Goal: Task Accomplishment & Management: Use online tool/utility

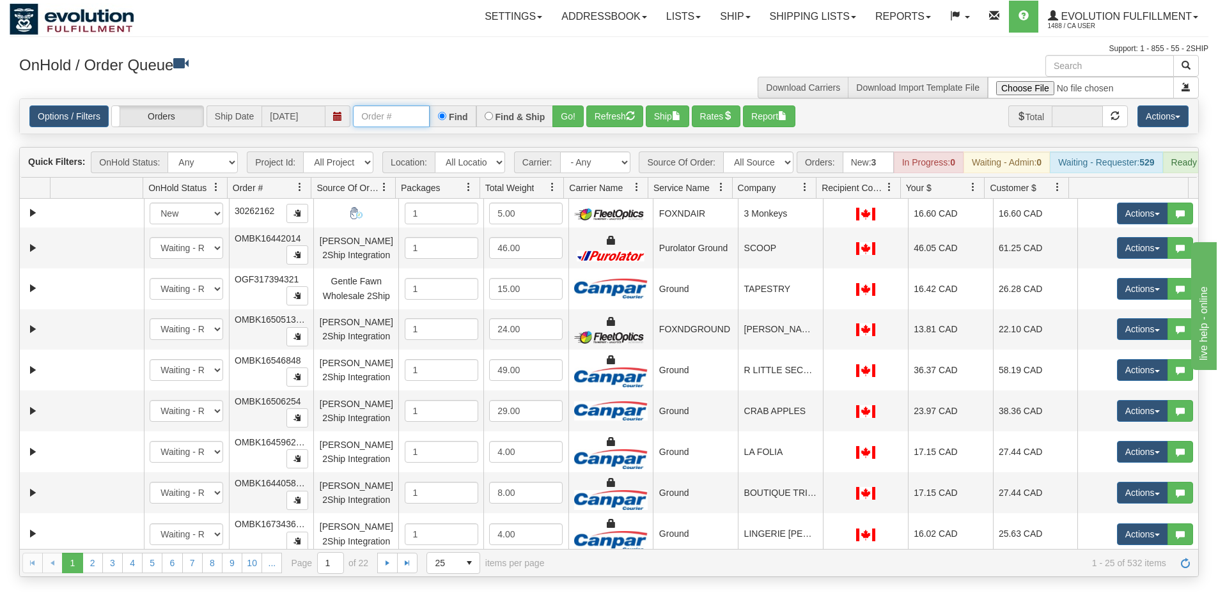
click at [380, 117] on input "text" at bounding box center [391, 116] width 77 height 22
type input "OGF317232917"
click at [568, 111] on button "Go!" at bounding box center [567, 116] width 31 height 22
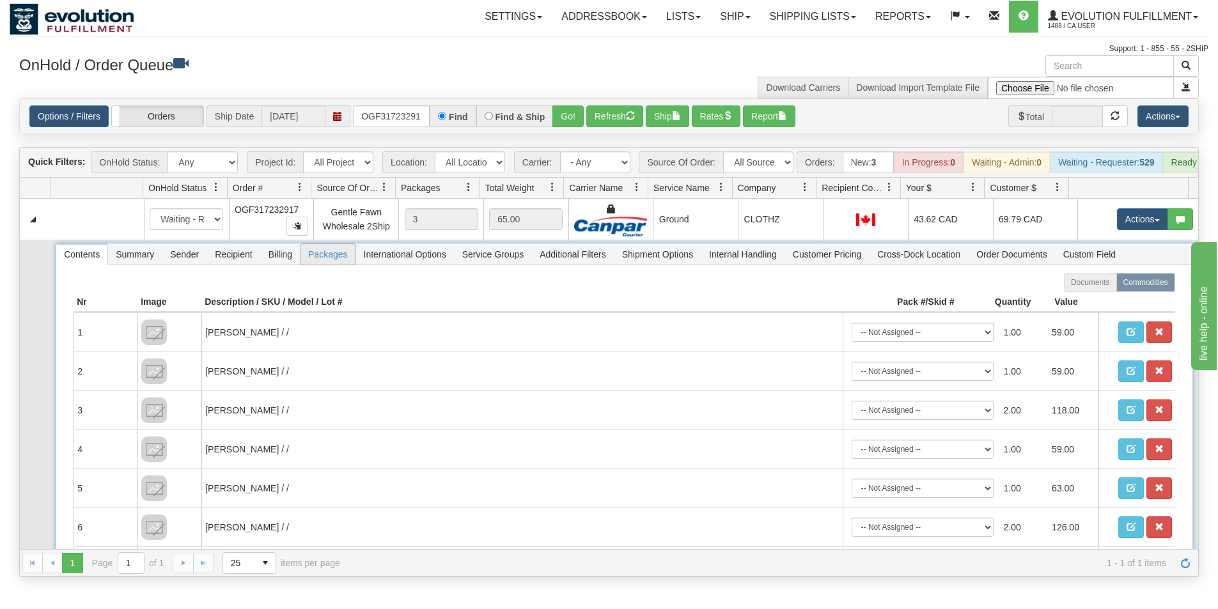
click at [321, 264] on span "Packages" at bounding box center [327, 254] width 54 height 20
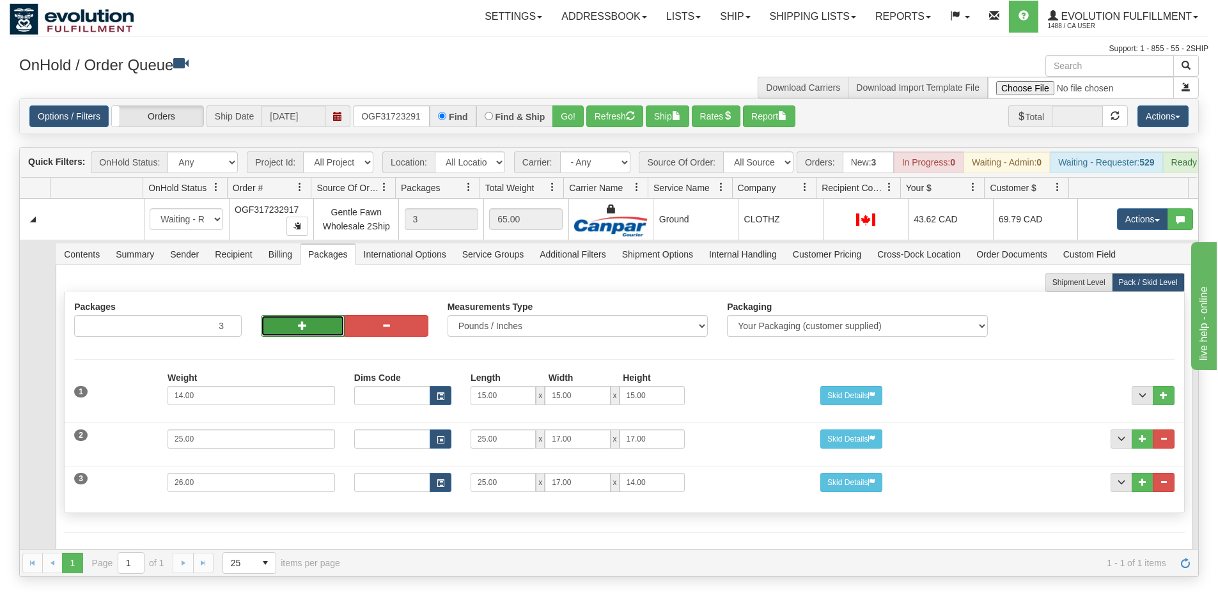
click at [311, 337] on button "button" at bounding box center [303, 326] width 84 height 22
type input "5"
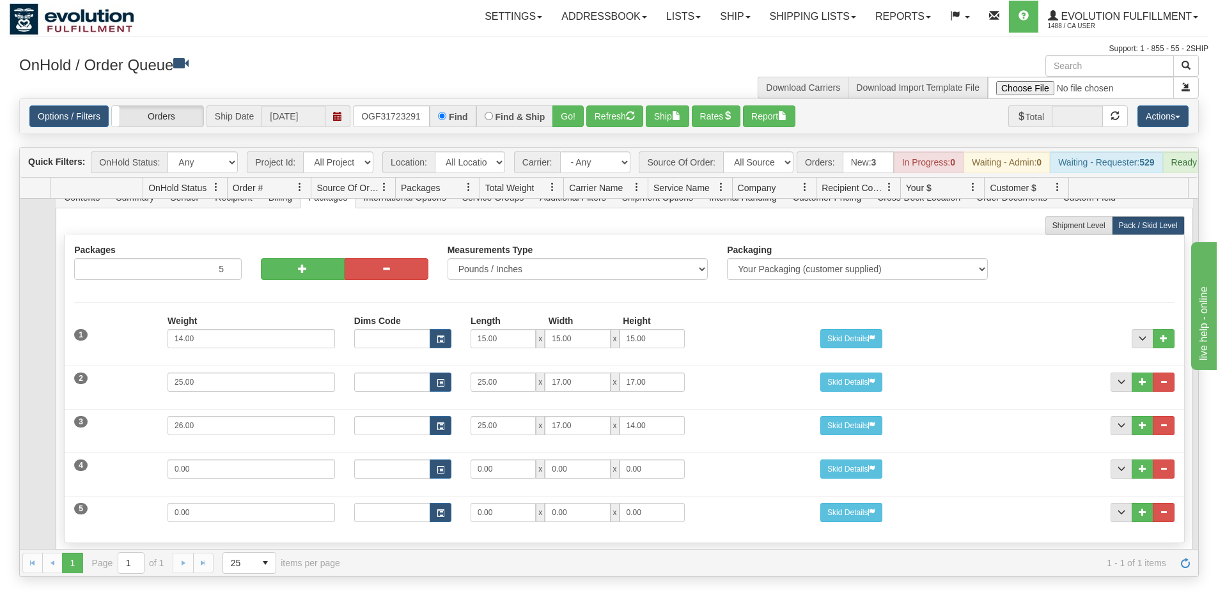
scroll to position [127, 0]
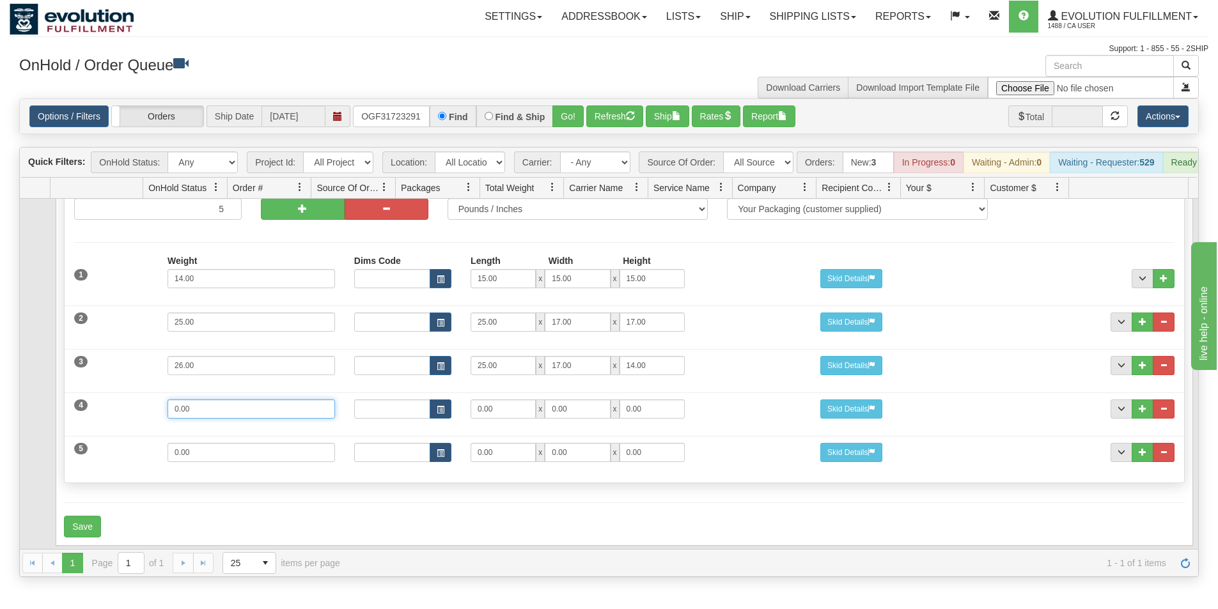
drag, startPoint x: 111, startPoint y: 406, endPoint x: 104, endPoint y: 405, distance: 7.1
click at [104, 405] on div "4 Weight 0.00 Dims Code Length Width Height 0.00 x 0.00 x" at bounding box center [624, 407] width 1118 height 43
type input "30"
type input "25"
type input "17"
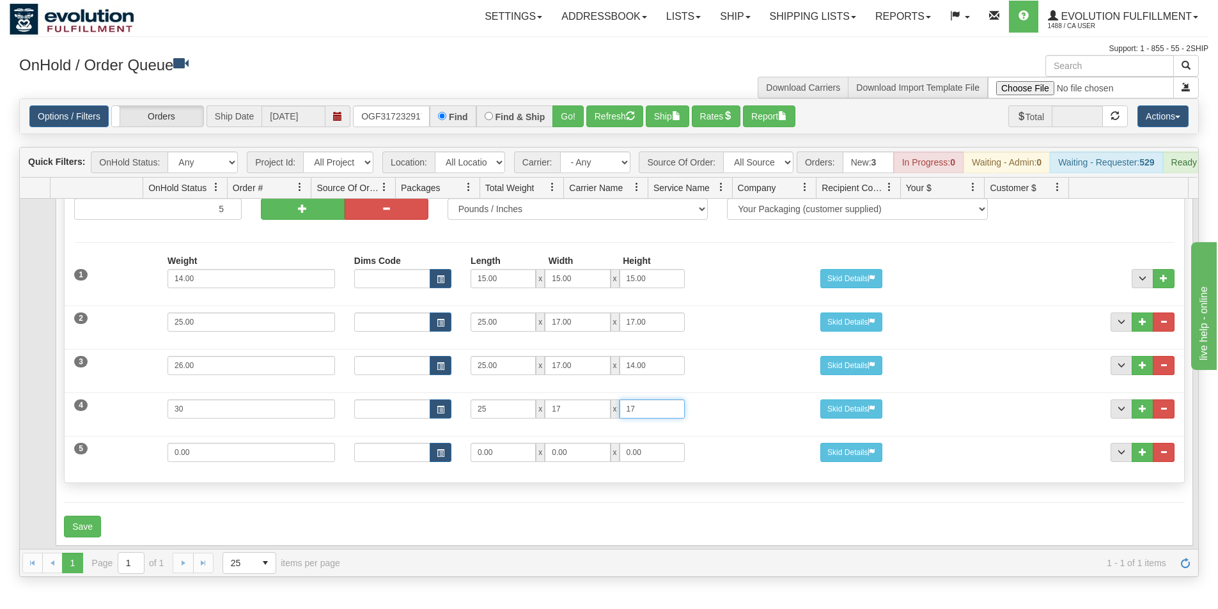
type input "17"
drag, startPoint x: 227, startPoint y: 454, endPoint x: 130, endPoint y: 441, distance: 97.4
click at [131, 442] on div "5 Weight 0.00 Dims Code Length Width Height 0.00 x 0.00 x" at bounding box center [624, 450] width 1118 height 43
type input "1"
type input "23"
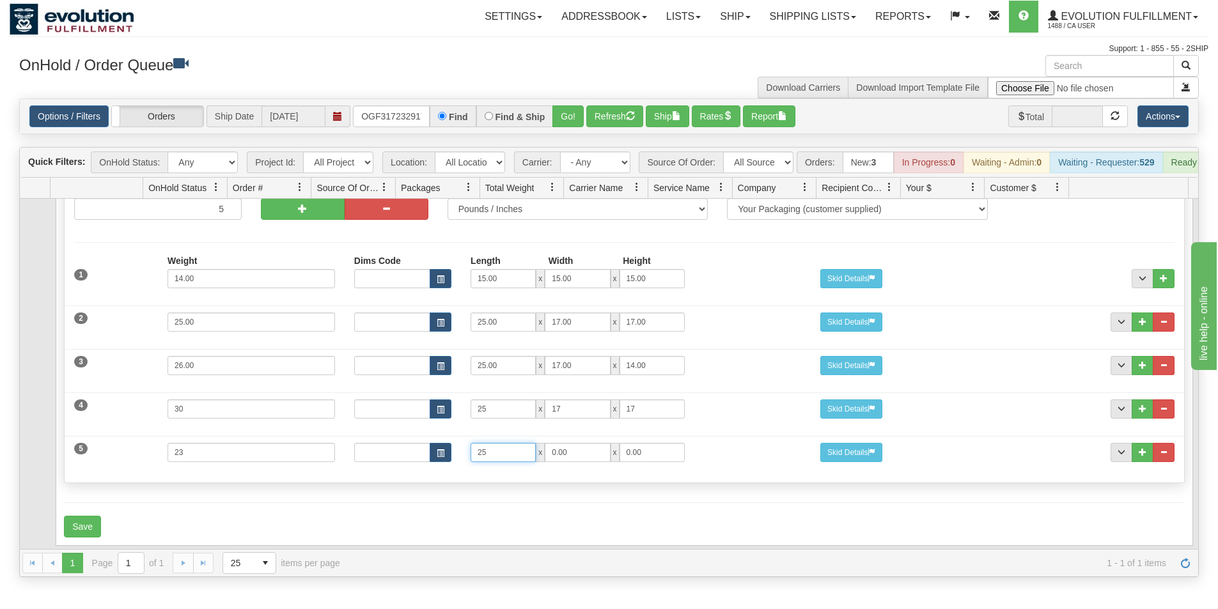
type input "25"
type input "17"
type input "15"
click at [77, 528] on button "Save" at bounding box center [82, 527] width 37 height 22
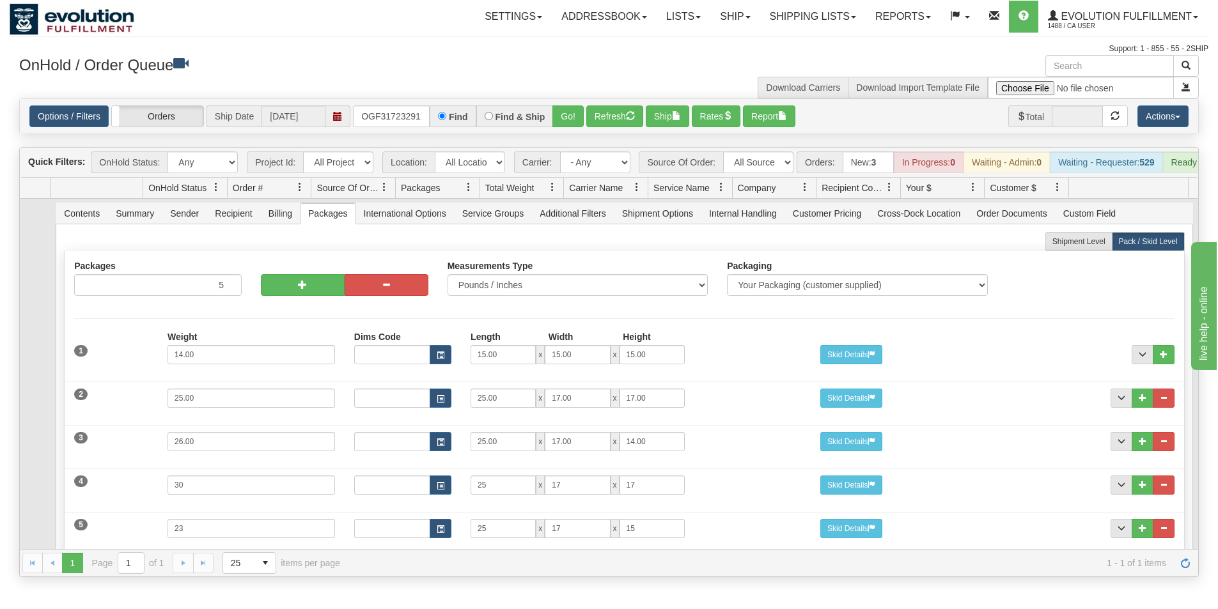
scroll to position [0, 0]
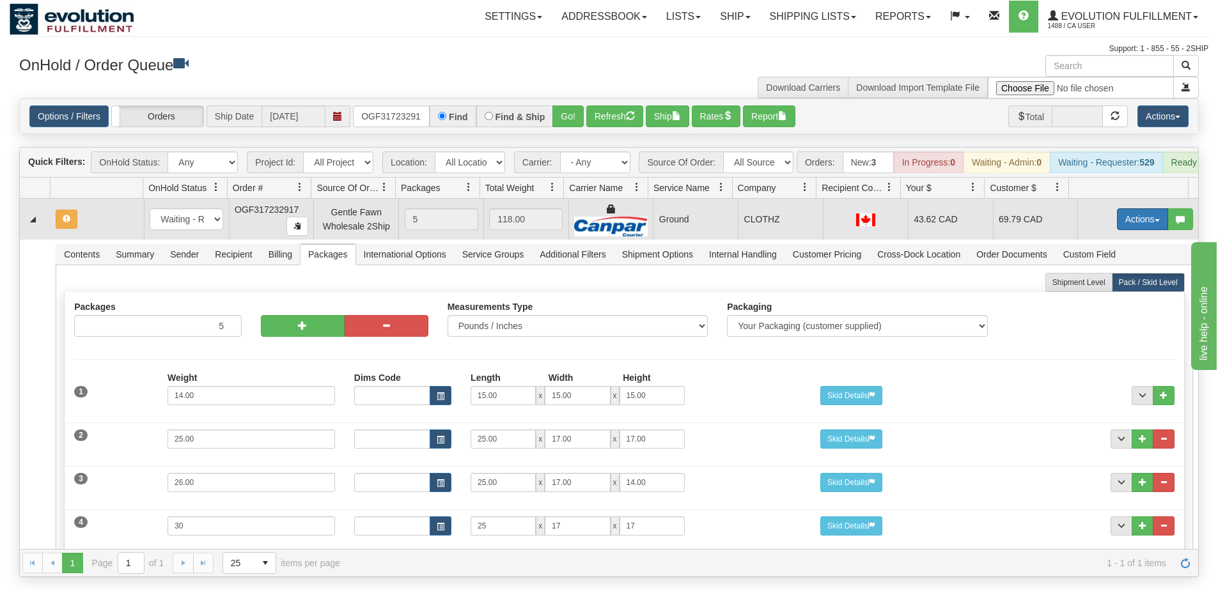
click at [1120, 229] on button "Actions" at bounding box center [1142, 219] width 51 height 22
click at [1101, 265] on span "Refresh Rates" at bounding box center [1111, 260] width 66 height 10
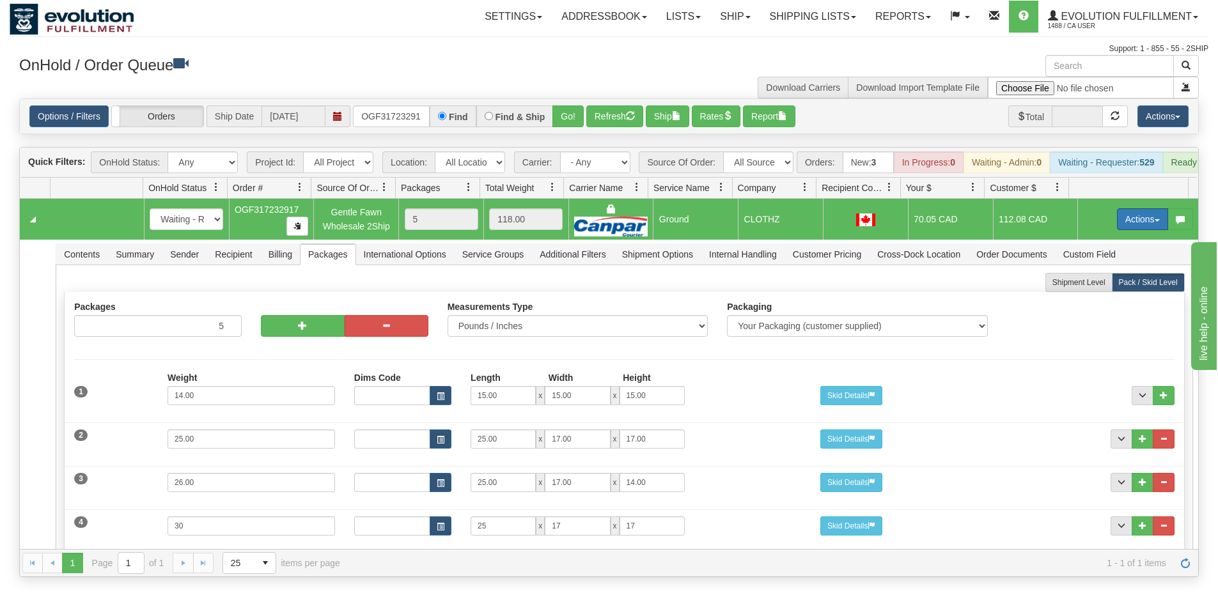
click at [1124, 220] on button "Actions" at bounding box center [1142, 219] width 51 height 22
click at [1106, 265] on span "Refresh Rates" at bounding box center [1111, 260] width 66 height 10
click at [1124, 224] on button "Actions" at bounding box center [1142, 219] width 51 height 22
click at [1099, 265] on span "Refresh Rates" at bounding box center [1111, 260] width 66 height 10
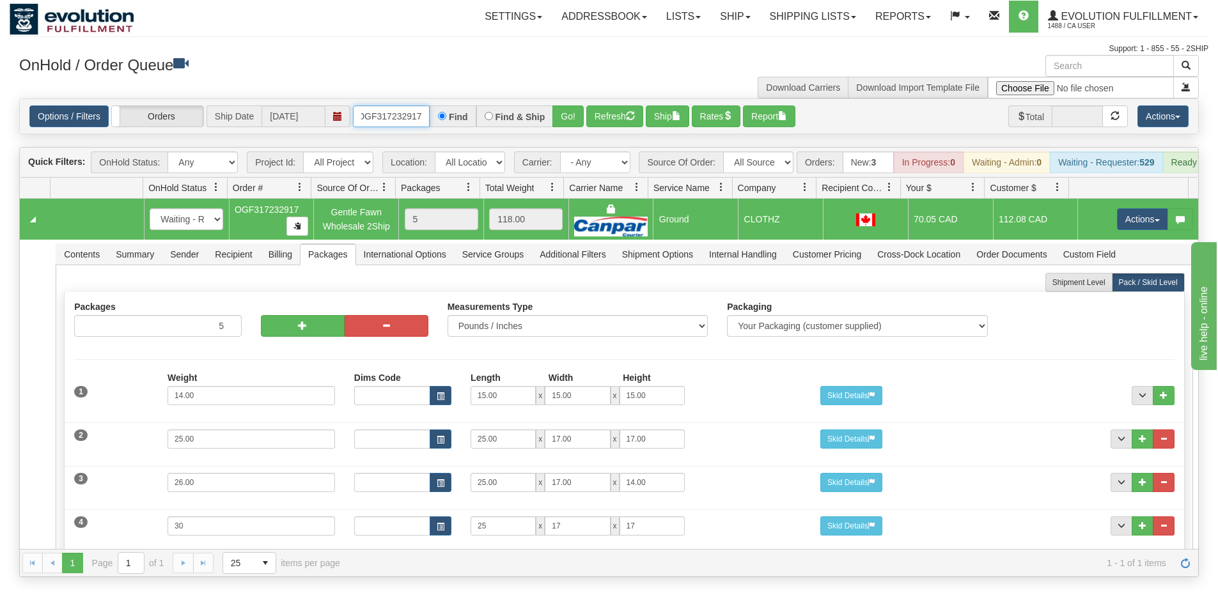
drag, startPoint x: 359, startPoint y: 113, endPoint x: 523, endPoint y: 123, distance: 164.5
click at [523, 123] on div "OGF317232917 Find Find & Ship Go!" at bounding box center [468, 116] width 231 height 22
type input "OMBK17316016"
click at [562, 117] on button "Go!" at bounding box center [567, 116] width 31 height 22
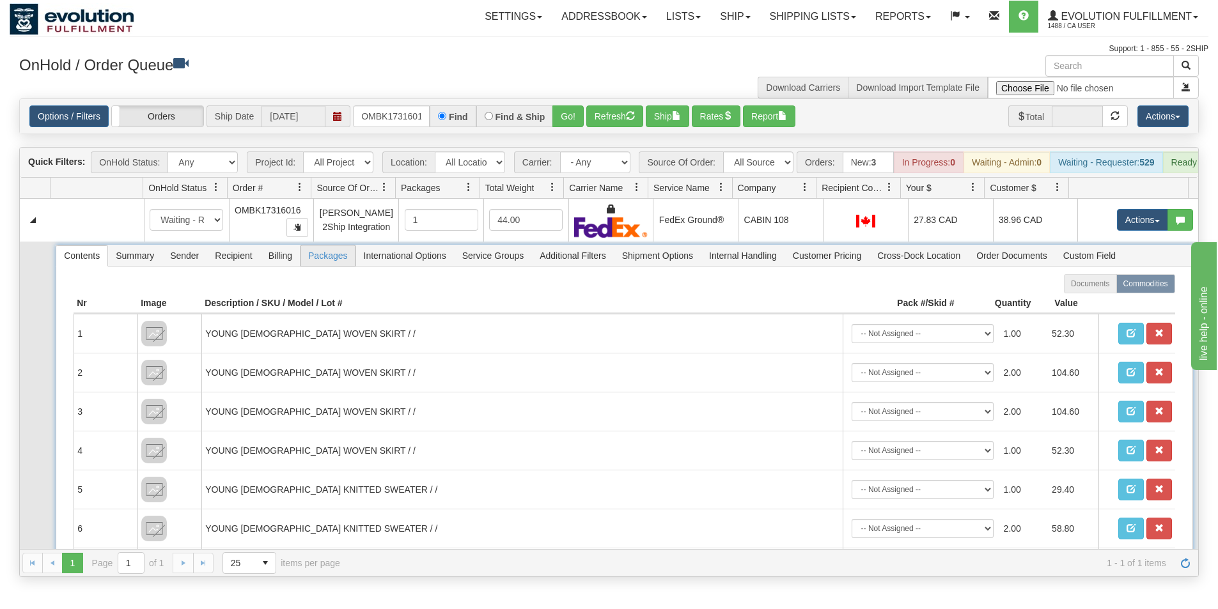
click at [325, 266] on span "Packages" at bounding box center [327, 255] width 54 height 20
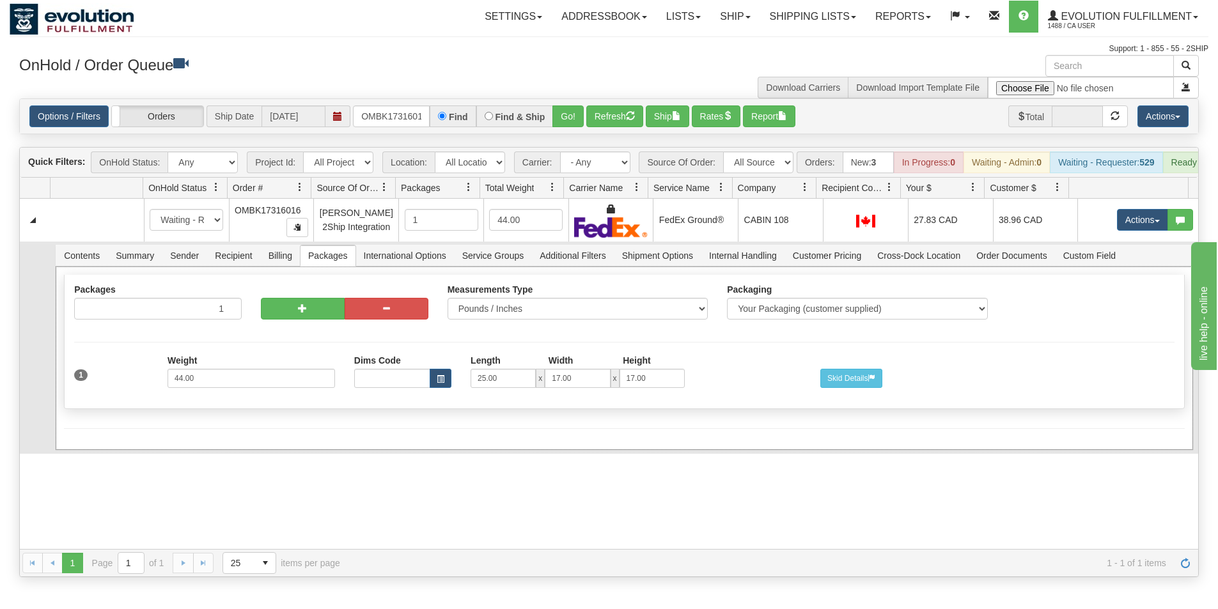
click at [304, 329] on div at bounding box center [344, 306] width 187 height 45
click at [308, 319] on button "button" at bounding box center [303, 309] width 84 height 22
radio input "true"
type input "2"
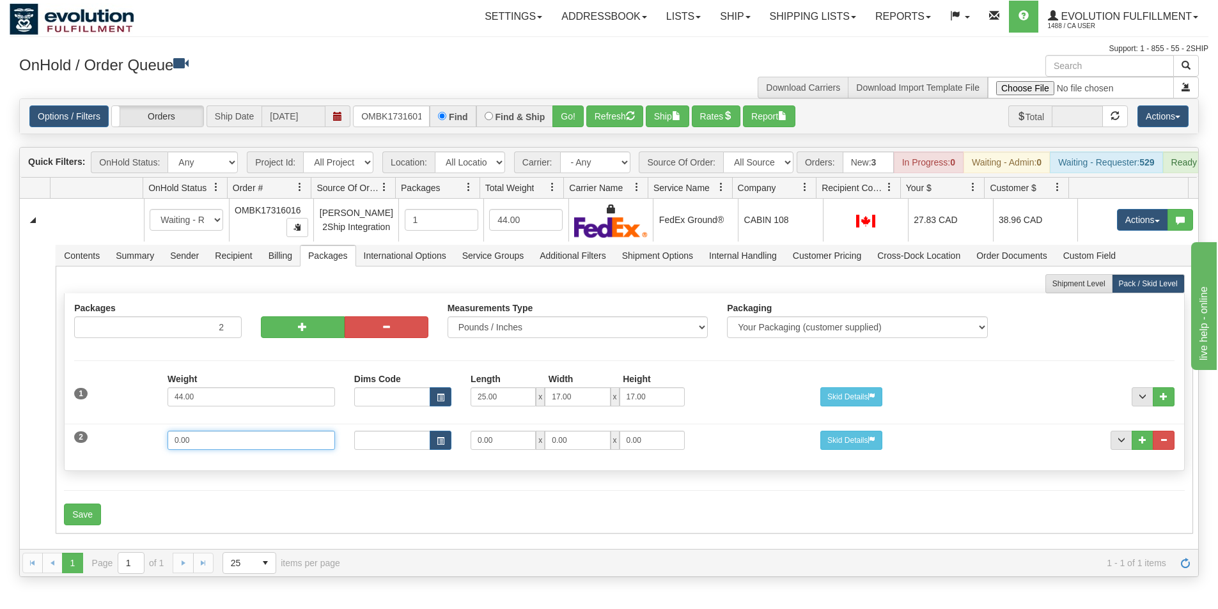
drag, startPoint x: 217, startPoint y: 451, endPoint x: 0, endPoint y: 406, distance: 222.0
click at [0, 406] on div "Toggle navigation Settings Shipping Preferences Fields Preferences New" at bounding box center [609, 304] width 1218 height 609
type input "32"
type input "25"
type input "17"
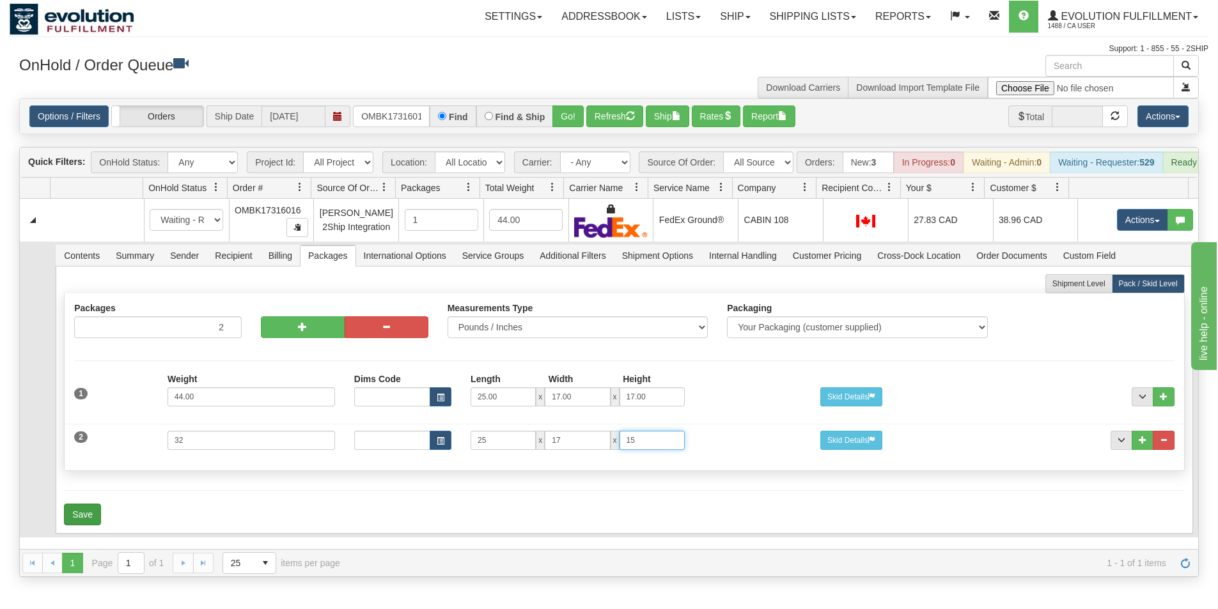
type input "15"
click at [89, 523] on button "Save" at bounding box center [82, 515] width 37 height 22
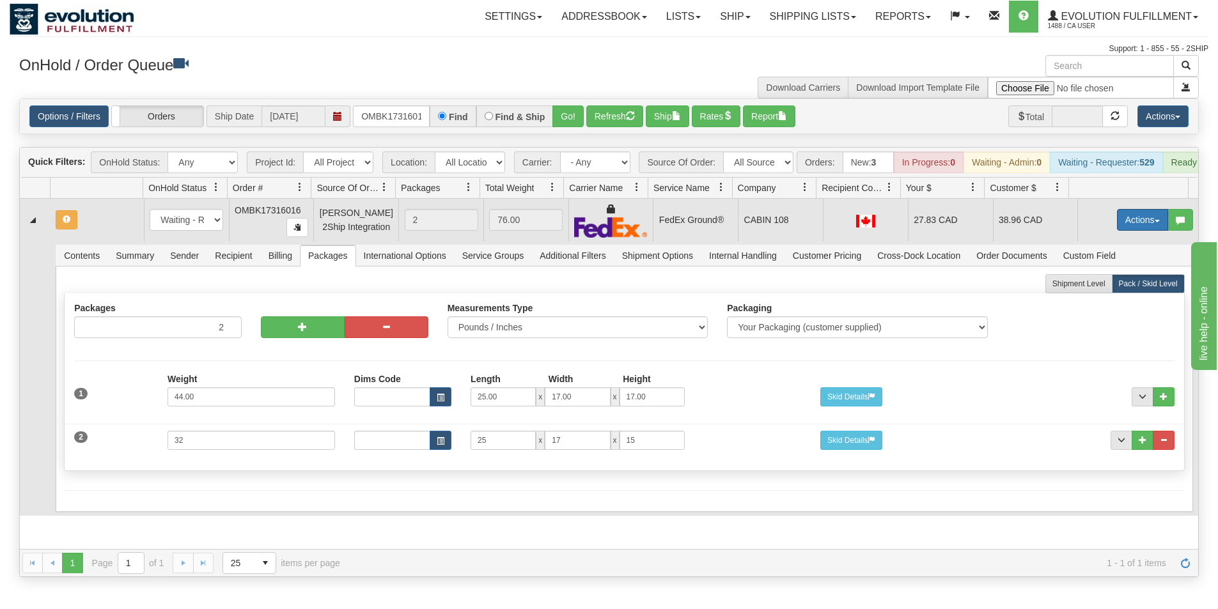
click at [1135, 229] on button "Actions" at bounding box center [1142, 220] width 51 height 22
click at [1112, 266] on span "Refresh Rates" at bounding box center [1111, 261] width 66 height 10
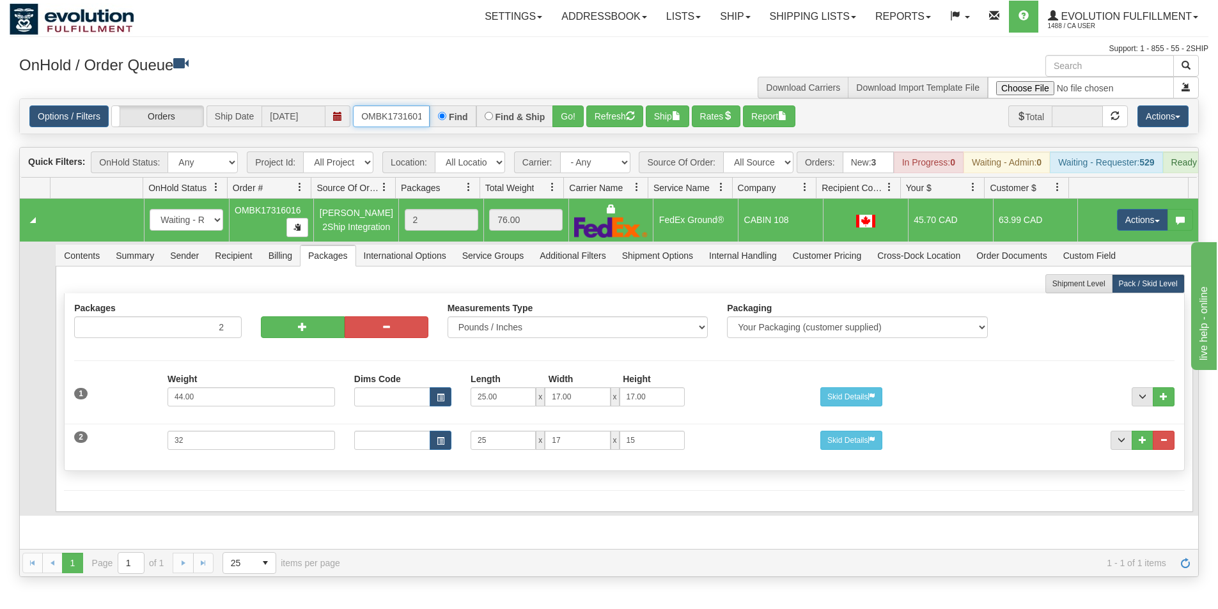
scroll to position [0, 6]
drag, startPoint x: 360, startPoint y: 106, endPoint x: 462, endPoint y: 136, distance: 106.6
click at [462, 136] on div "Is equal to Is not equal to Contains Does not contains CAD USD EUR ZAR [PERSON_…" at bounding box center [609, 337] width 1198 height 479
drag, startPoint x: 388, startPoint y: 109, endPoint x: 426, endPoint y: 116, distance: 39.0
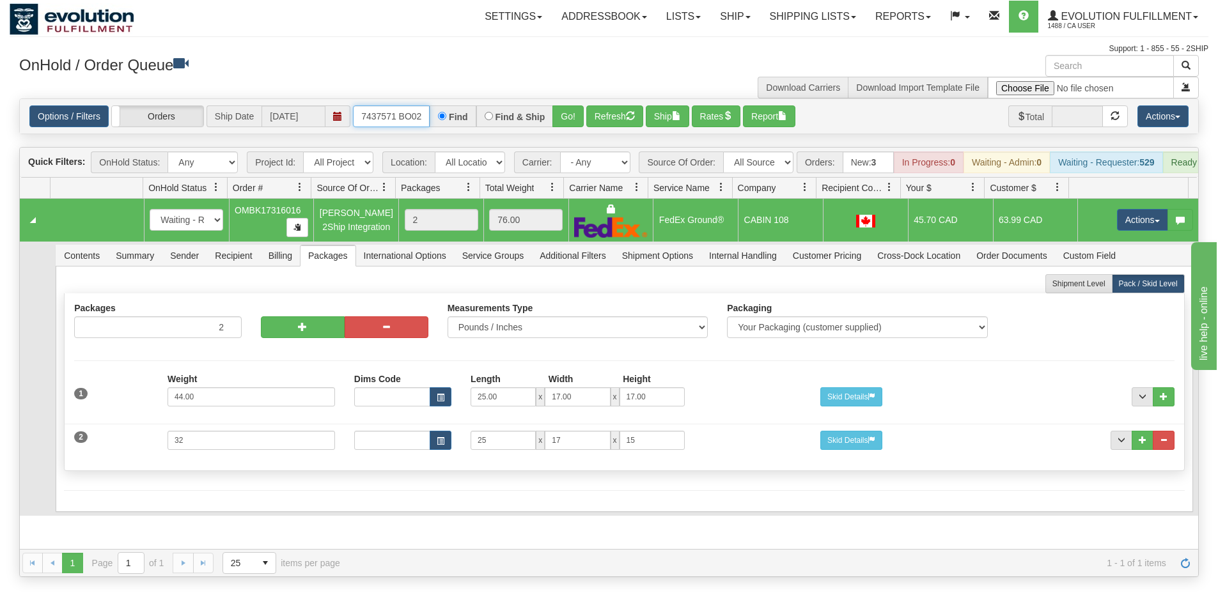
click at [426, 116] on input "OMBK17437571 BO02" at bounding box center [391, 116] width 77 height 22
click at [401, 111] on input "OMBK17437571 BO02" at bounding box center [391, 116] width 77 height 22
click at [571, 117] on button "Go!" at bounding box center [567, 116] width 31 height 22
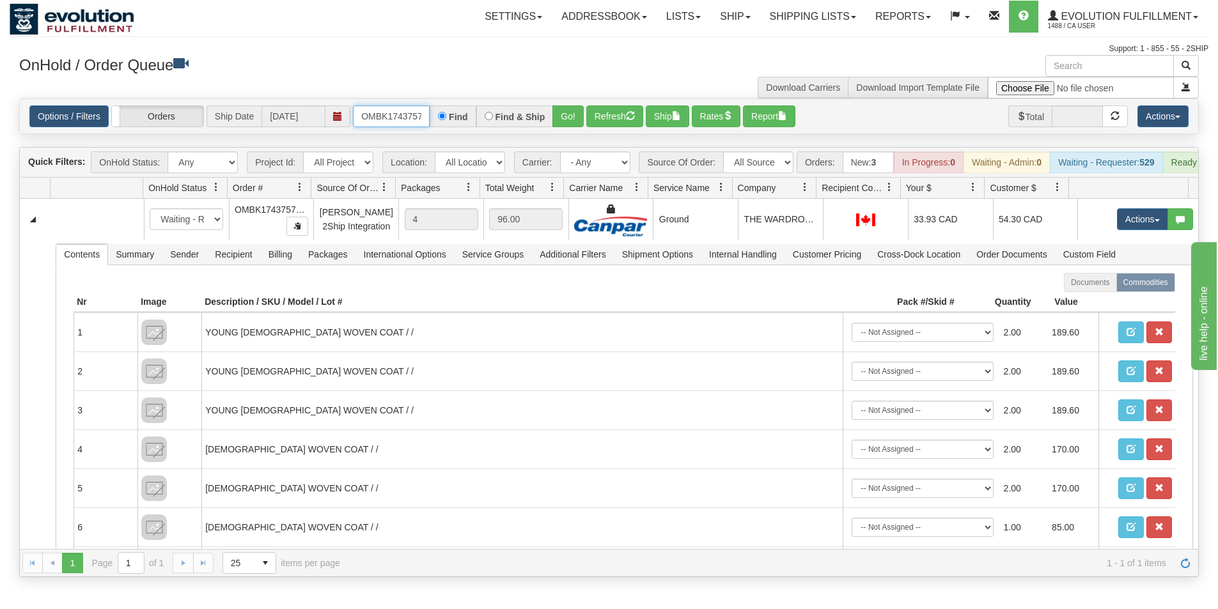
scroll to position [0, 34]
drag, startPoint x: 361, startPoint y: 119, endPoint x: 509, endPoint y: 116, distance: 148.3
click at [509, 116] on div "OMBK17437571_BO02 Find Find & Ship Go!" at bounding box center [468, 116] width 231 height 22
drag, startPoint x: 405, startPoint y: 119, endPoint x: 427, endPoint y: 114, distance: 22.9
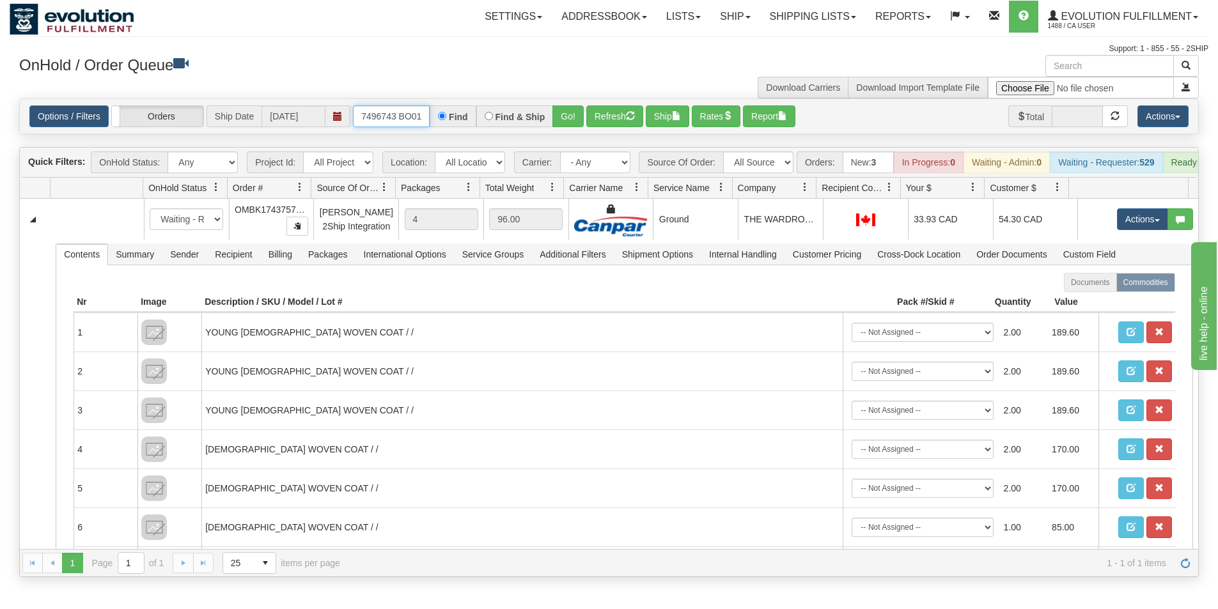
click at [427, 114] on input "OMBK17496743 BO01" at bounding box center [391, 116] width 77 height 22
click at [400, 121] on input "OMBK17496743 BO01" at bounding box center [391, 116] width 77 height 22
type input "OMBK17496743_BO01"
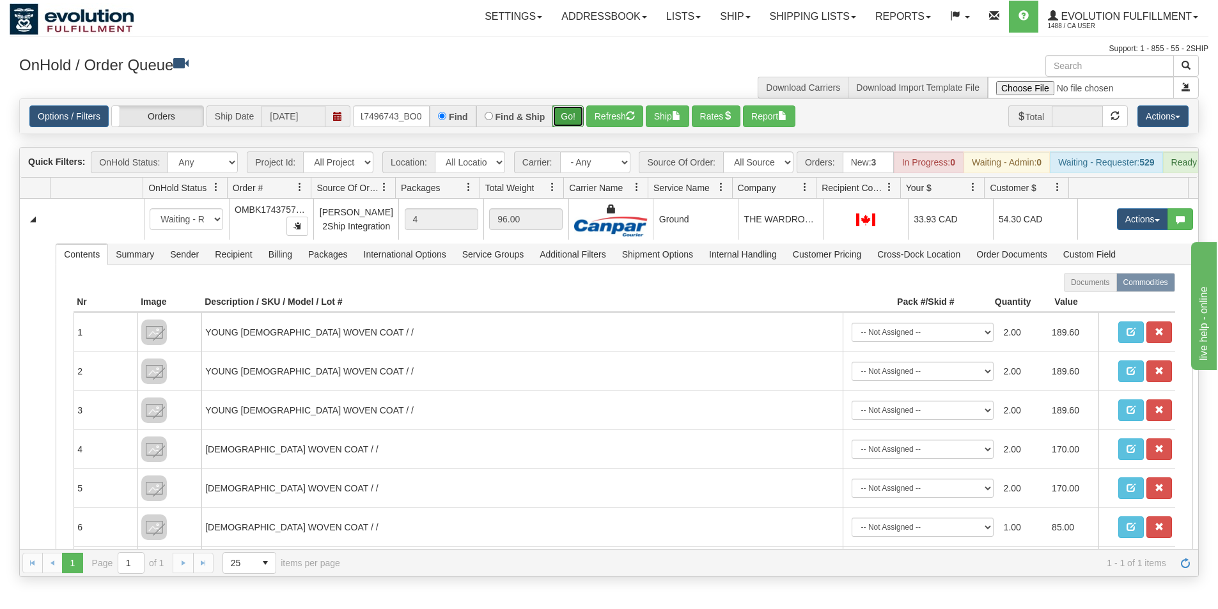
click at [566, 119] on button "Go!" at bounding box center [567, 116] width 31 height 22
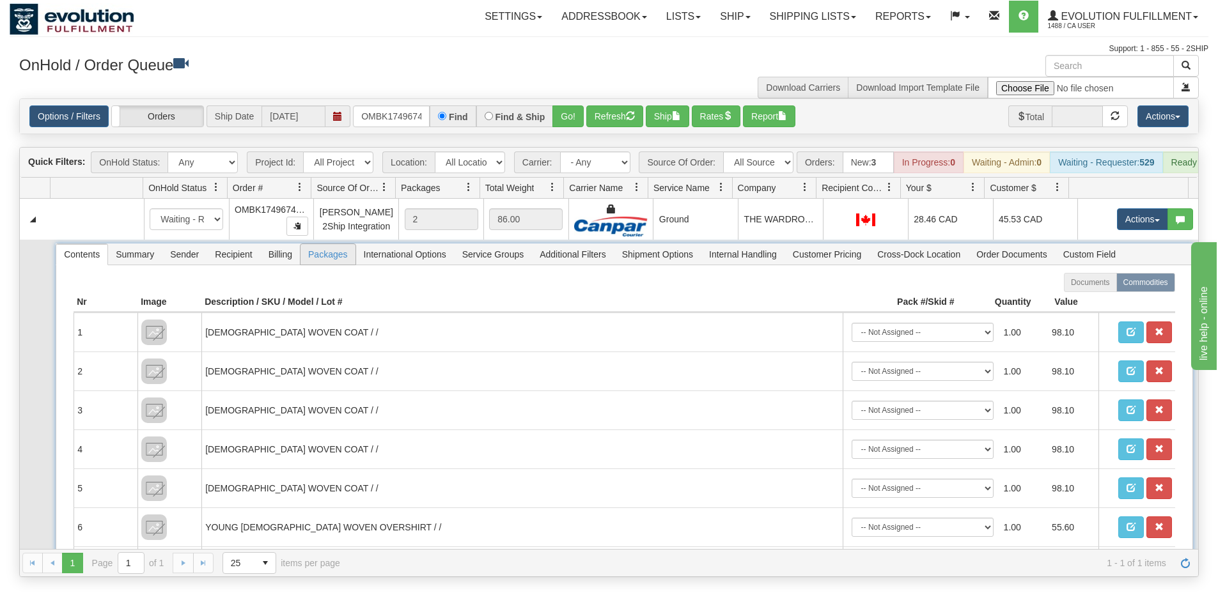
click at [320, 265] on span "Packages" at bounding box center [327, 254] width 54 height 20
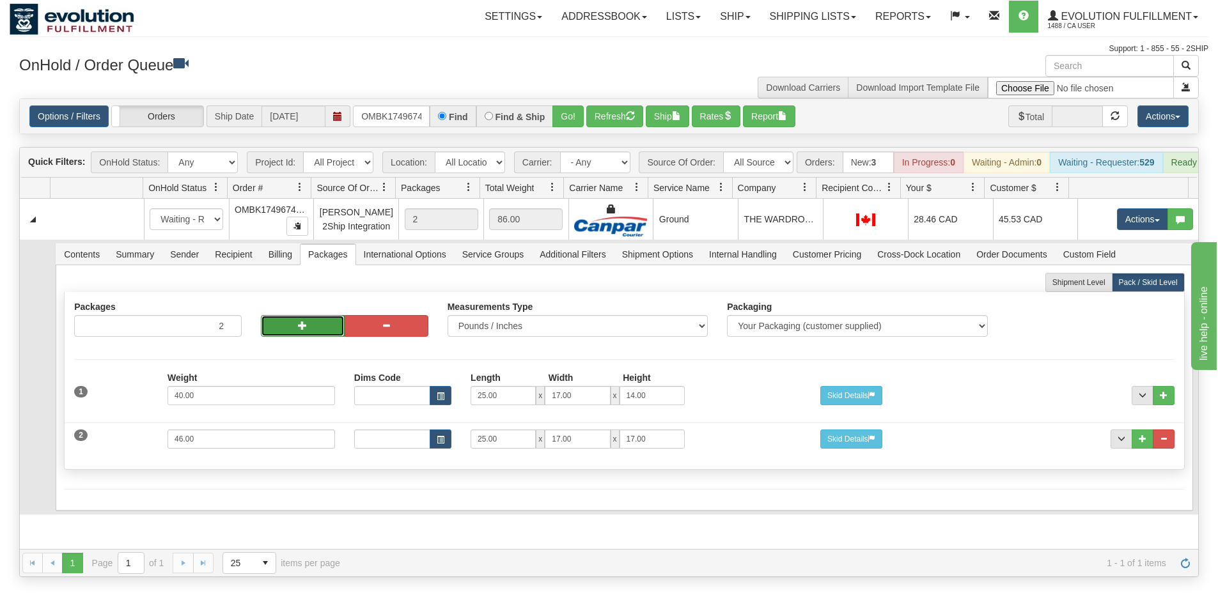
click at [300, 337] on button "button" at bounding box center [303, 326] width 84 height 22
click at [300, 330] on span "button" at bounding box center [302, 325] width 9 height 9
type input "4"
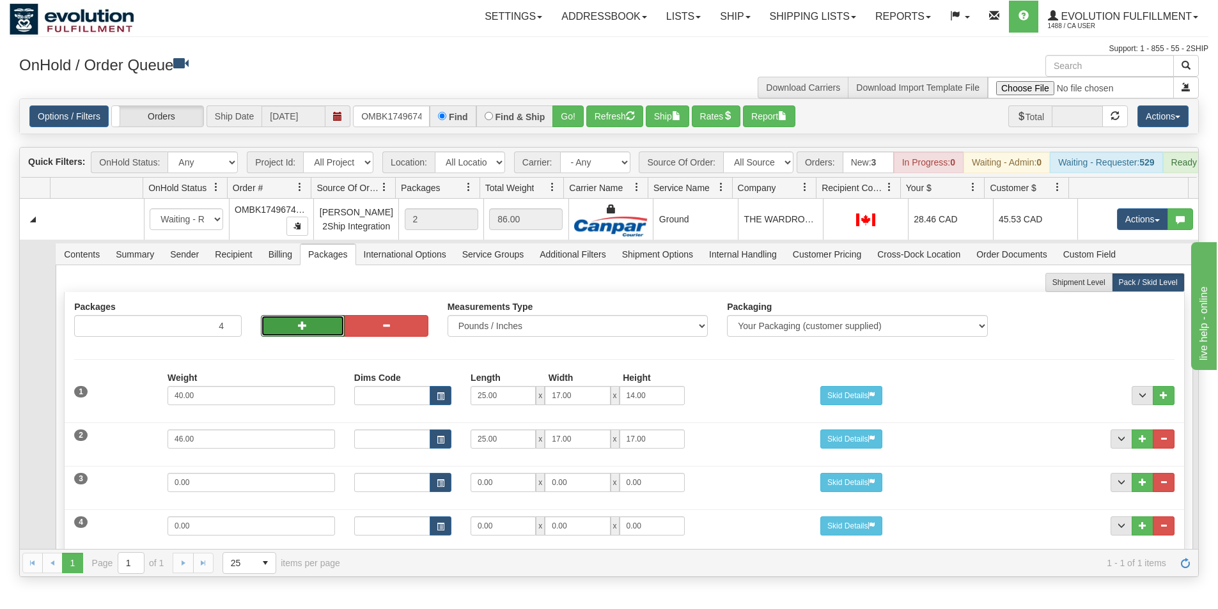
click at [300, 330] on span "button" at bounding box center [302, 325] width 9 height 9
type input "5"
click at [300, 330] on span "button" at bounding box center [302, 325] width 9 height 9
type input "6"
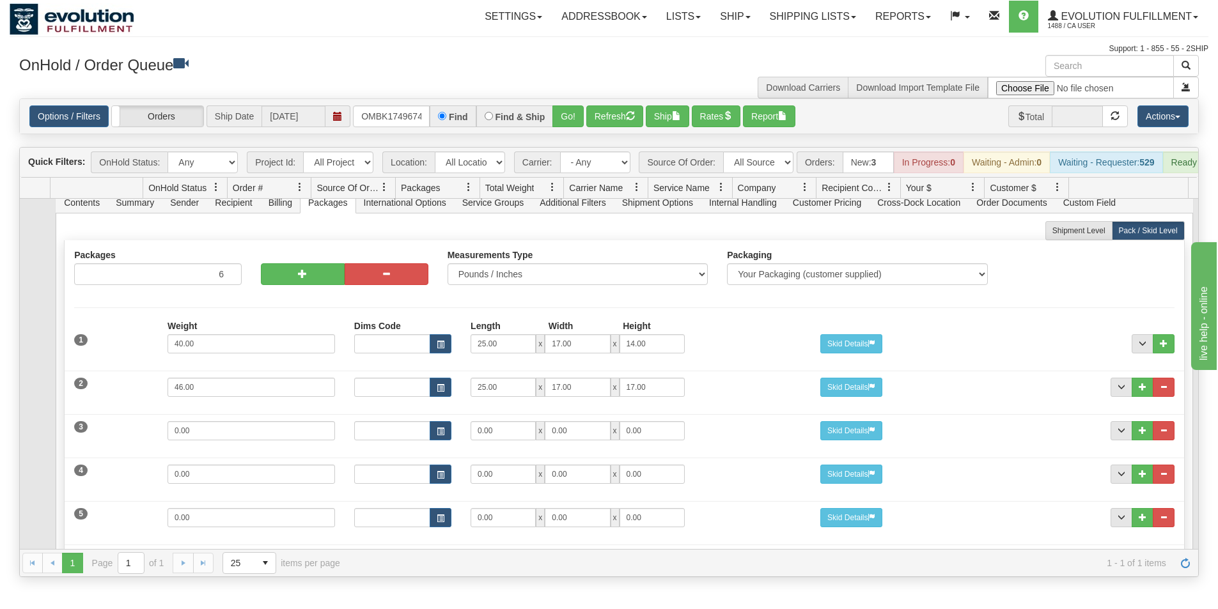
scroll to position [170, 0]
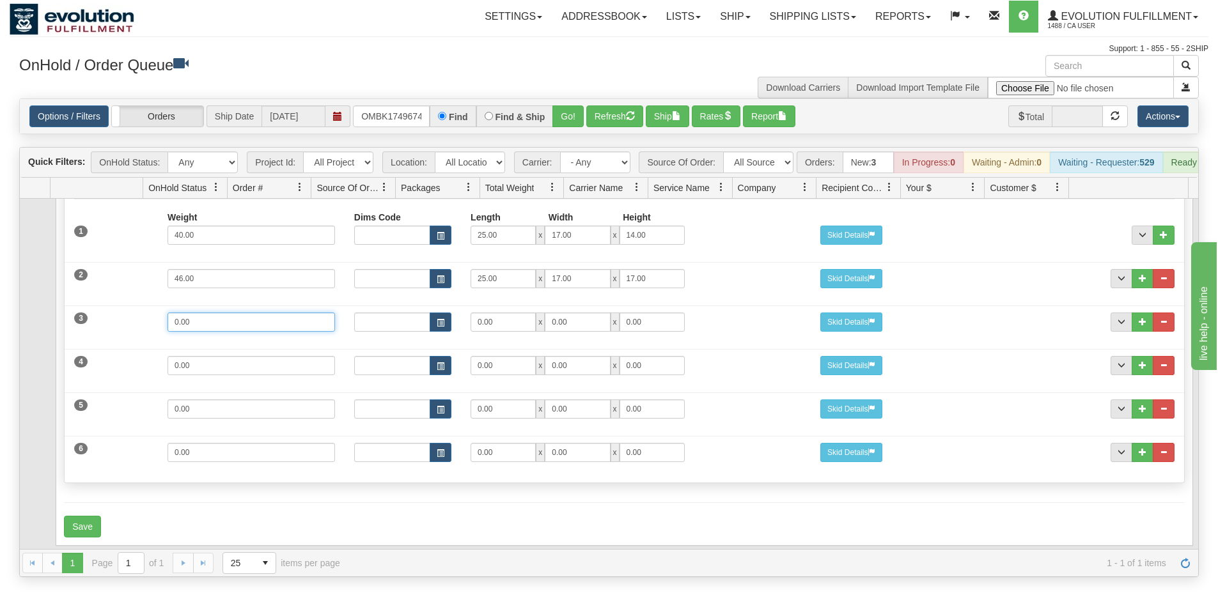
drag, startPoint x: 174, startPoint y: 327, endPoint x: 111, endPoint y: 326, distance: 63.3
click at [111, 326] on div "3 Weight 0.00 Dims Code Length Width Height 0.00 x 0.00 x" at bounding box center [624, 320] width 1118 height 43
type input "31"
type input "25"
type input "17"
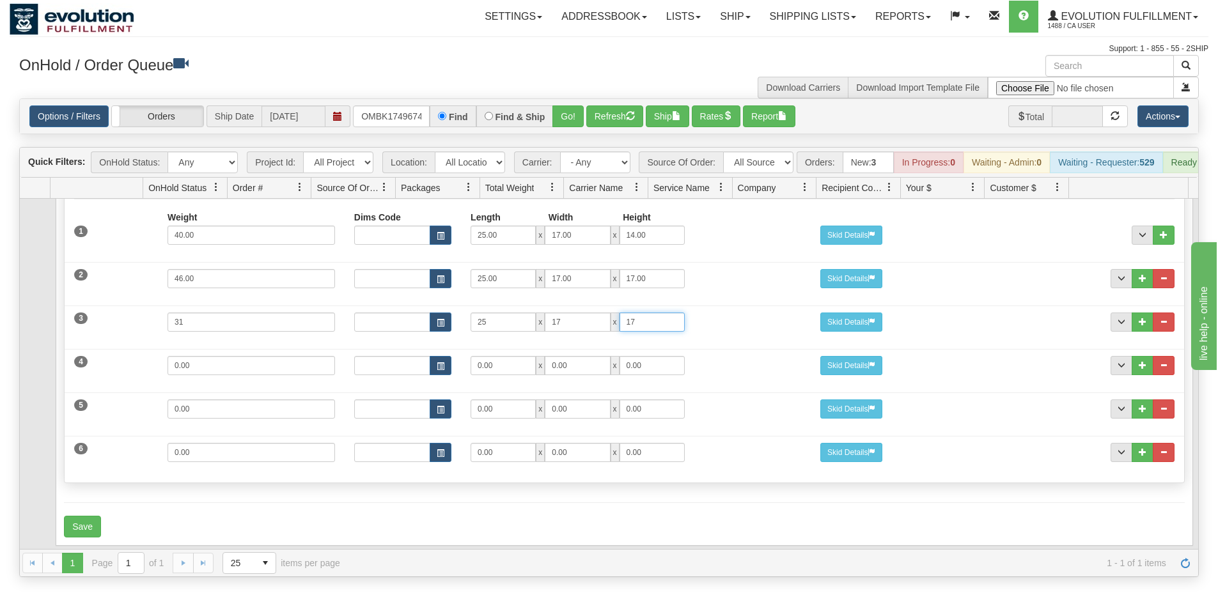
type input "17"
drag, startPoint x: 220, startPoint y: 369, endPoint x: 77, endPoint y: 370, distance: 143.8
click at [80, 370] on div "4 Weight 0.00 Dims Code Length Width Height 0.00 x 0.00 x" at bounding box center [624, 364] width 1118 height 43
type input "20"
click at [501, 366] on input "2" at bounding box center [502, 365] width 65 height 19
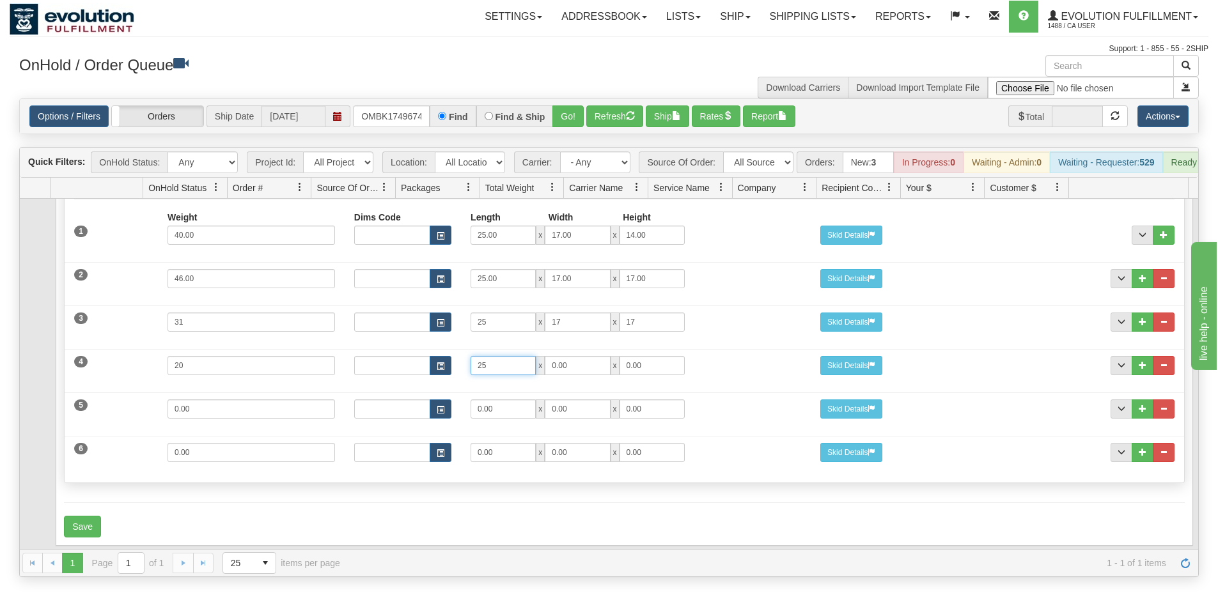
type input "25"
type input "17"
type input "7"
type input "17"
drag, startPoint x: 265, startPoint y: 415, endPoint x: 27, endPoint y: 407, distance: 237.9
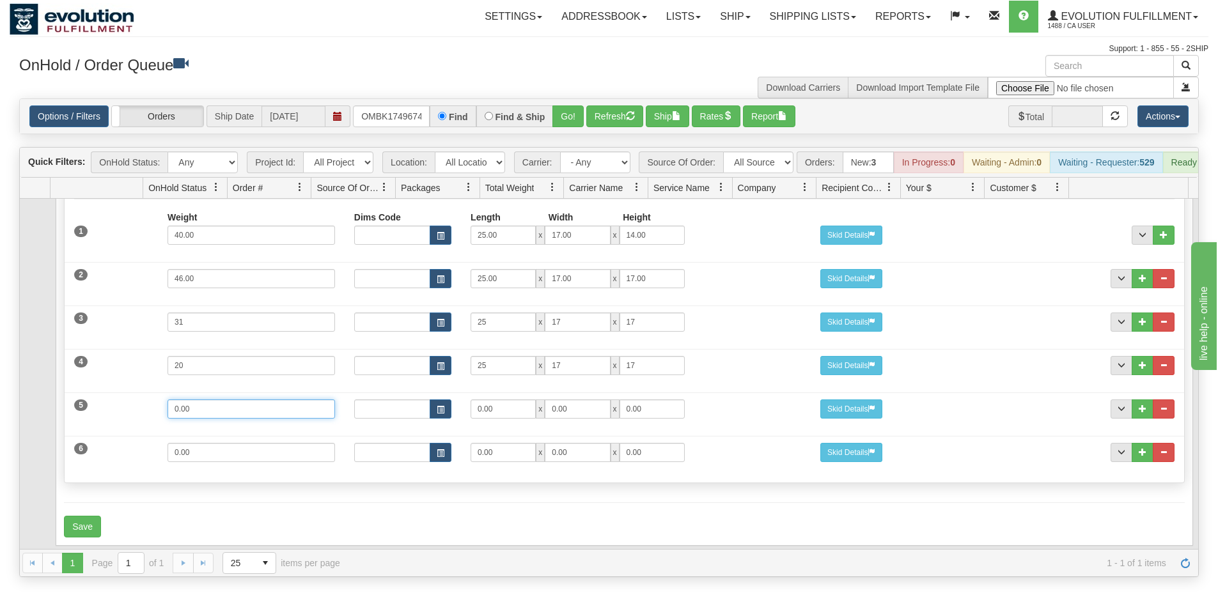
click at [30, 408] on tr "Contents Summary Sender Recipient Billing Packages International Options Servic…" at bounding box center [609, 314] width 1178 height 470
type input "33"
type input "25"
type input "17"
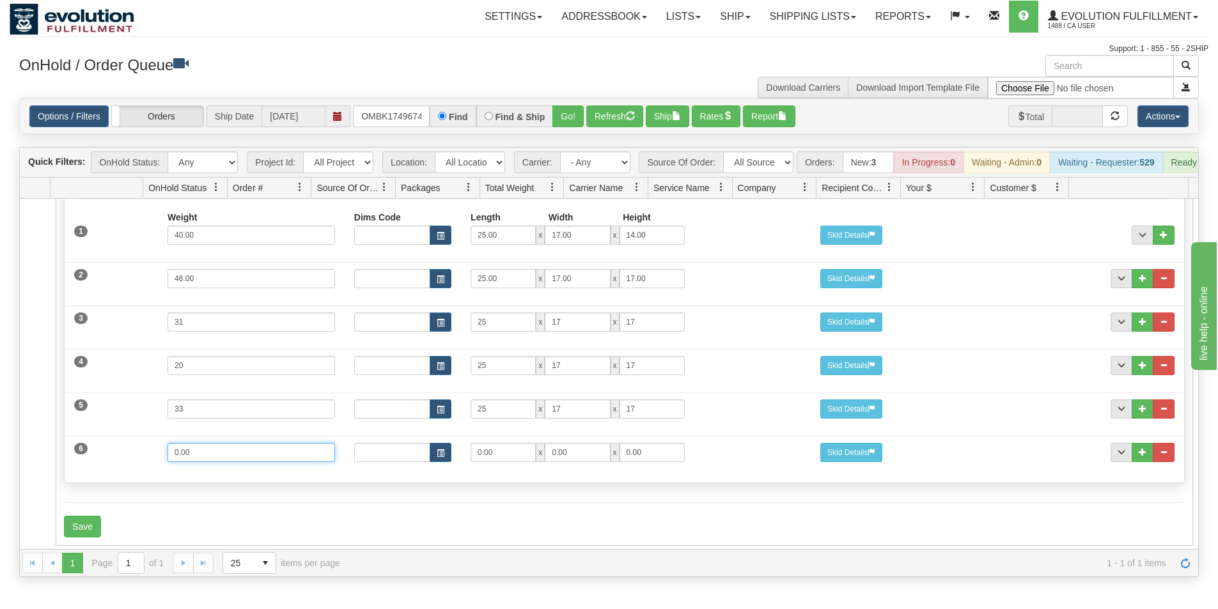
drag, startPoint x: 213, startPoint y: 456, endPoint x: 8, endPoint y: 443, distance: 205.6
click at [19, 444] on div "Is equal to Is not equal to Contains Does not contains CAD USD EUR ZAR [PERSON_…" at bounding box center [609, 337] width 1198 height 479
type input "12"
type input "19"
type input "13"
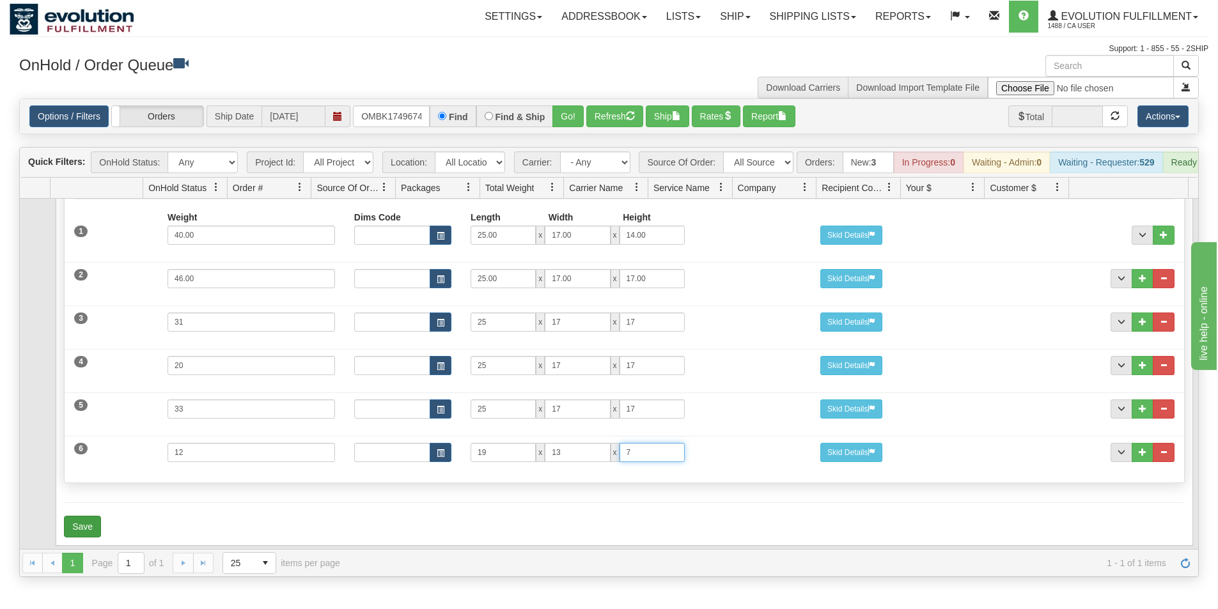
type input "7"
click at [89, 523] on button "Save" at bounding box center [82, 527] width 37 height 22
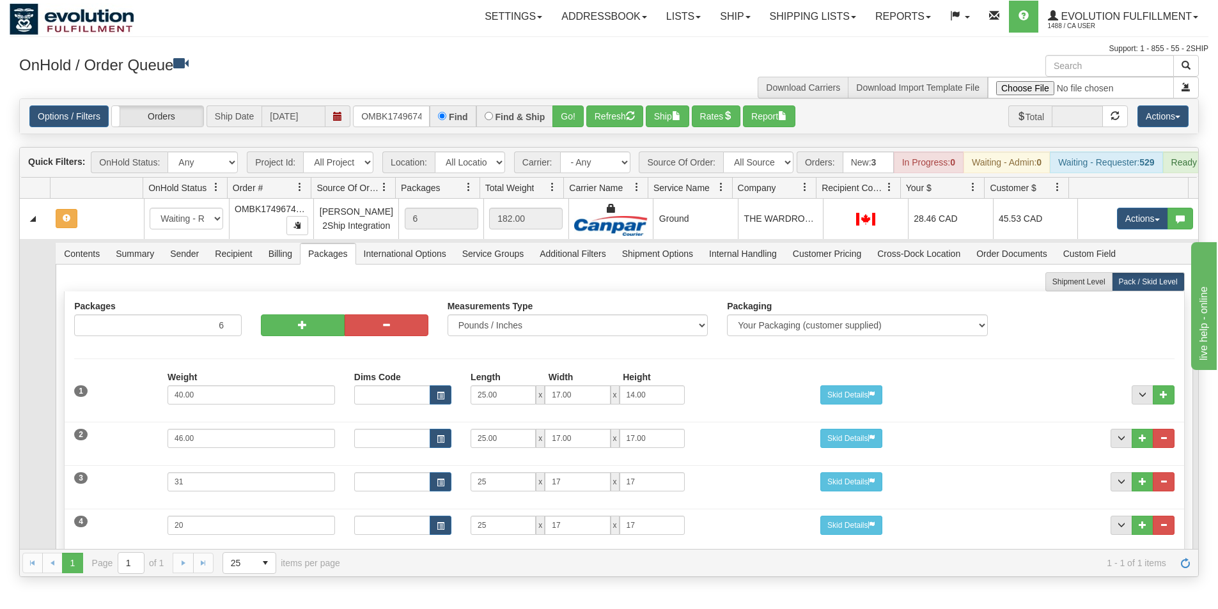
scroll to position [0, 0]
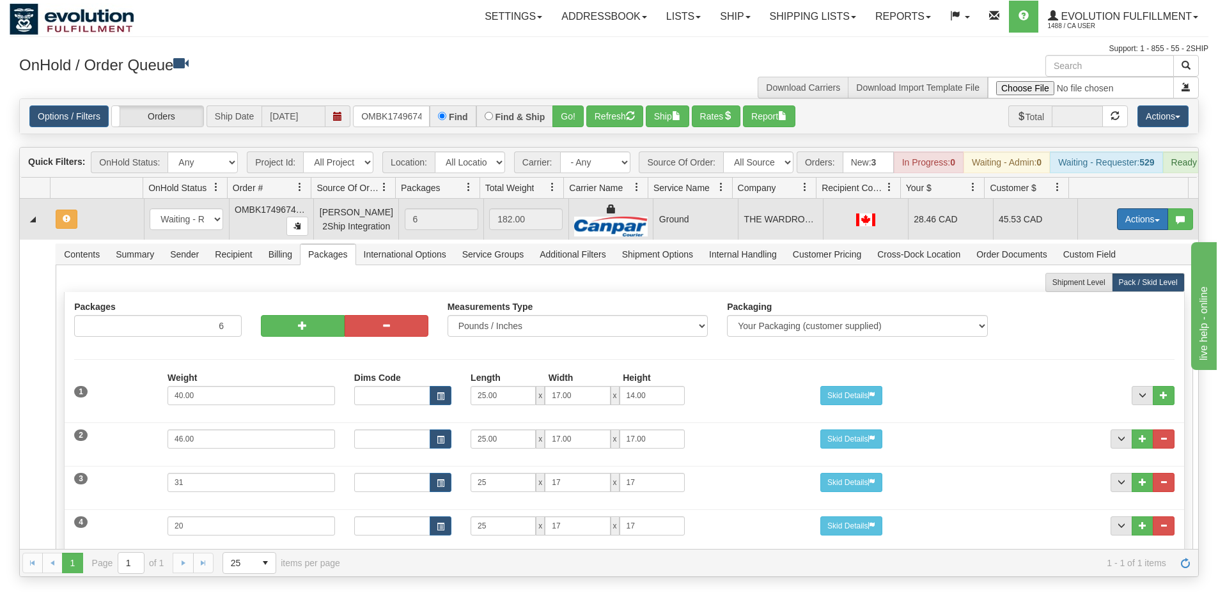
click at [1122, 229] on button "Actions" at bounding box center [1142, 219] width 51 height 22
click at [1101, 265] on span "Refresh Rates" at bounding box center [1111, 260] width 66 height 10
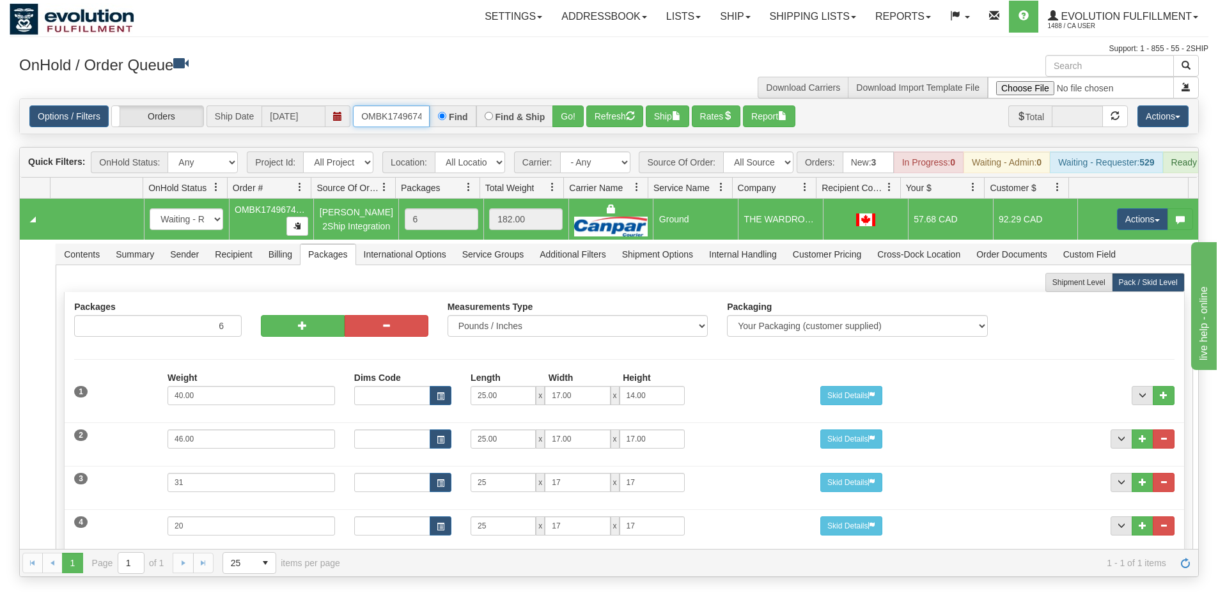
scroll to position [0, 34]
drag, startPoint x: 360, startPoint y: 115, endPoint x: 465, endPoint y: 135, distance: 106.2
click at [465, 135] on div "Is equal to Is not equal to Contains Does not contains CAD USD EUR ZAR [PERSON_…" at bounding box center [609, 337] width 1198 height 479
click at [566, 120] on button "Go!" at bounding box center [567, 116] width 31 height 22
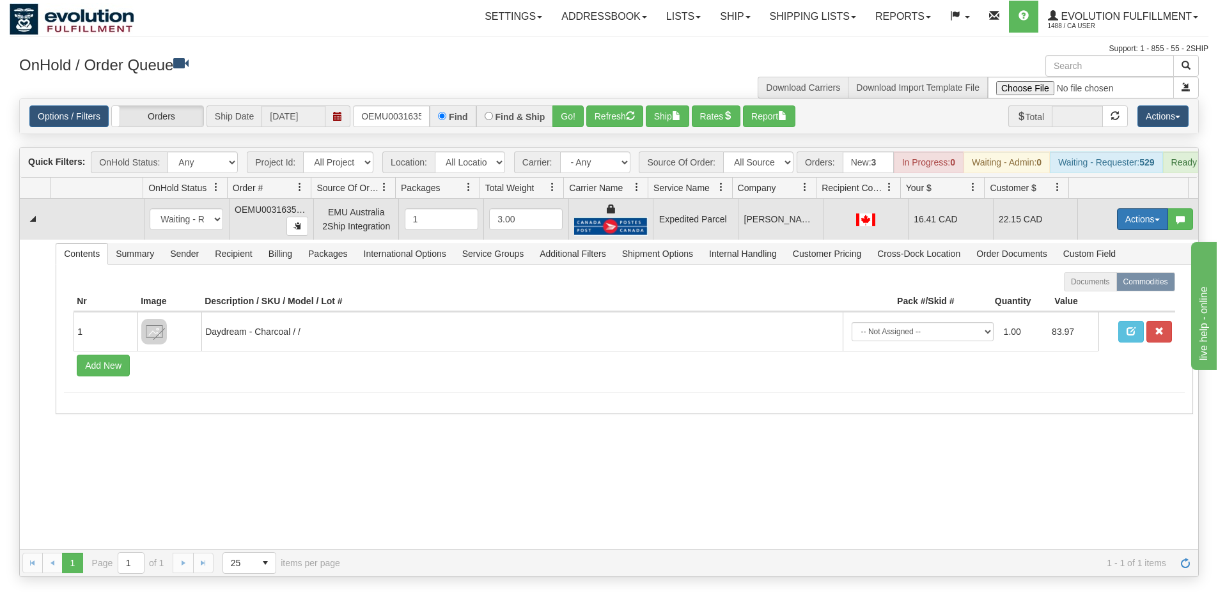
click at [1143, 226] on button "Actions" at bounding box center [1142, 219] width 51 height 22
click at [1095, 300] on link "Ship" at bounding box center [1116, 293] width 102 height 17
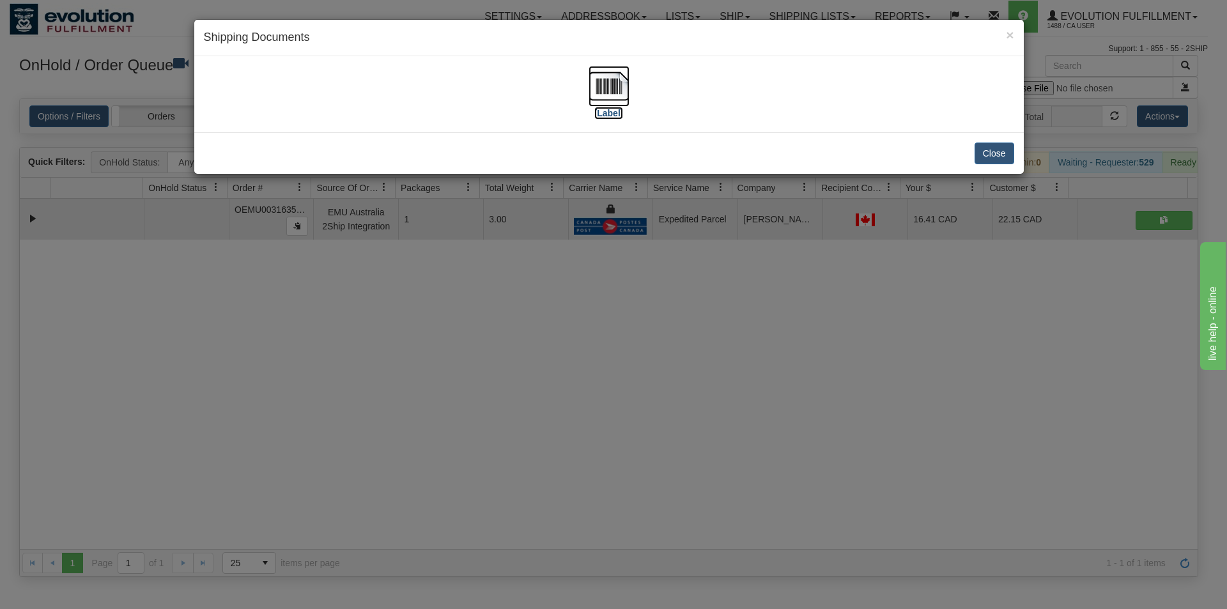
click at [599, 89] on img at bounding box center [609, 86] width 41 height 41
click at [559, 438] on div "× Shipping Documents [Label] Close" at bounding box center [613, 304] width 1227 height 609
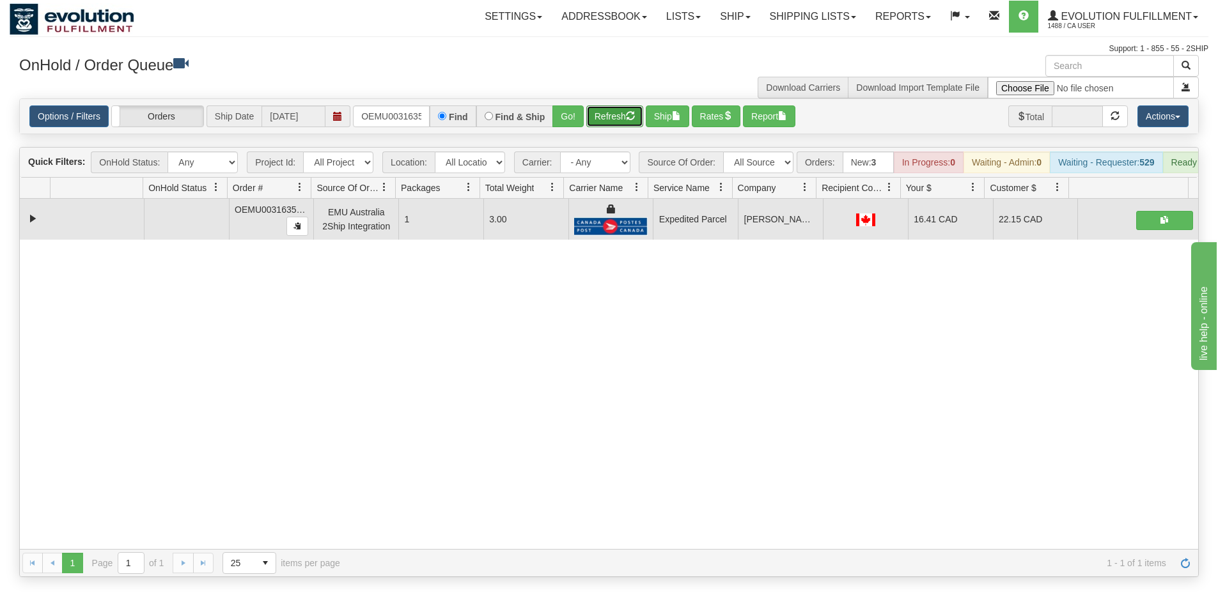
click at [605, 121] on button "Refresh" at bounding box center [614, 116] width 57 height 22
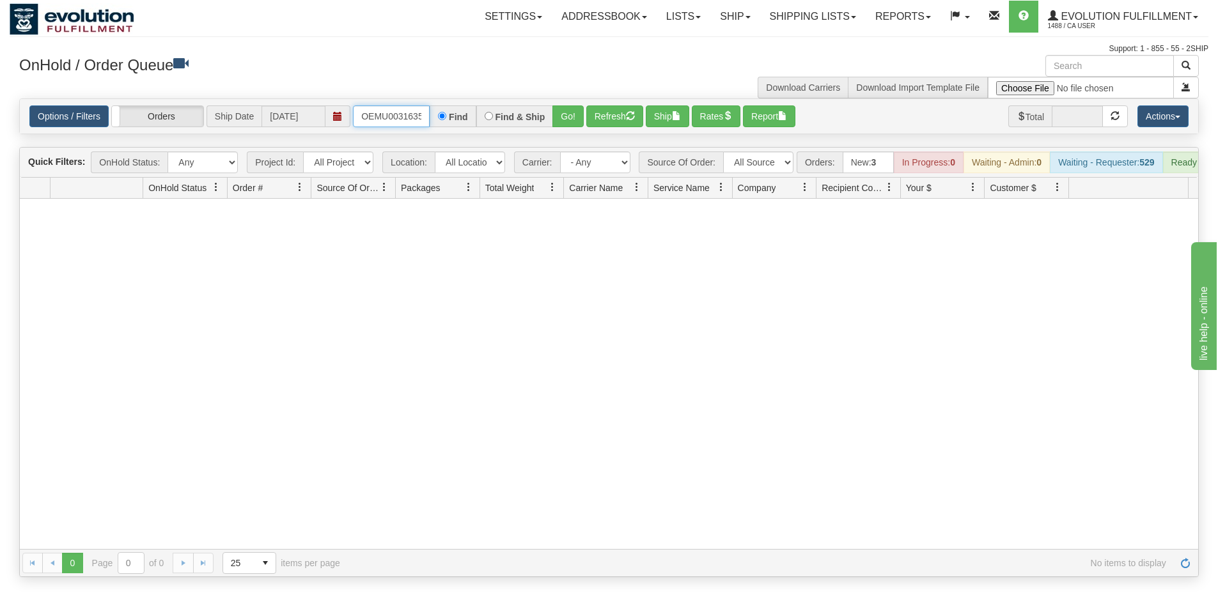
scroll to position [0, 17]
drag, startPoint x: 358, startPoint y: 114, endPoint x: 477, endPoint y: 142, distance: 122.0
click at [477, 142] on div "Is equal to Is not equal to Contains Does not contains CAD USD EUR ZAR [PERSON_…" at bounding box center [609, 337] width 1198 height 479
click at [568, 123] on button "Go!" at bounding box center [567, 116] width 31 height 22
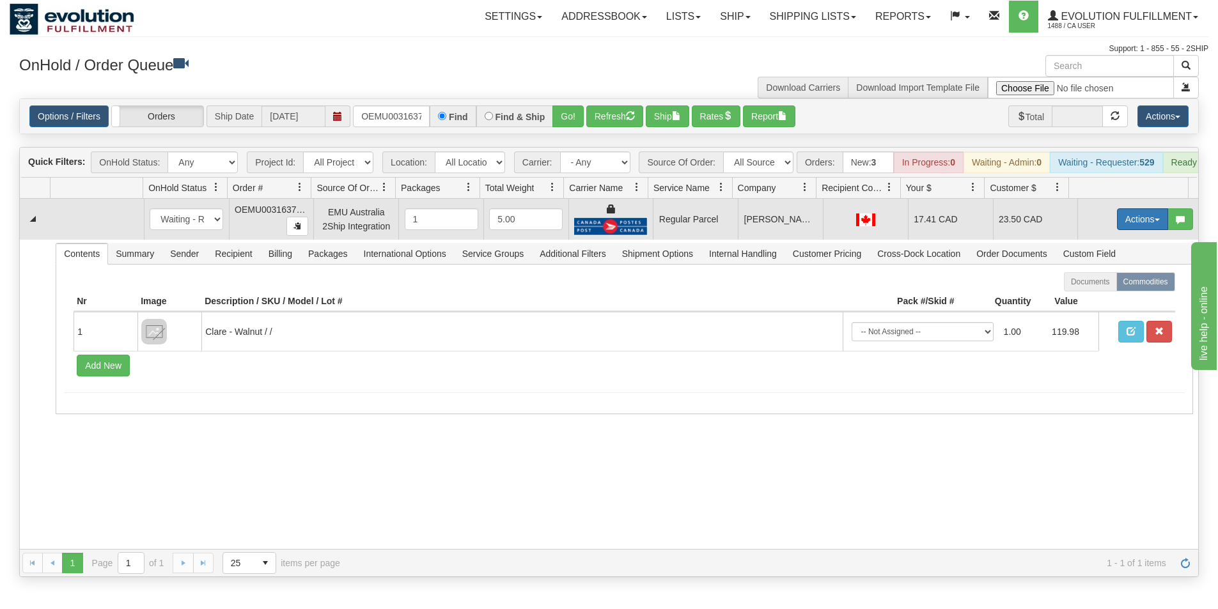
click at [1124, 229] on button "Actions" at bounding box center [1142, 219] width 51 height 22
click at [1098, 282] on span "Rate All Services" at bounding box center [1116, 277] width 77 height 10
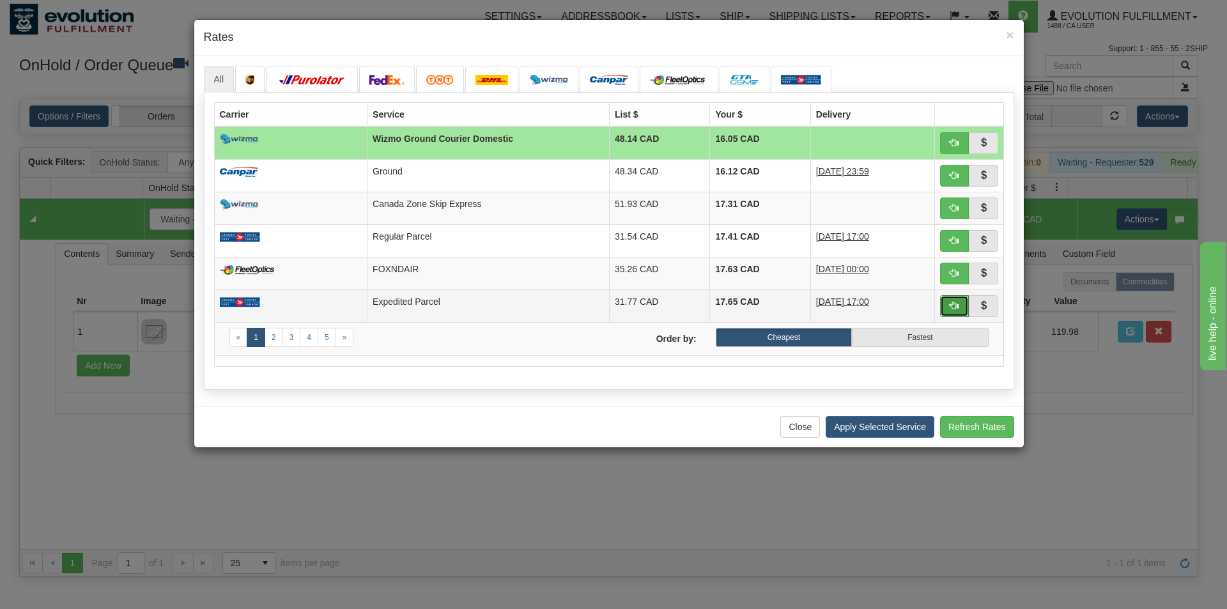
click at [952, 303] on span "button" at bounding box center [954, 305] width 9 height 9
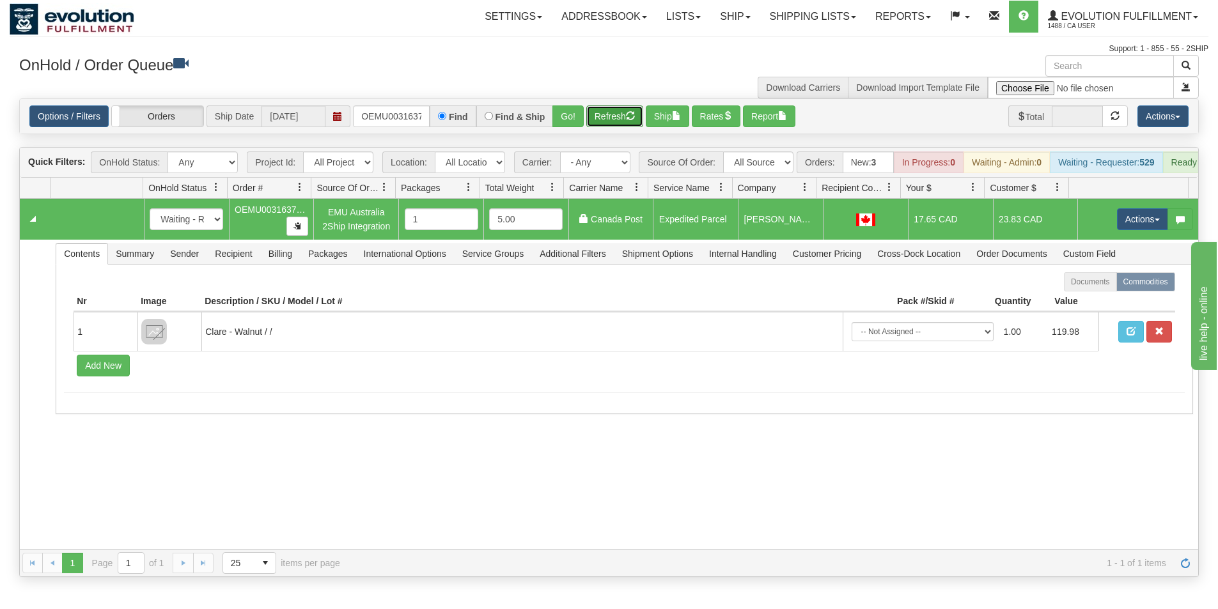
click at [598, 120] on button "Refresh" at bounding box center [614, 116] width 57 height 22
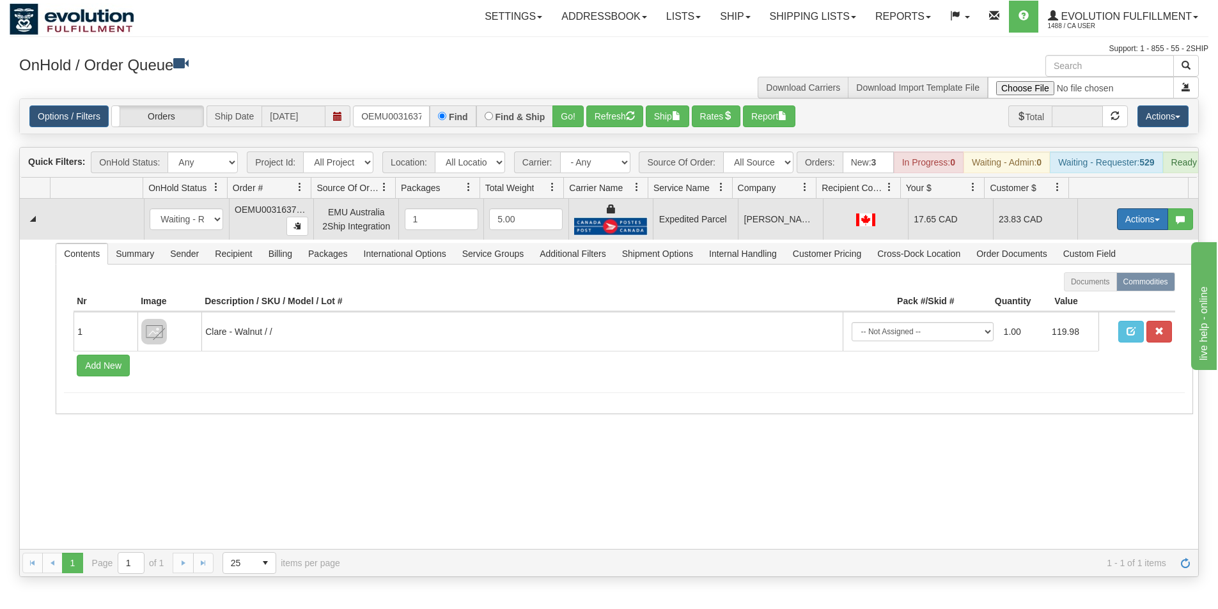
click at [1122, 229] on button "Actions" at bounding box center [1142, 219] width 51 height 22
click at [1085, 298] on span "Ship" at bounding box center [1091, 293] width 27 height 10
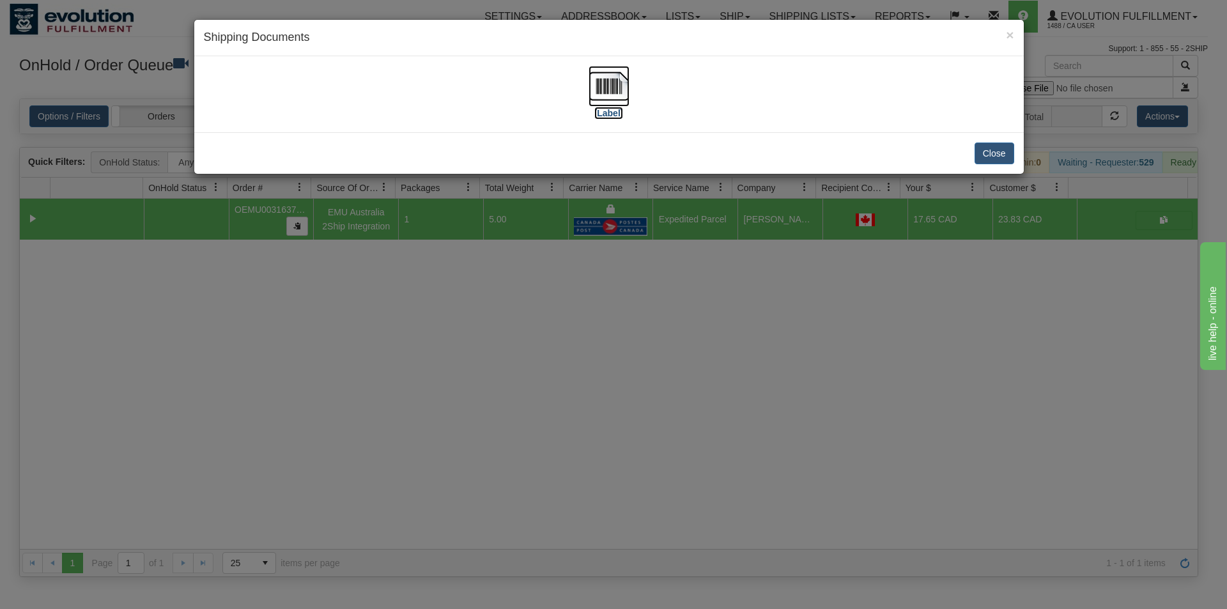
click at [608, 75] on img at bounding box center [609, 86] width 41 height 41
click at [299, 396] on div "× Shipping Documents [Label] Close" at bounding box center [613, 304] width 1227 height 609
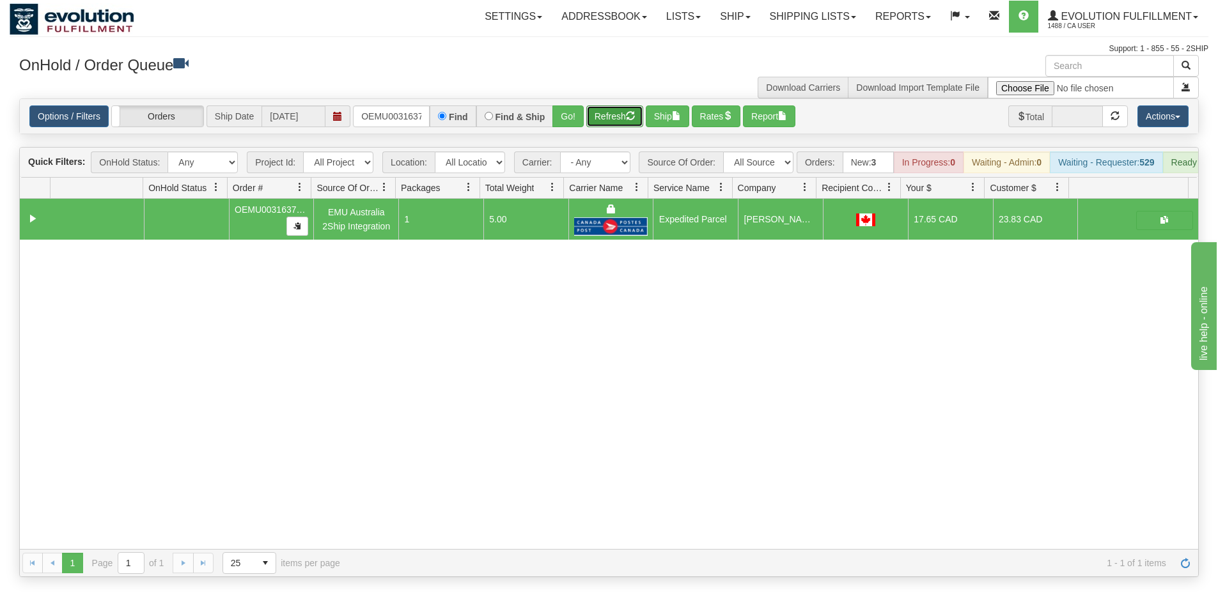
click at [605, 121] on button "Refresh" at bounding box center [614, 116] width 57 height 22
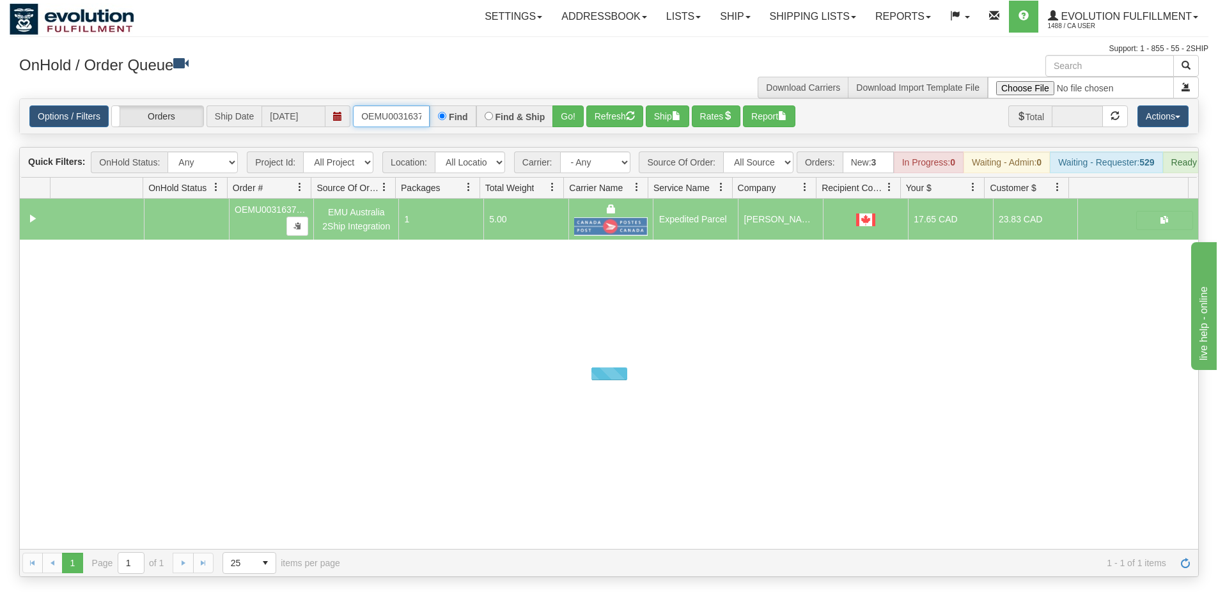
scroll to position [0, 17]
drag, startPoint x: 360, startPoint y: 114, endPoint x: 458, endPoint y: 120, distance: 98.0
click at [458, 120] on div "OEMU0031637001 Find Find & Ship Go!" at bounding box center [468, 116] width 231 height 22
type input "OEMU0031639001"
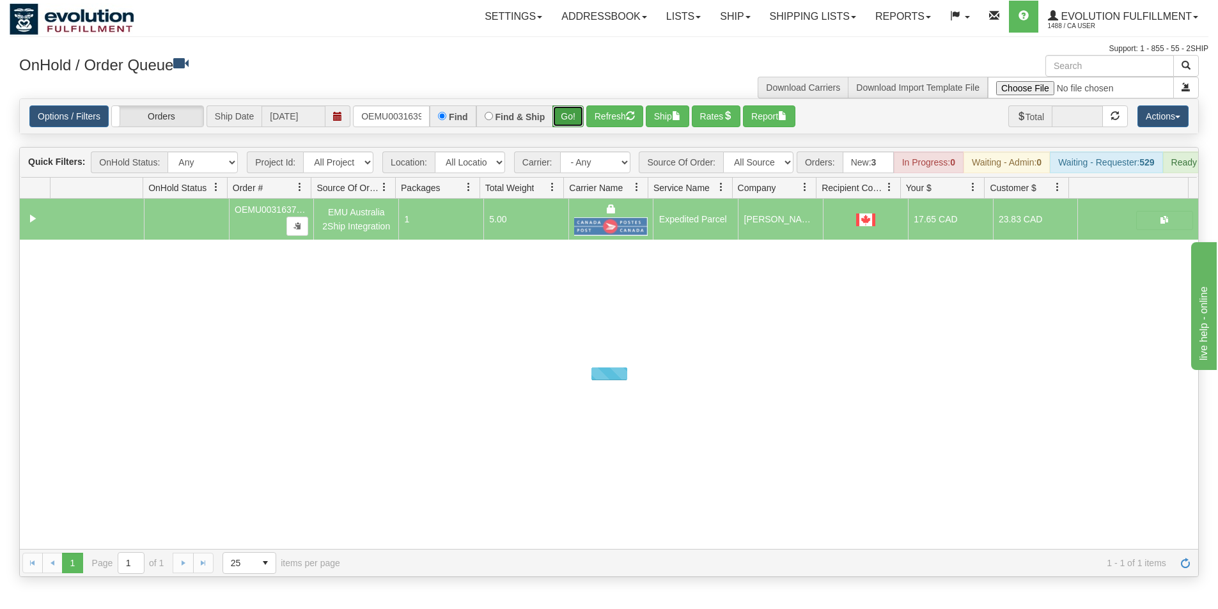
click at [562, 120] on button "Go!" at bounding box center [567, 116] width 31 height 22
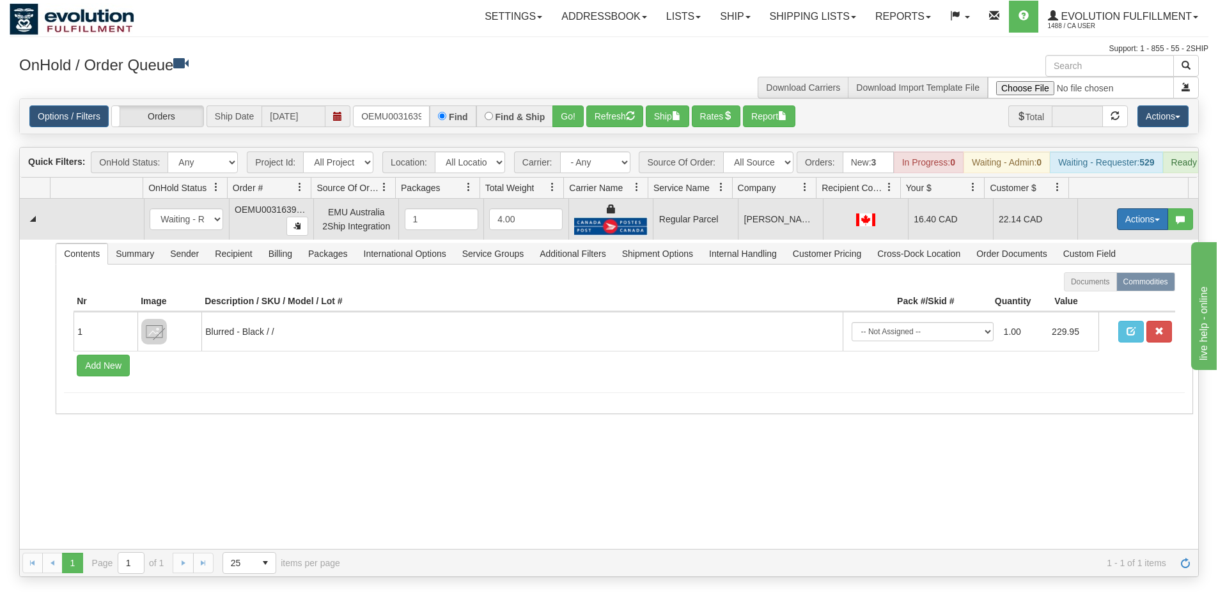
click at [1125, 226] on button "Actions" at bounding box center [1142, 219] width 51 height 22
click at [1090, 282] on span "Rate All Services" at bounding box center [1116, 277] width 77 height 10
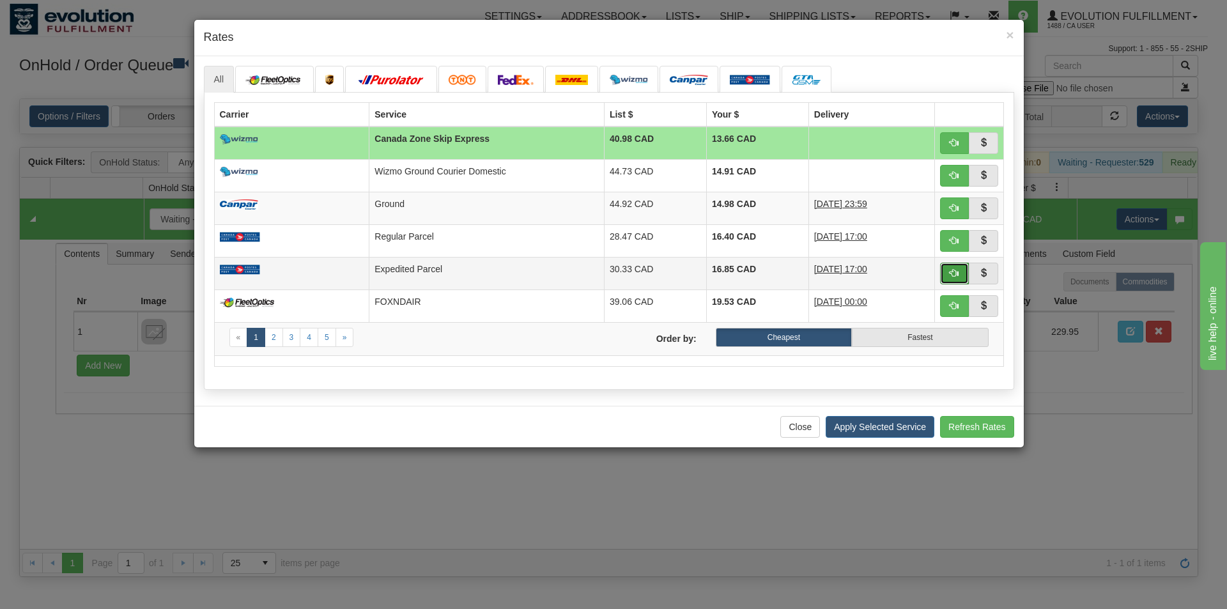
click at [951, 276] on span "button" at bounding box center [954, 272] width 9 height 9
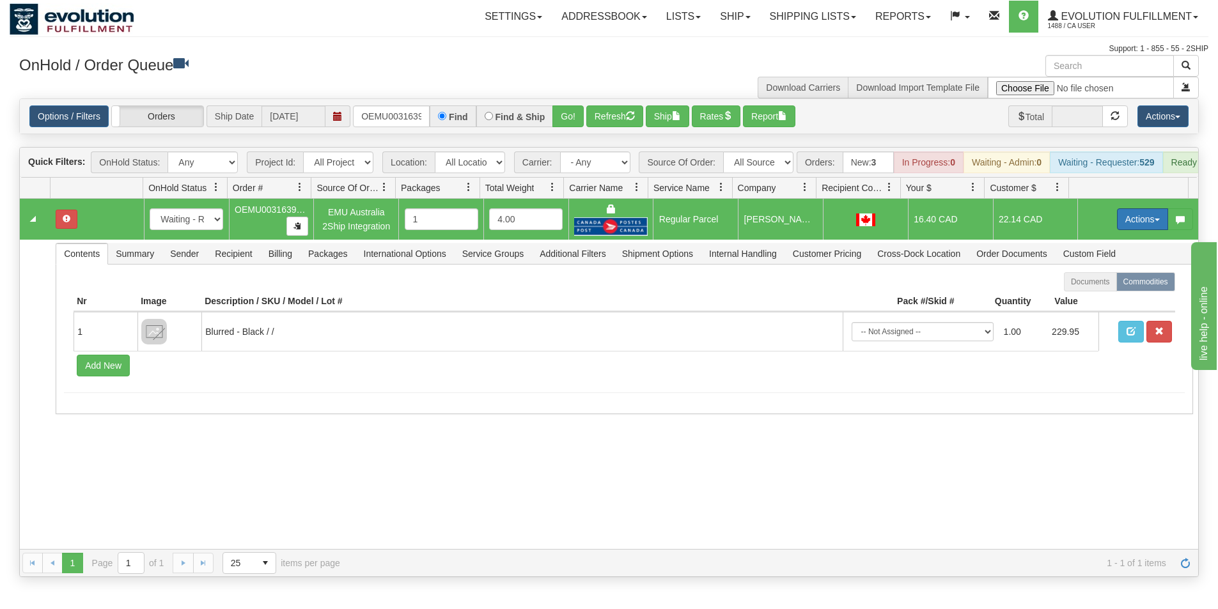
click at [1122, 230] on button "Actions" at bounding box center [1142, 219] width 51 height 22
click at [1094, 282] on span "Rate All Services" at bounding box center [1116, 277] width 77 height 10
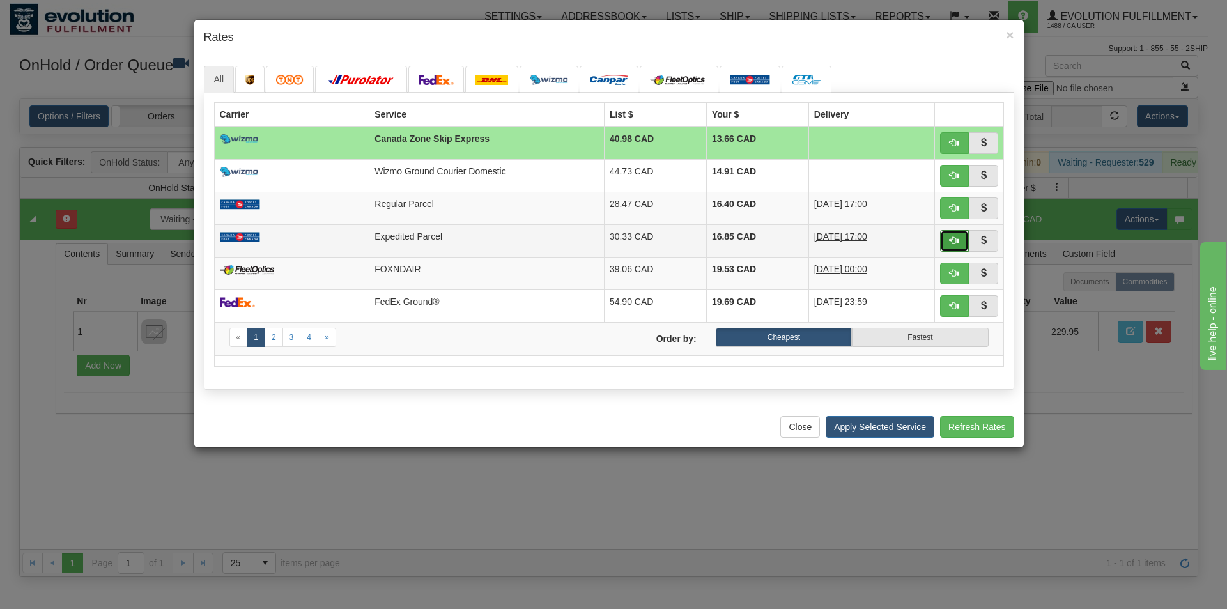
click at [948, 246] on button "button" at bounding box center [954, 241] width 29 height 22
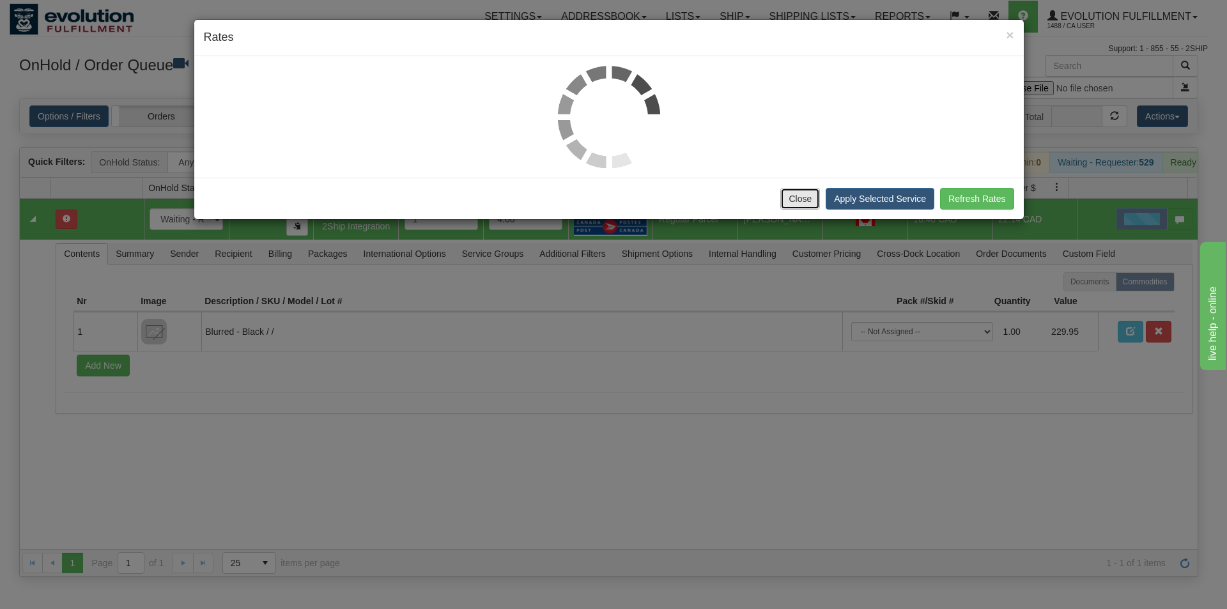
click at [800, 203] on button "Close" at bounding box center [800, 199] width 40 height 22
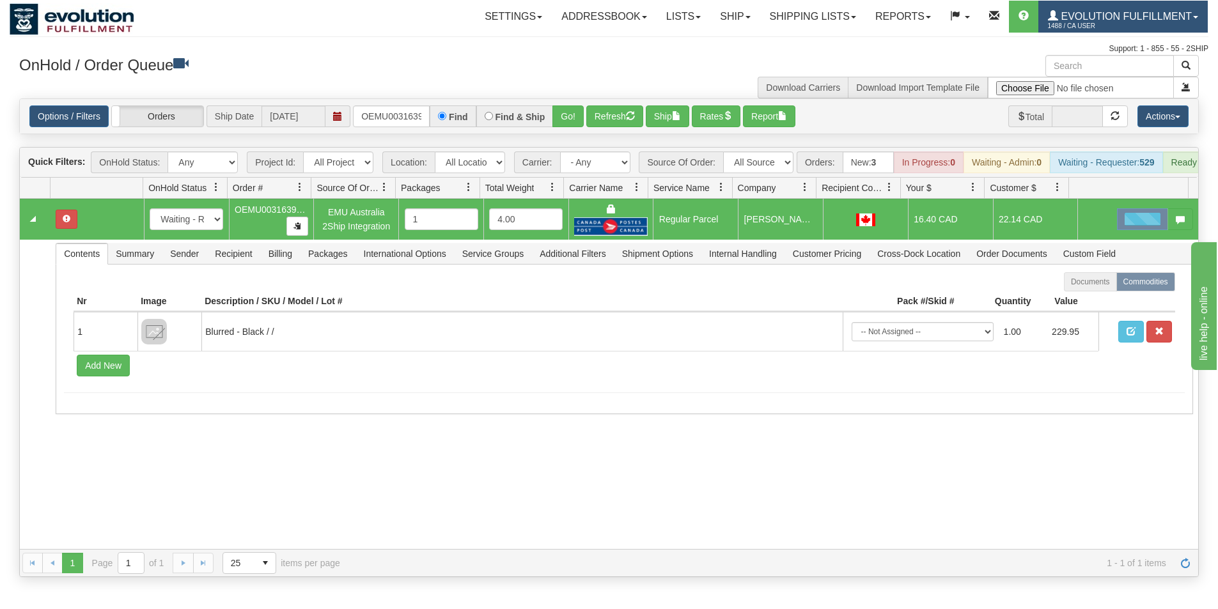
click at [1148, 20] on span "Evolution Fulfillment" at bounding box center [1125, 16] width 134 height 11
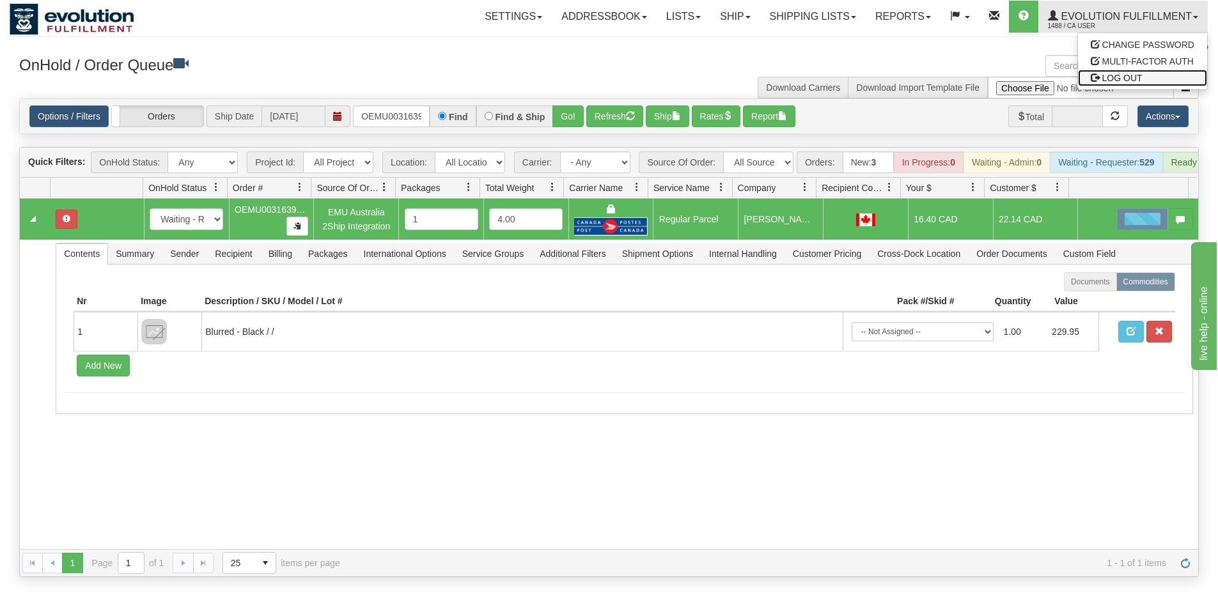
click at [1122, 73] on span "LOG OUT" at bounding box center [1122, 78] width 40 height 10
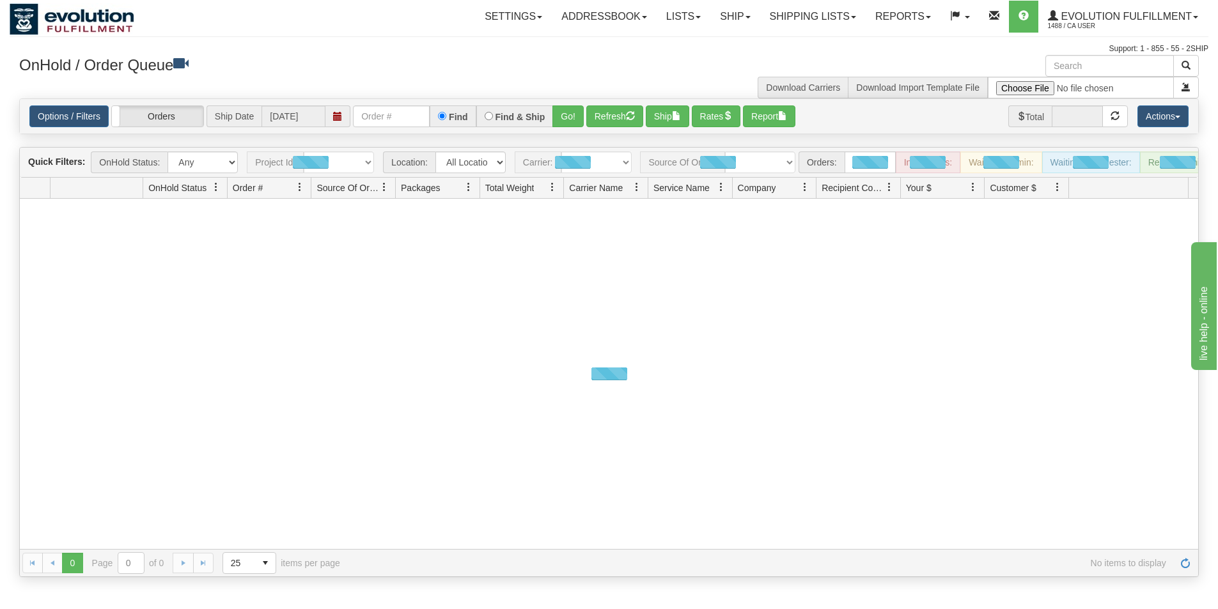
click at [500, 86] on div "OnHold / Order Queue Download Carriers Download Import Template File" at bounding box center [609, 76] width 1198 height 43
click at [404, 117] on input "text" at bounding box center [391, 116] width 77 height 22
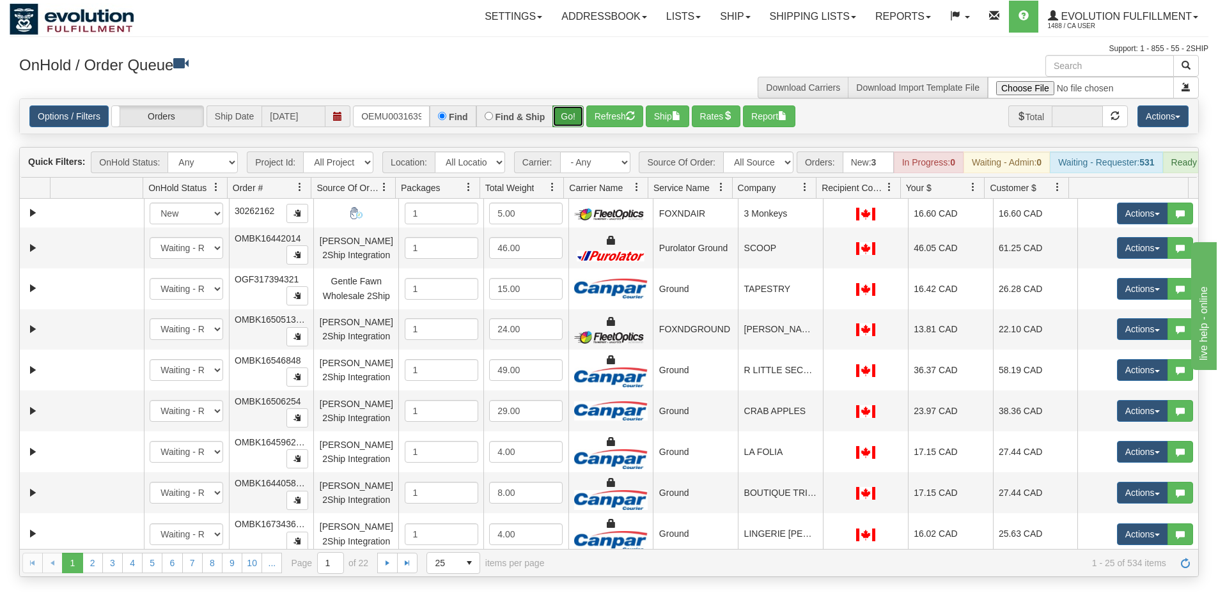
click at [557, 121] on button "Go!" at bounding box center [567, 116] width 31 height 22
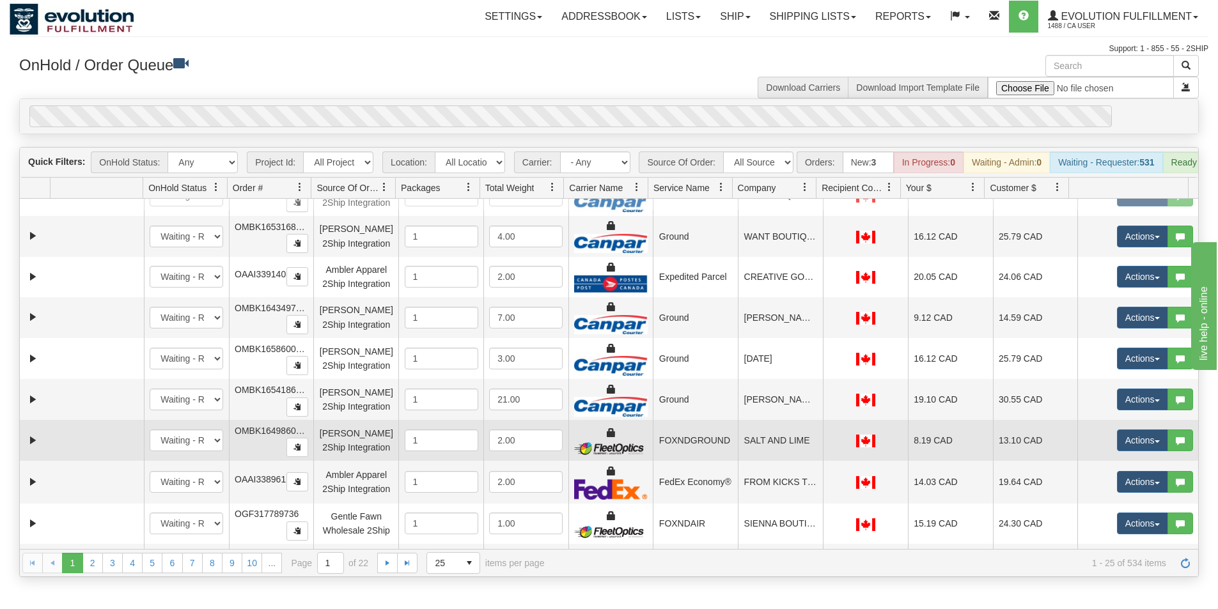
scroll to position [658, 0]
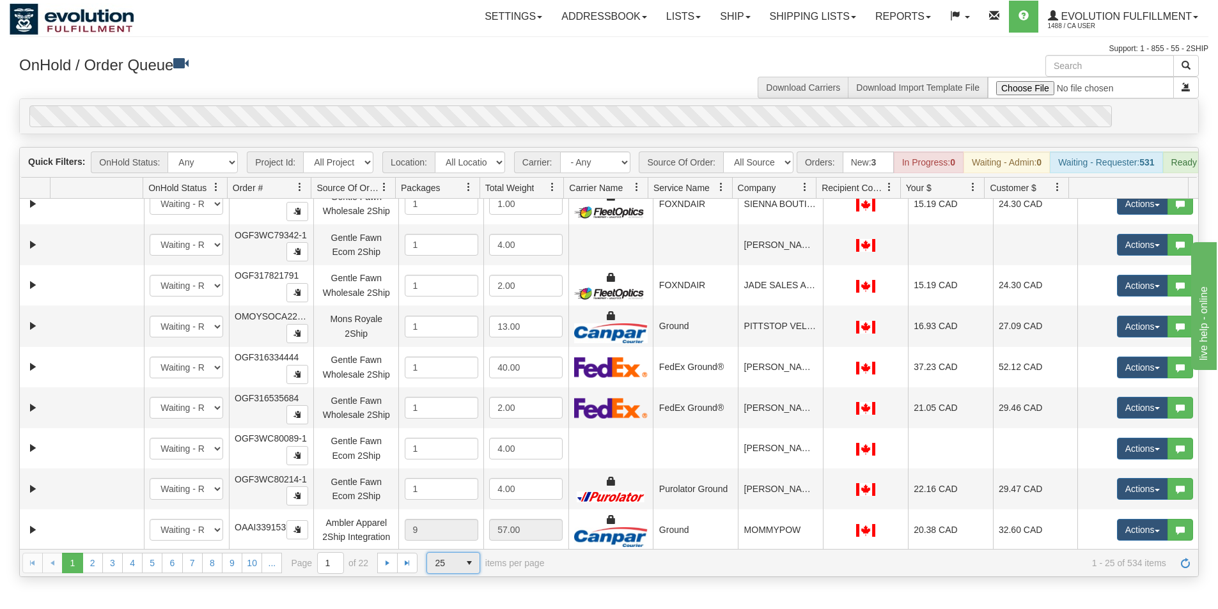
click at [454, 573] on span "25" at bounding box center [443, 563] width 32 height 20
click at [450, 554] on li "100" at bounding box center [453, 552] width 52 height 18
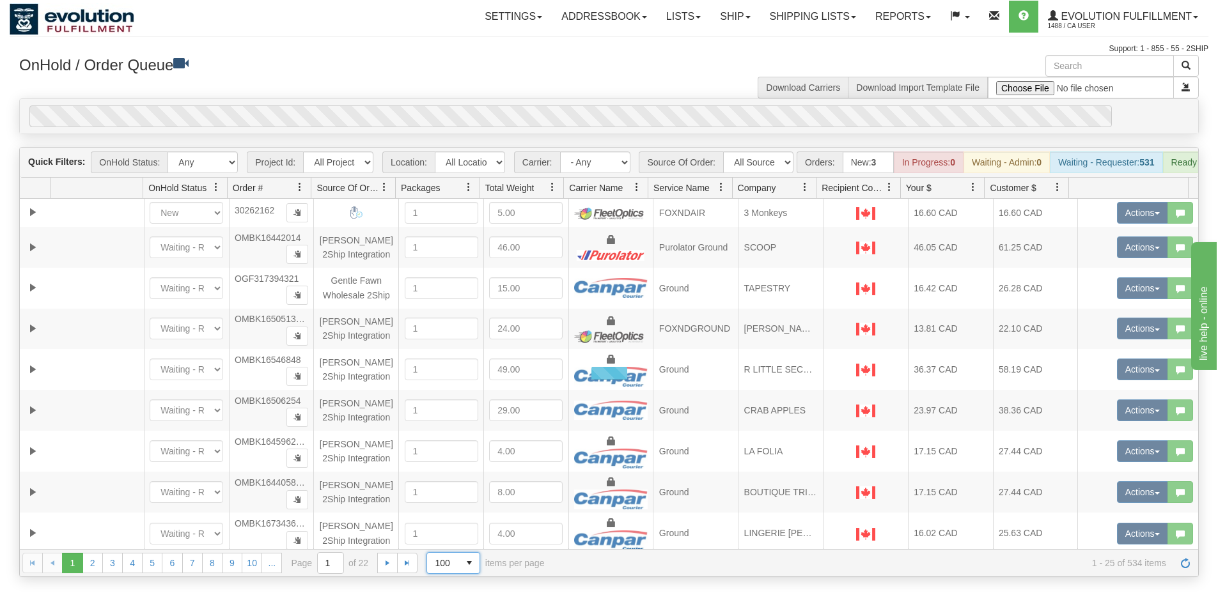
scroll to position [0, 0]
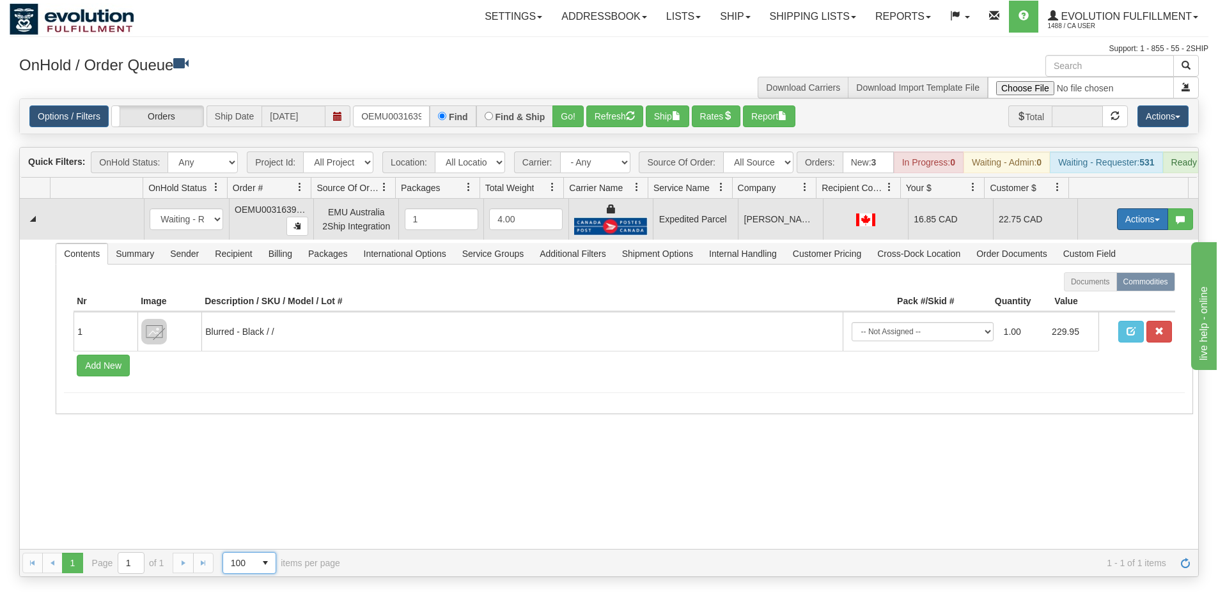
click at [1124, 230] on button "Actions" at bounding box center [1142, 219] width 51 height 22
click at [1086, 298] on span "Ship" at bounding box center [1091, 293] width 27 height 10
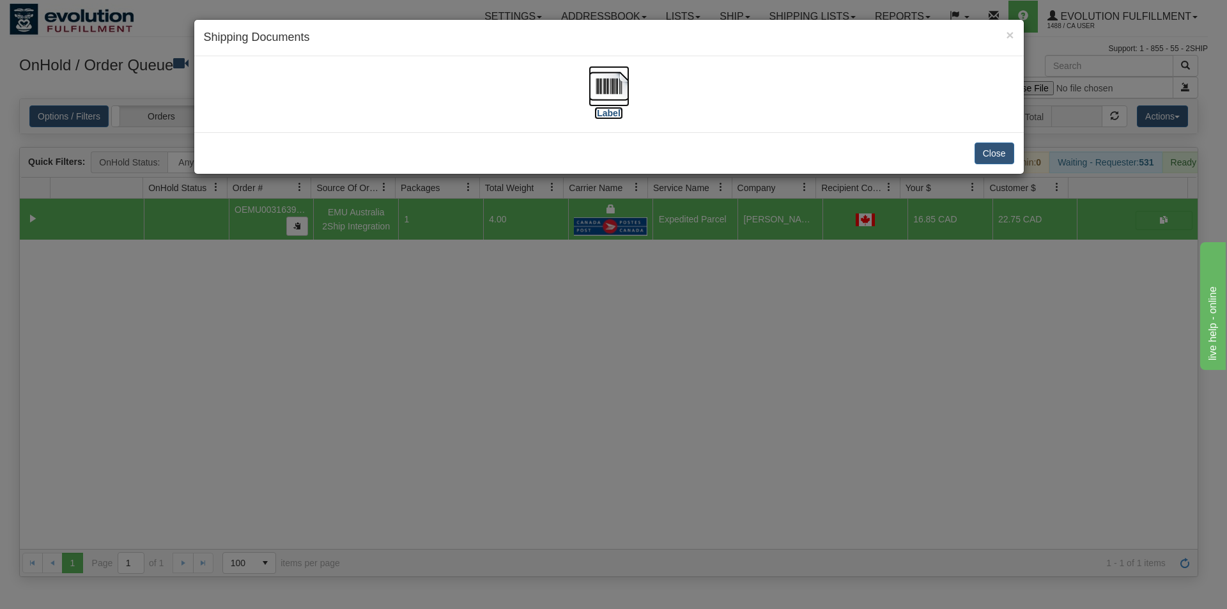
click at [612, 85] on img at bounding box center [609, 86] width 41 height 41
click at [615, 321] on div "× Shipping Documents [Label] Close" at bounding box center [613, 304] width 1227 height 609
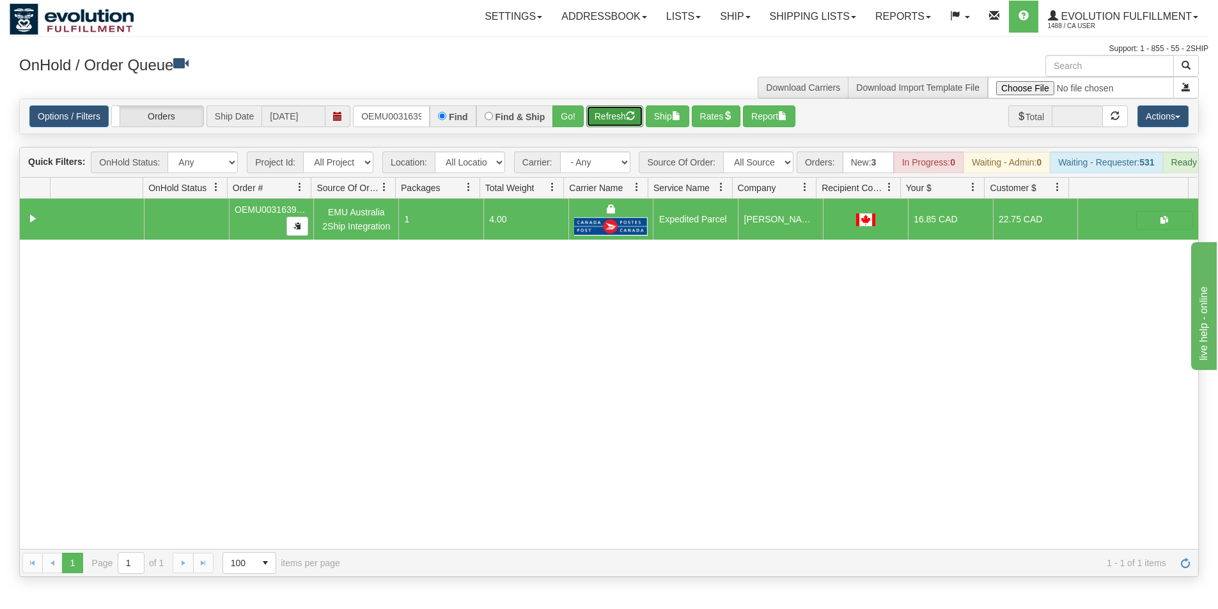
click at [606, 107] on button "Refresh" at bounding box center [614, 116] width 57 height 22
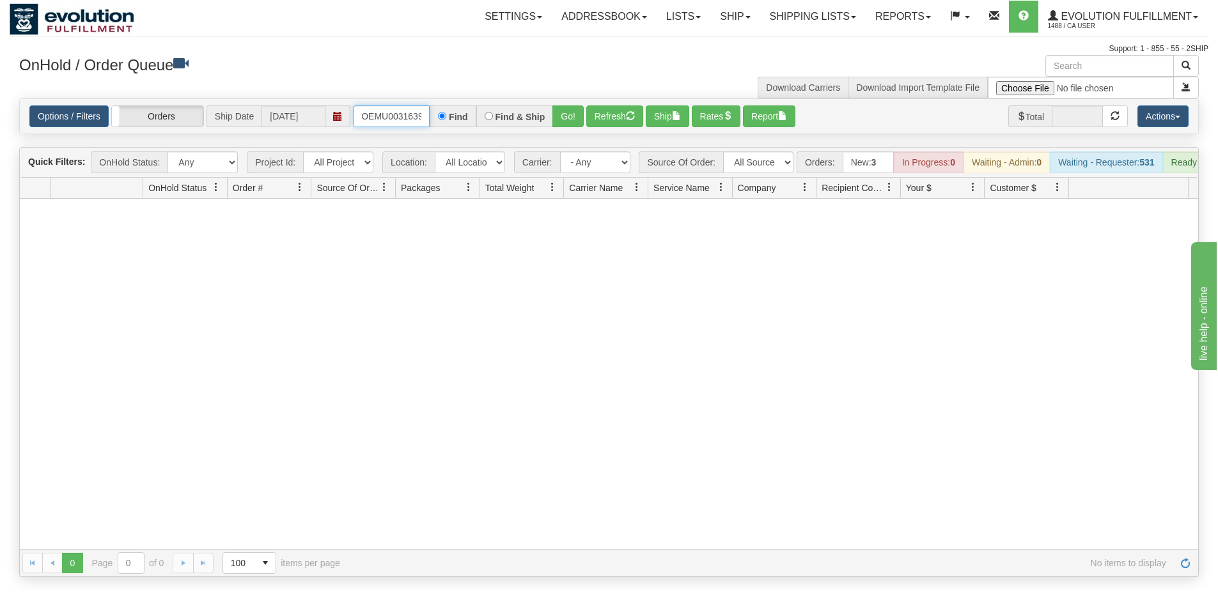
scroll to position [0, 17]
drag, startPoint x: 358, startPoint y: 110, endPoint x: 494, endPoint y: 138, distance: 139.0
click at [494, 138] on div "Is equal to Is not equal to Contains Does not contains CAD USD EUR ZAR [PERSON_…" at bounding box center [609, 337] width 1198 height 479
click at [568, 121] on button "Go!" at bounding box center [567, 116] width 31 height 22
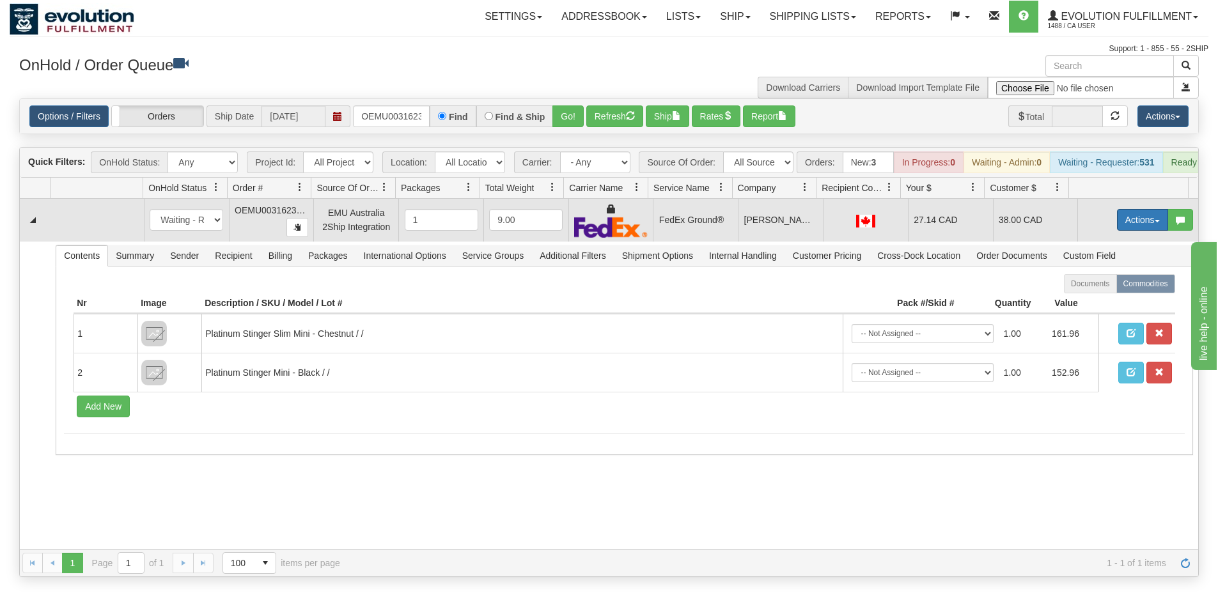
click at [1129, 231] on button "Actions" at bounding box center [1142, 220] width 51 height 22
click at [1087, 299] on span "Ship" at bounding box center [1091, 294] width 27 height 10
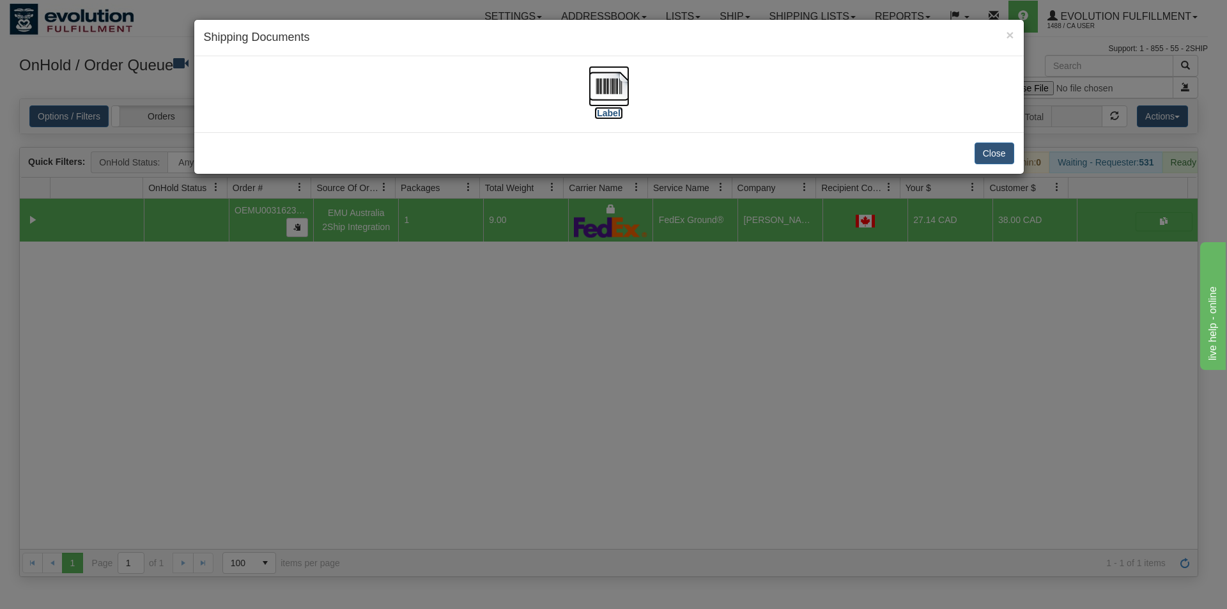
click at [621, 93] on img at bounding box center [609, 86] width 41 height 41
click at [654, 458] on div "× Shipping Documents [Label] Close" at bounding box center [613, 304] width 1227 height 609
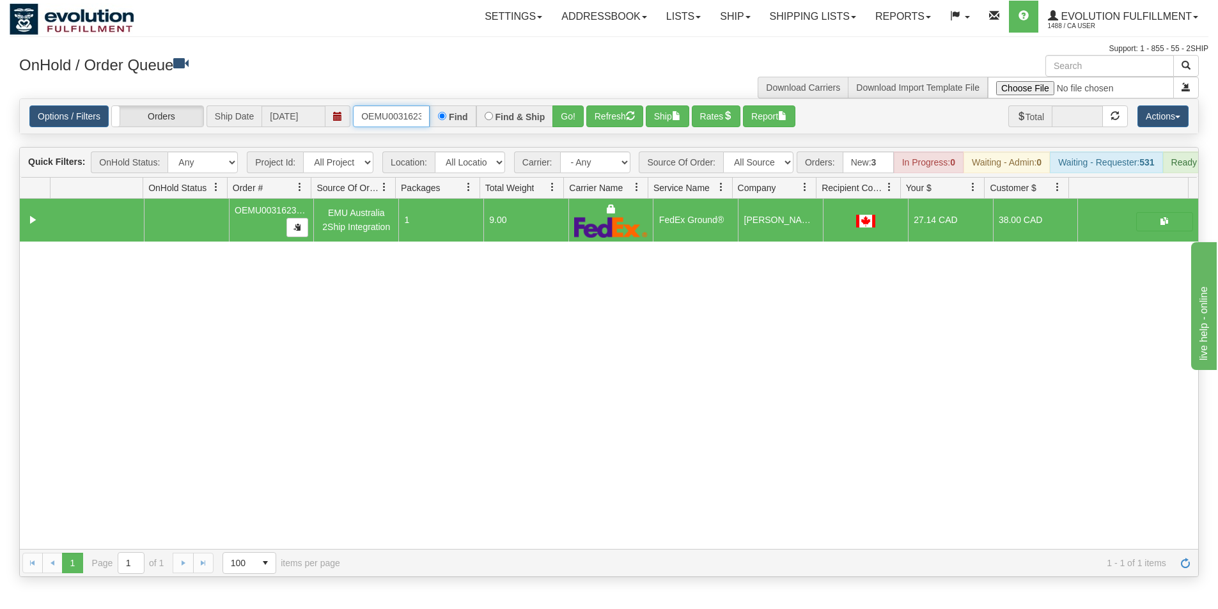
scroll to position [0, 17]
drag, startPoint x: 356, startPoint y: 111, endPoint x: 497, endPoint y: 120, distance: 141.5
click at [493, 125] on div "OEMU0031623001 Find Find & Ship Go!" at bounding box center [468, 116] width 231 height 22
click at [567, 121] on button "Go!" at bounding box center [567, 116] width 31 height 22
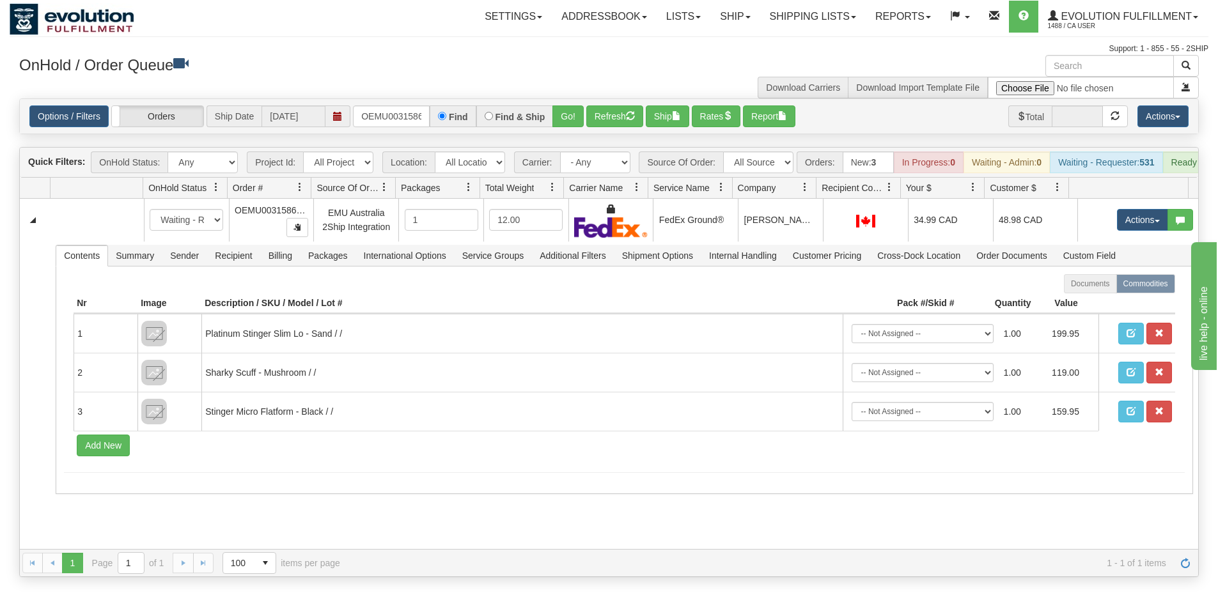
click at [816, 193] on span "Recipient Country" at bounding box center [852, 187] width 73 height 21
drag, startPoint x: 830, startPoint y: 196, endPoint x: 792, endPoint y: 198, distance: 37.8
click at [788, 198] on span "Company" at bounding box center [768, 187] width 73 height 21
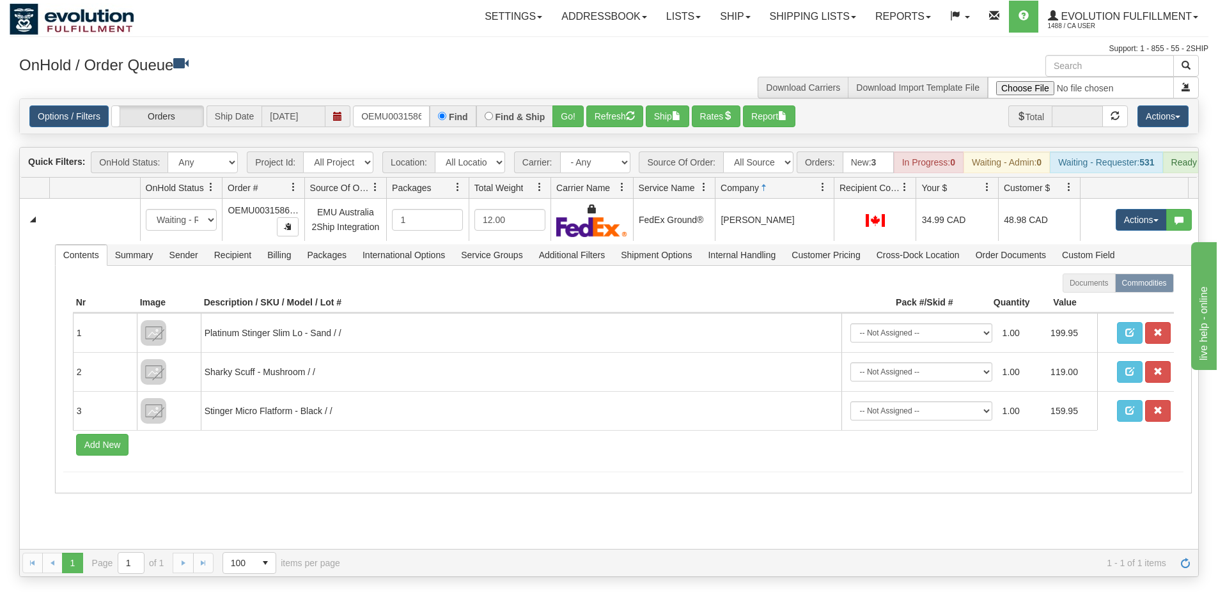
drag, startPoint x: 814, startPoint y: 197, endPoint x: 824, endPoint y: 197, distance: 10.2
click at [824, 197] on div "Id Location Request Id Reply Id OnHold Status Order # Source Of Order Packages …" at bounding box center [604, 188] width 1168 height 20
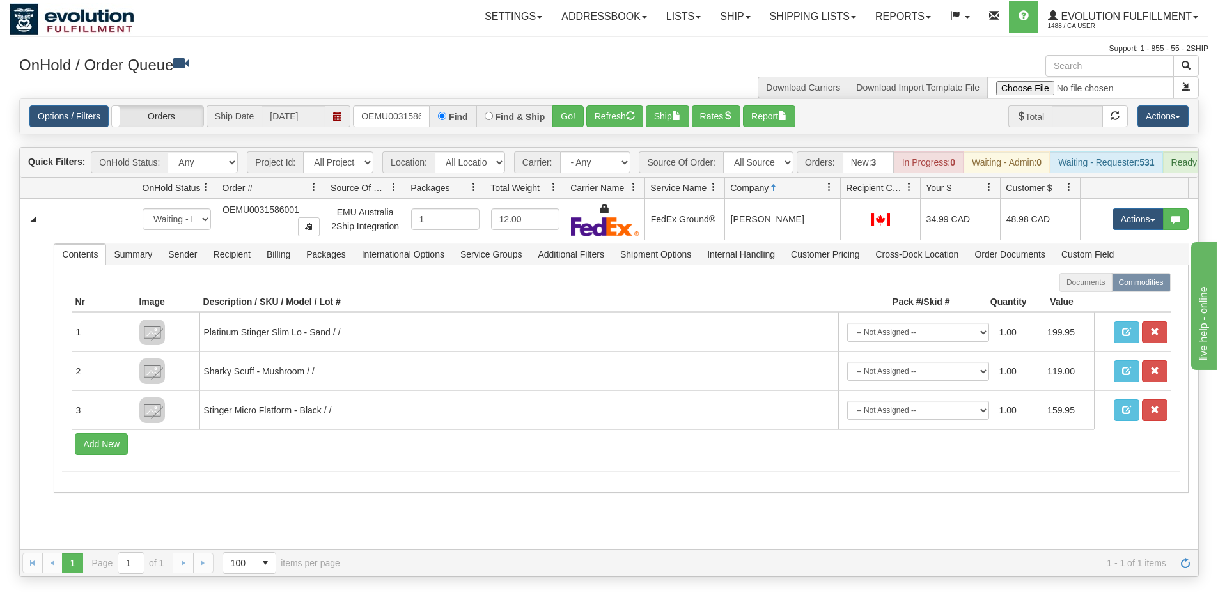
drag, startPoint x: 300, startPoint y: 190, endPoint x: 307, endPoint y: 192, distance: 7.1
click at [307, 192] on div "Id Location Request Id Reply Id OnHold Status Order # Source Of Order Packages …" at bounding box center [604, 188] width 1168 height 20
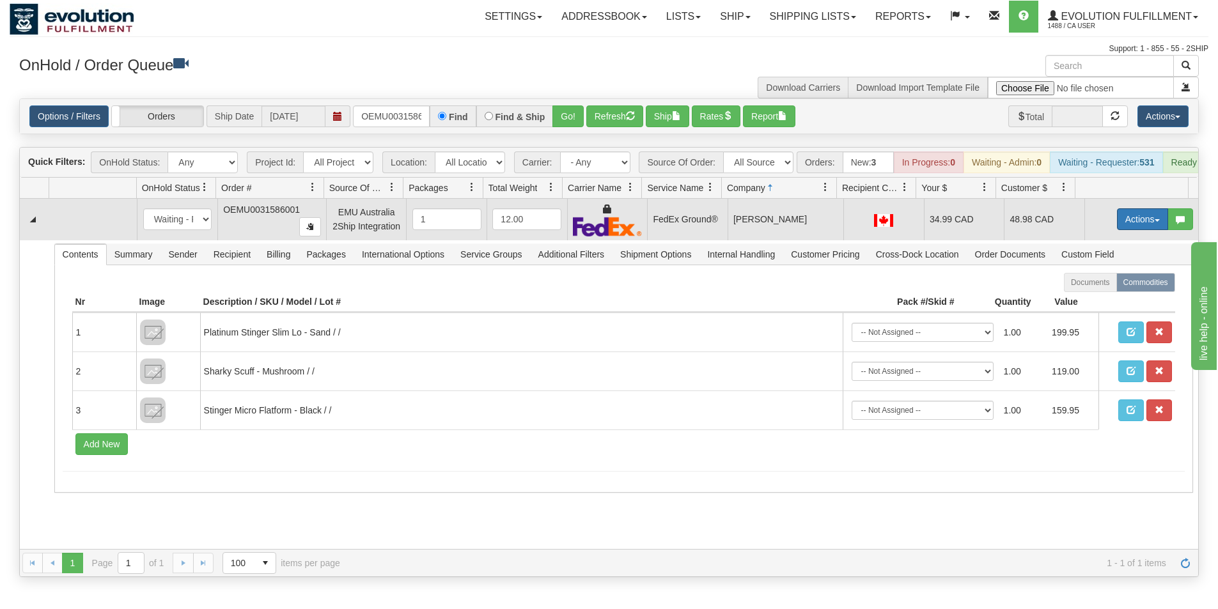
click at [1117, 229] on button "Actions" at bounding box center [1142, 219] width 51 height 22
click at [1078, 298] on span "Ship" at bounding box center [1091, 293] width 27 height 10
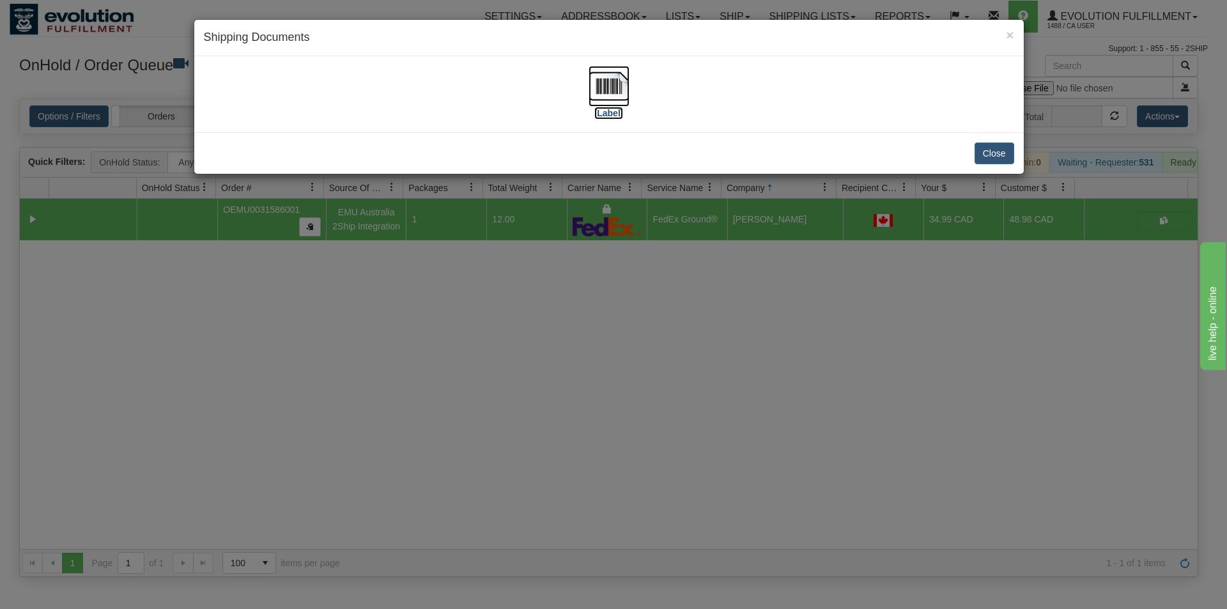
click at [612, 88] on img at bounding box center [609, 86] width 41 height 41
click at [594, 374] on div "× Shipping Documents [Label] Close" at bounding box center [613, 304] width 1227 height 609
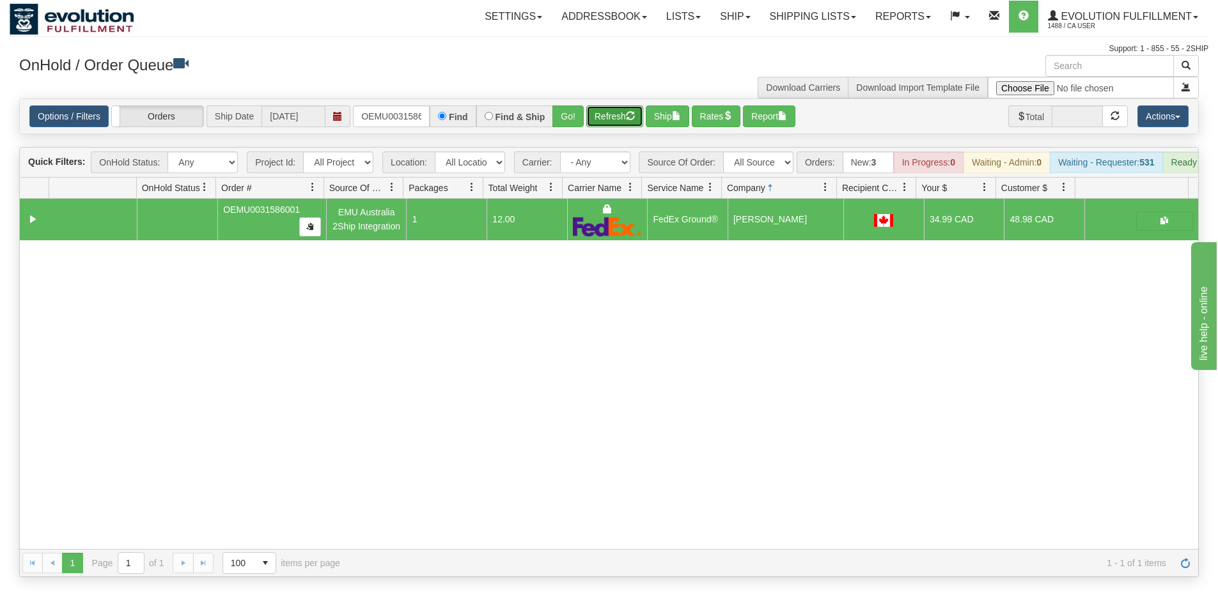
click at [597, 118] on button "Refresh" at bounding box center [614, 116] width 57 height 22
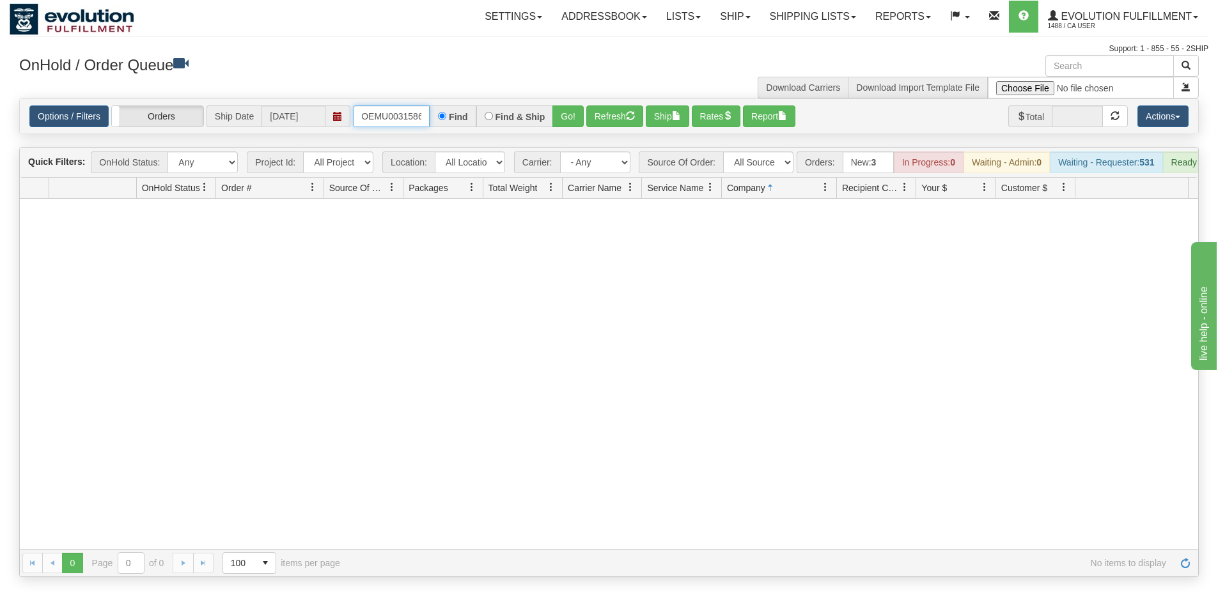
scroll to position [0, 17]
drag, startPoint x: 359, startPoint y: 118, endPoint x: 477, endPoint y: 140, distance: 121.0
click at [477, 140] on div "Is equal to Is not equal to Contains Does not contains CAD USD EUR ZAR [PERSON_…" at bounding box center [609, 337] width 1198 height 479
click at [569, 126] on button "Go!" at bounding box center [567, 116] width 31 height 22
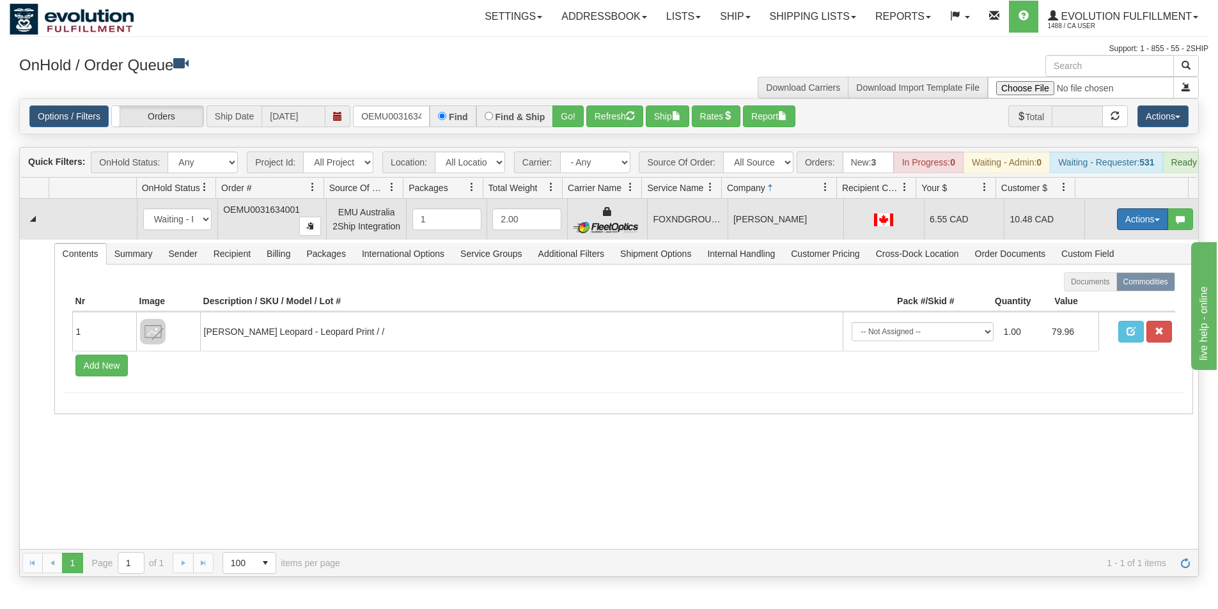
click at [1131, 223] on button "Actions" at bounding box center [1142, 219] width 51 height 22
click at [1083, 298] on span "Ship" at bounding box center [1091, 293] width 27 height 10
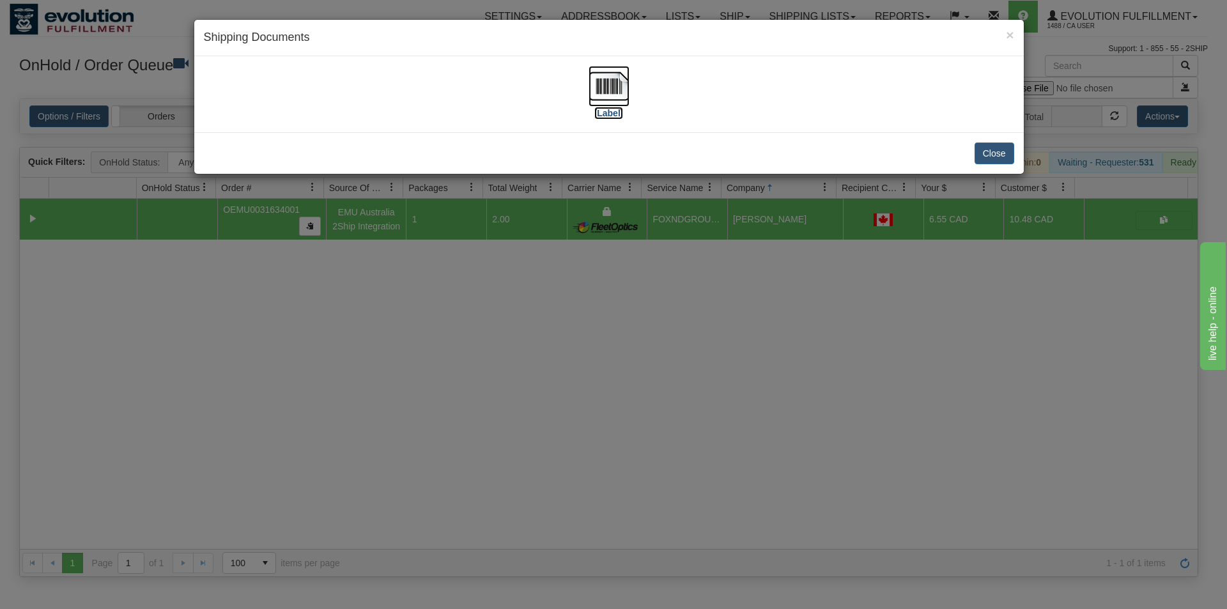
click at [610, 92] on img at bounding box center [609, 86] width 41 height 41
click at [647, 430] on div "× Shipping Documents [Label] Close" at bounding box center [613, 304] width 1227 height 609
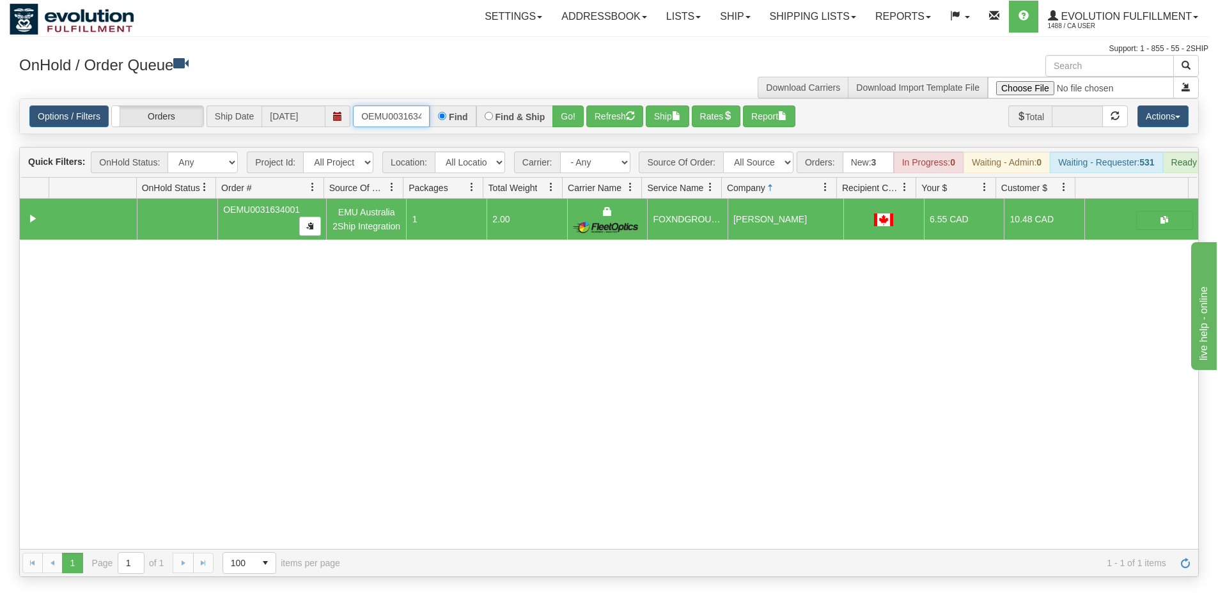
scroll to position [0, 17]
drag, startPoint x: 360, startPoint y: 107, endPoint x: 455, endPoint y: 120, distance: 96.2
click at [455, 120] on div "OEMU0031634001 Find Find & Ship Go!" at bounding box center [468, 116] width 231 height 22
click at [595, 115] on button "Refresh" at bounding box center [614, 116] width 57 height 22
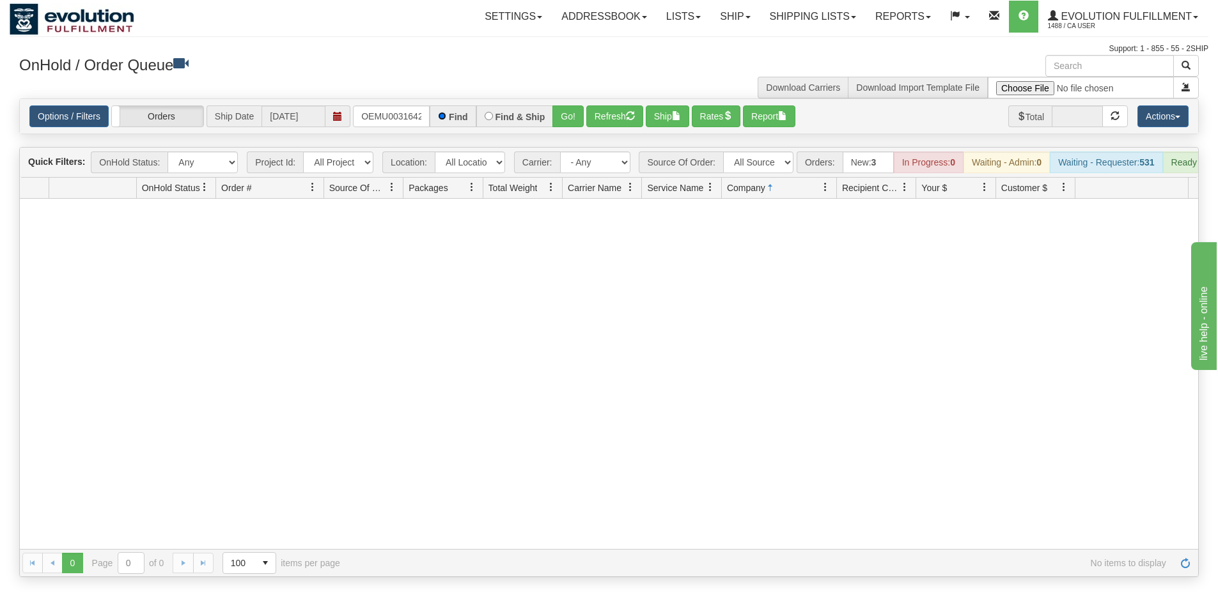
scroll to position [0, 0]
click at [555, 121] on button "Go!" at bounding box center [567, 116] width 31 height 22
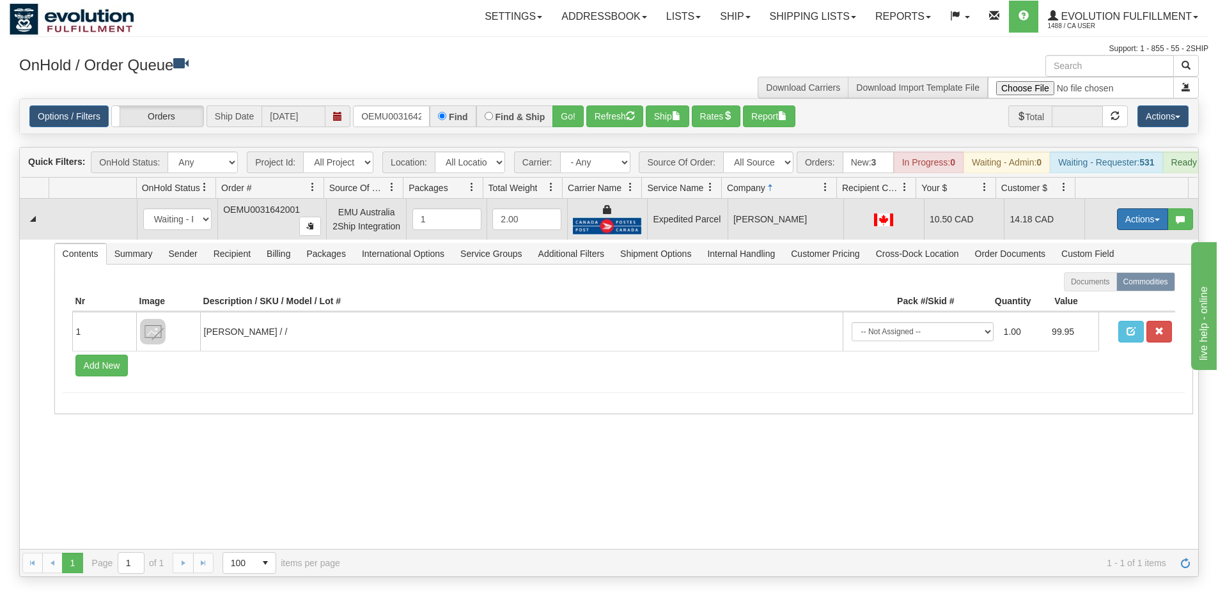
click at [1133, 230] on button "Actions" at bounding box center [1142, 219] width 51 height 22
click at [1088, 298] on span "Ship" at bounding box center [1091, 293] width 27 height 10
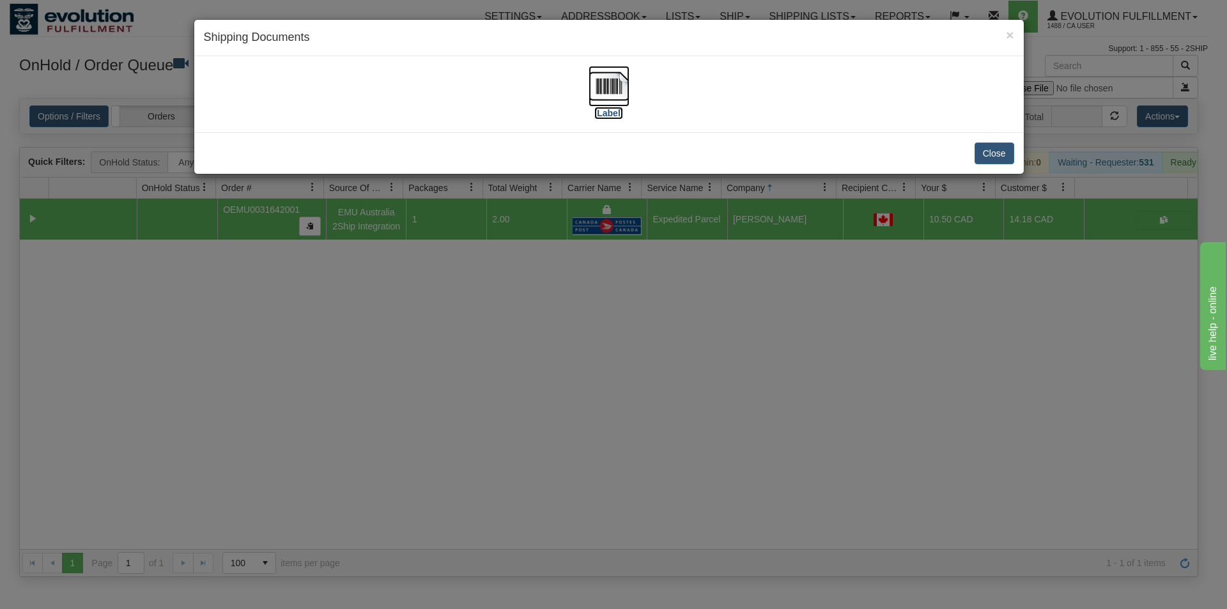
click at [608, 89] on img at bounding box center [609, 86] width 41 height 41
click at [670, 333] on div "× Shipping Documents [Label] Close" at bounding box center [613, 304] width 1227 height 609
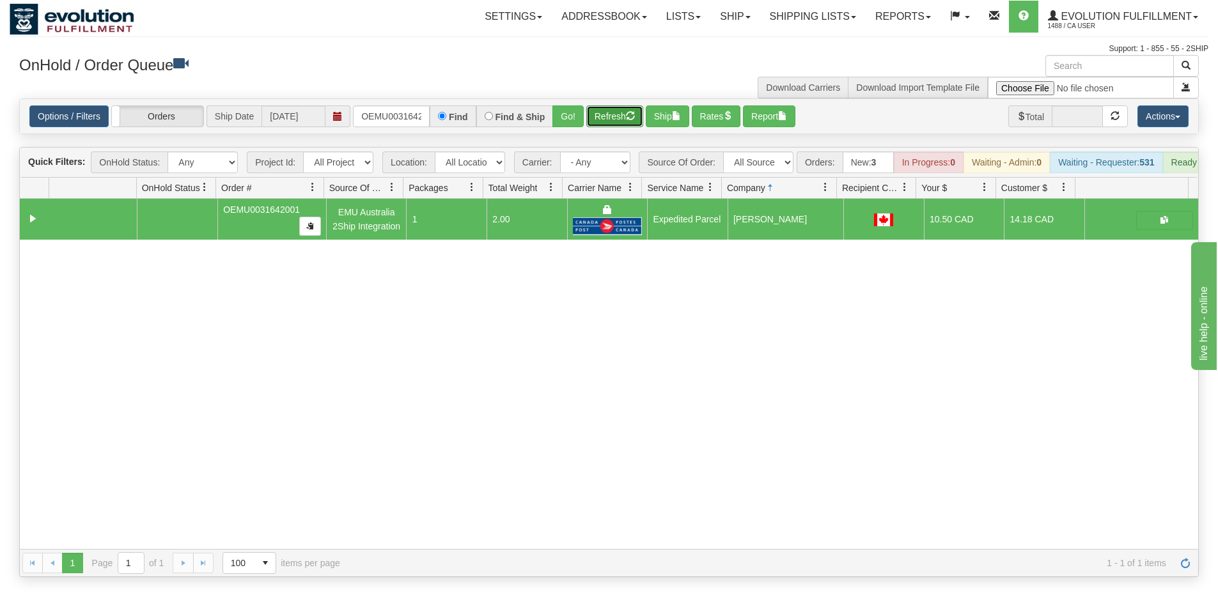
click at [599, 119] on button "Refresh" at bounding box center [614, 116] width 57 height 22
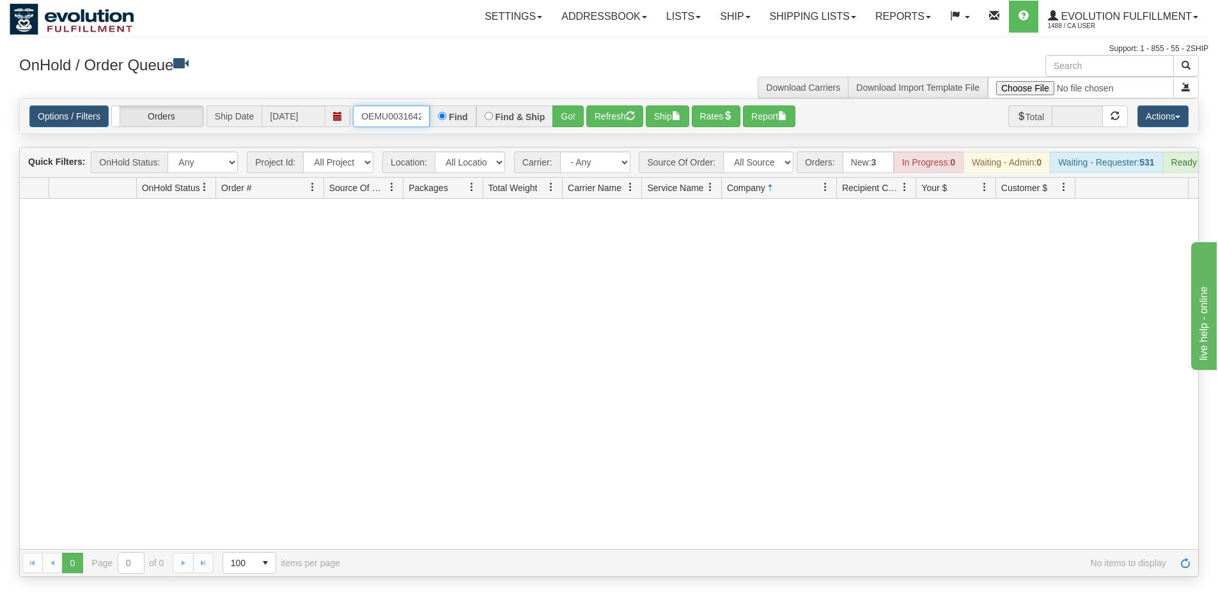
scroll to position [0, 17]
drag, startPoint x: 360, startPoint y: 116, endPoint x: 429, endPoint y: 114, distance: 69.0
click at [429, 114] on input "OEMU0031642001" at bounding box center [391, 116] width 77 height 22
click at [569, 118] on button "Go!" at bounding box center [567, 116] width 31 height 22
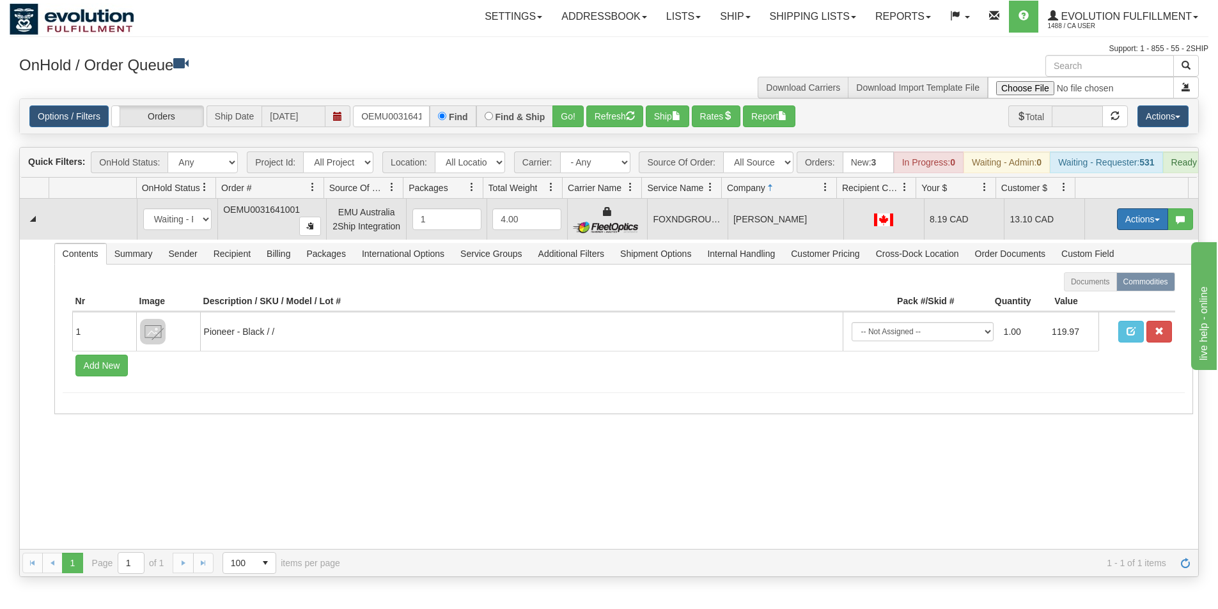
click at [1120, 228] on button "Actions" at bounding box center [1142, 219] width 51 height 22
click at [1088, 298] on span "Ship" at bounding box center [1091, 293] width 27 height 10
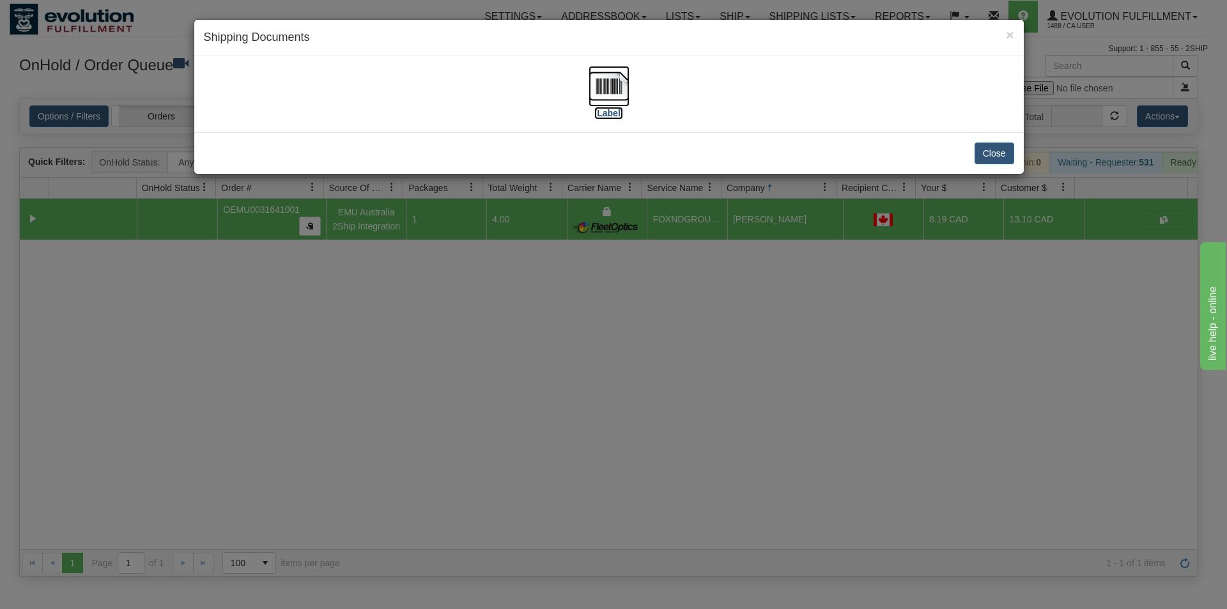
click at [612, 88] on img at bounding box center [609, 86] width 41 height 41
click at [854, 395] on div "× Shipping Documents [Label] Close" at bounding box center [613, 304] width 1227 height 609
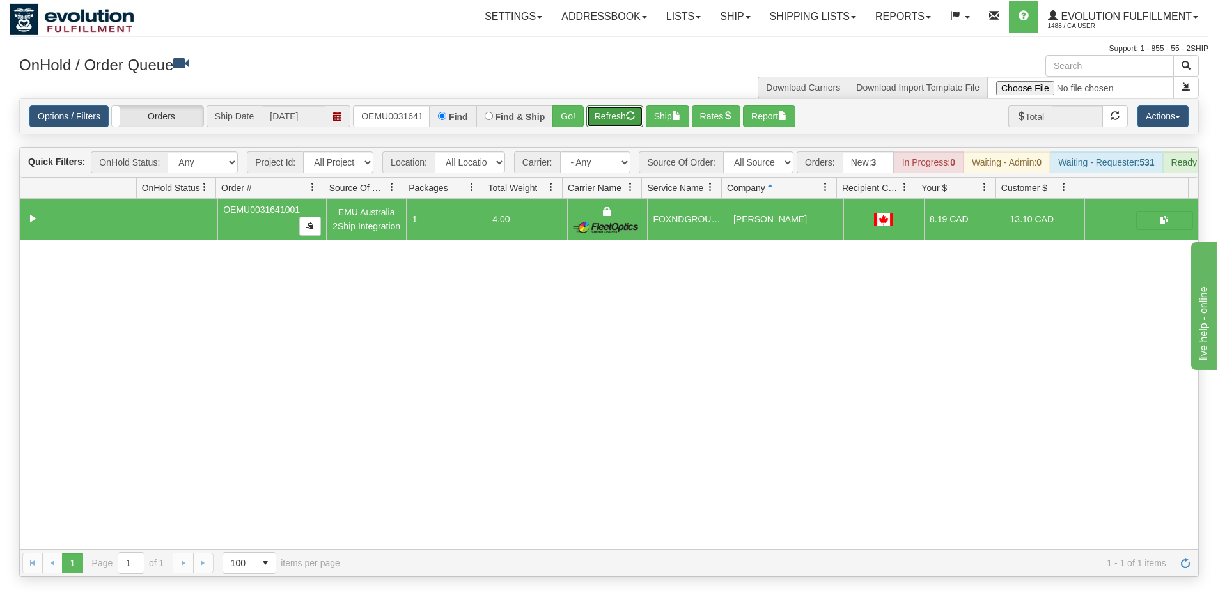
click at [619, 119] on button "Refresh" at bounding box center [614, 116] width 57 height 22
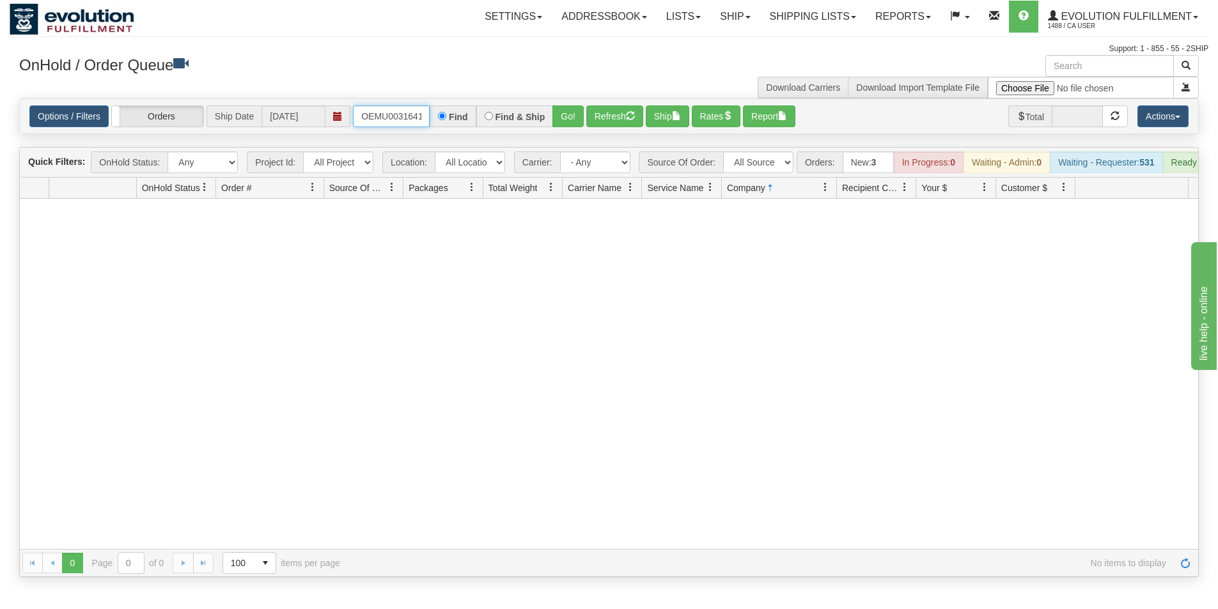
scroll to position [0, 17]
drag, startPoint x: 359, startPoint y: 121, endPoint x: 453, endPoint y: 130, distance: 94.4
click at [453, 130] on div "Options / Filters Group Shipments Orders Ship Date [DATE] OEMU0031641001 Find F…" at bounding box center [609, 116] width 1178 height 35
click at [570, 114] on button "Go!" at bounding box center [567, 116] width 31 height 22
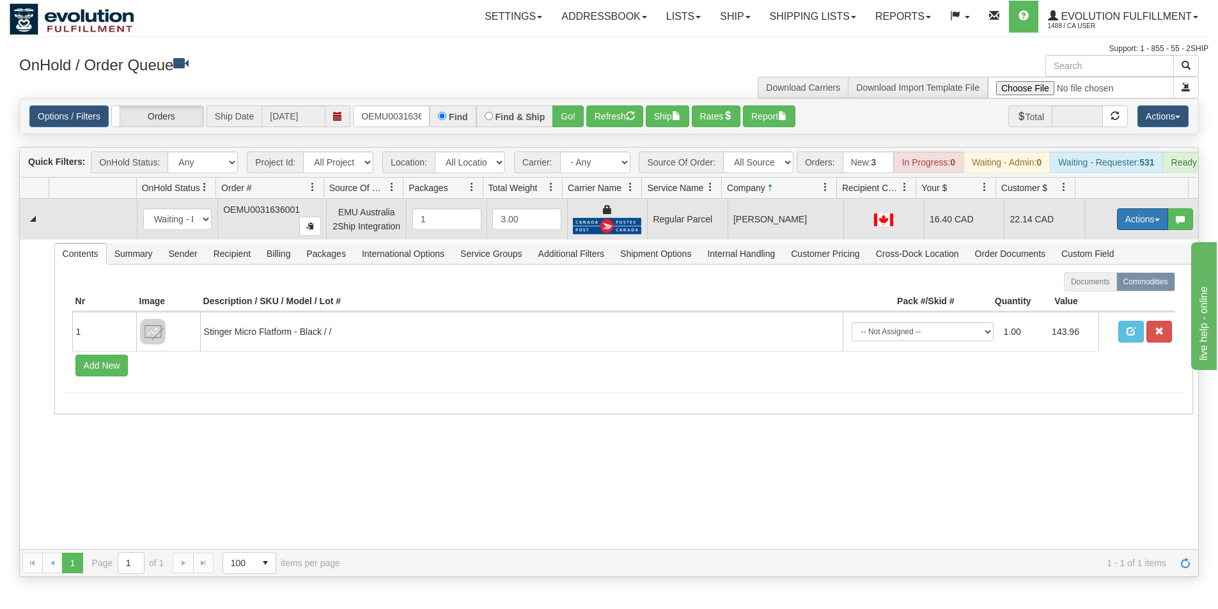
click at [1117, 226] on button "Actions" at bounding box center [1142, 219] width 51 height 22
click at [1092, 282] on span "Rate All Services" at bounding box center [1116, 277] width 77 height 10
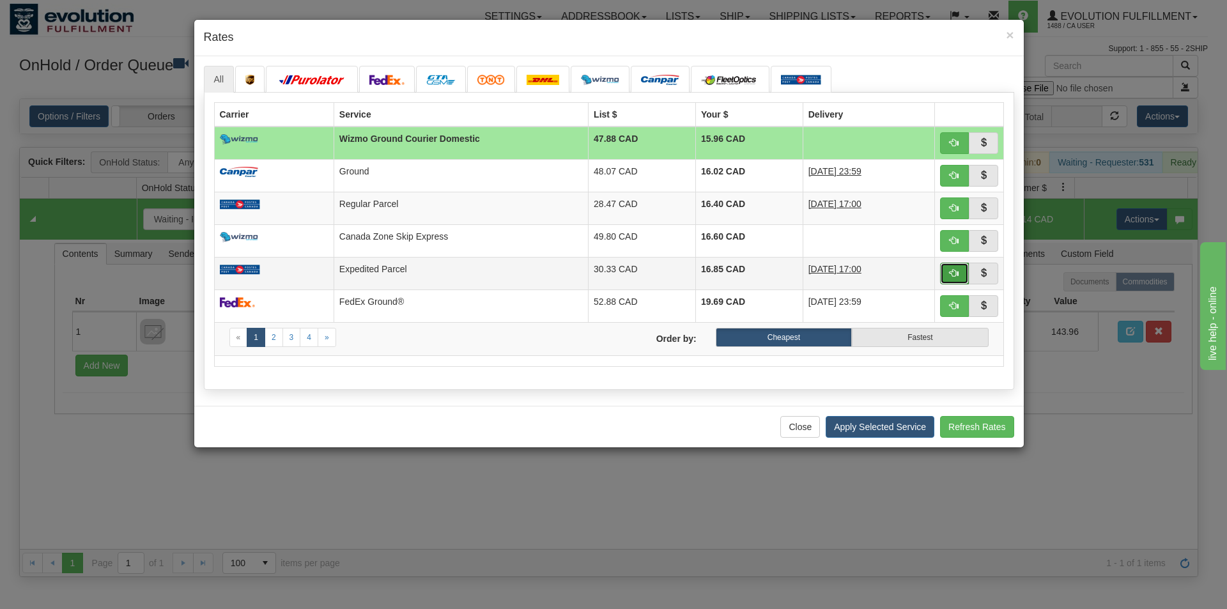
click at [955, 273] on span "button" at bounding box center [954, 272] width 9 height 9
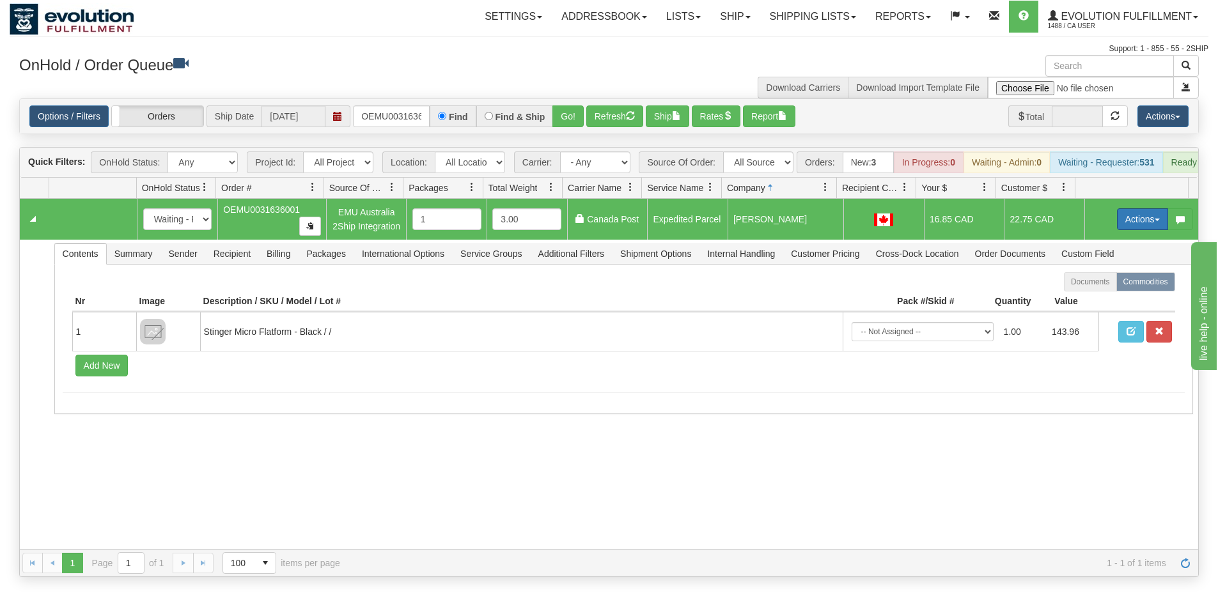
click at [1118, 229] on button "Actions" at bounding box center [1142, 219] width 51 height 22
click at [1092, 298] on span "Ship" at bounding box center [1091, 293] width 27 height 10
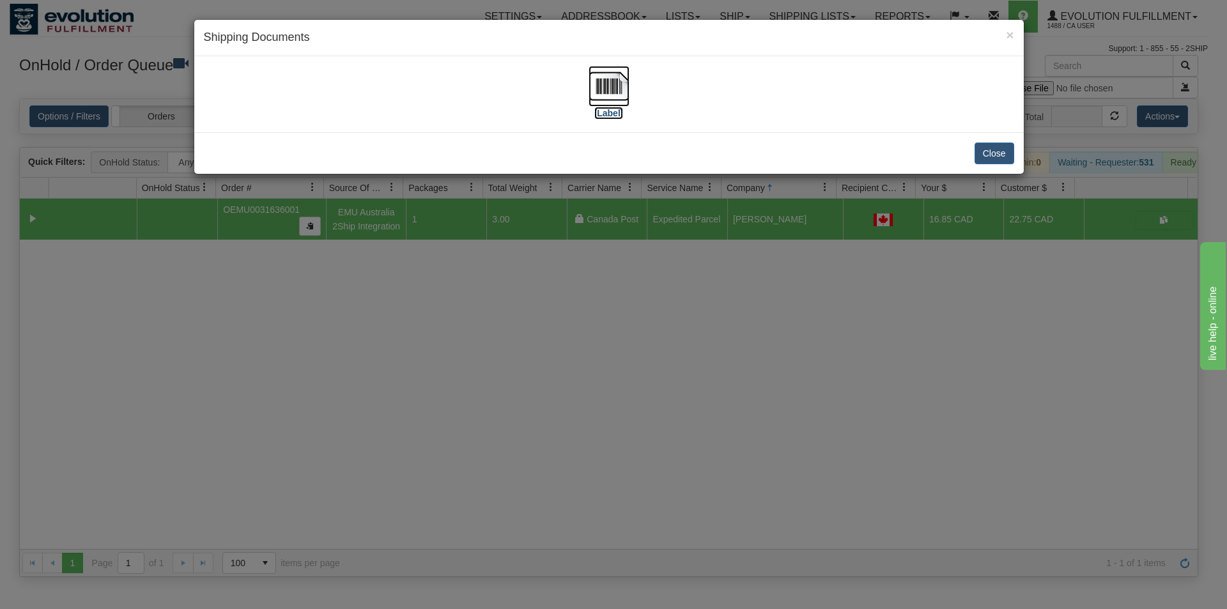
click at [607, 87] on img at bounding box center [609, 86] width 41 height 41
click at [727, 408] on div "× Shipping Documents [Label] Close" at bounding box center [613, 304] width 1227 height 609
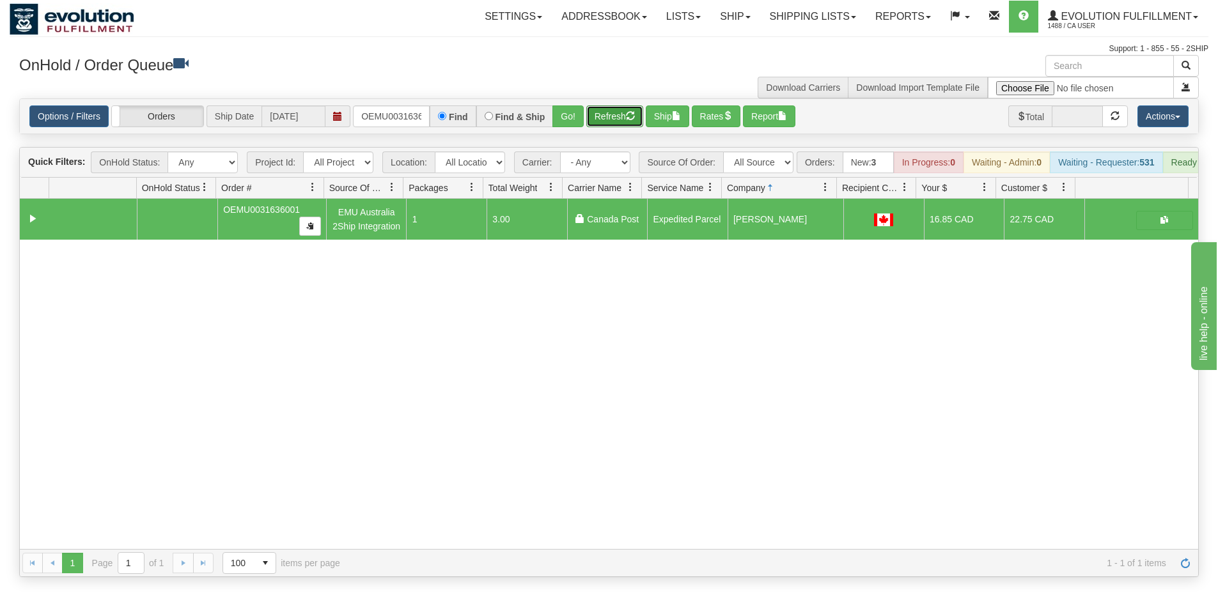
click at [614, 116] on button "Refresh" at bounding box center [614, 116] width 57 height 22
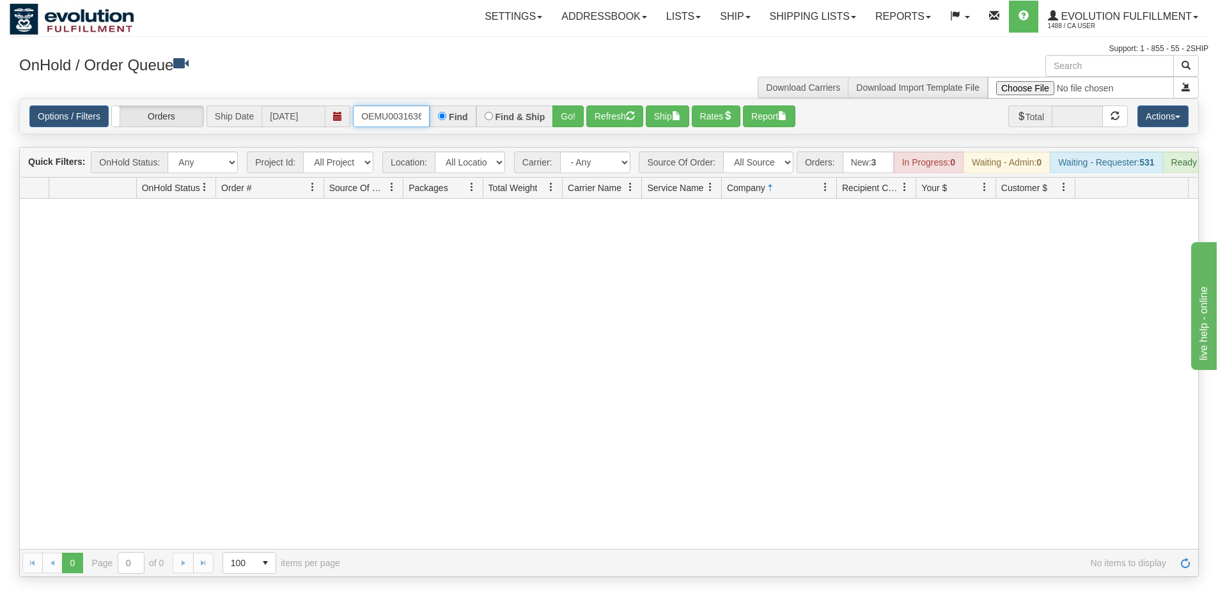
scroll to position [0, 17]
drag, startPoint x: 360, startPoint y: 116, endPoint x: 499, endPoint y: 140, distance: 140.2
click at [498, 141] on div "Is equal to Is not equal to Contains Does not contains CAD USD EUR ZAR [PERSON_…" at bounding box center [609, 337] width 1198 height 479
click at [570, 119] on button "Go!" at bounding box center [567, 116] width 31 height 22
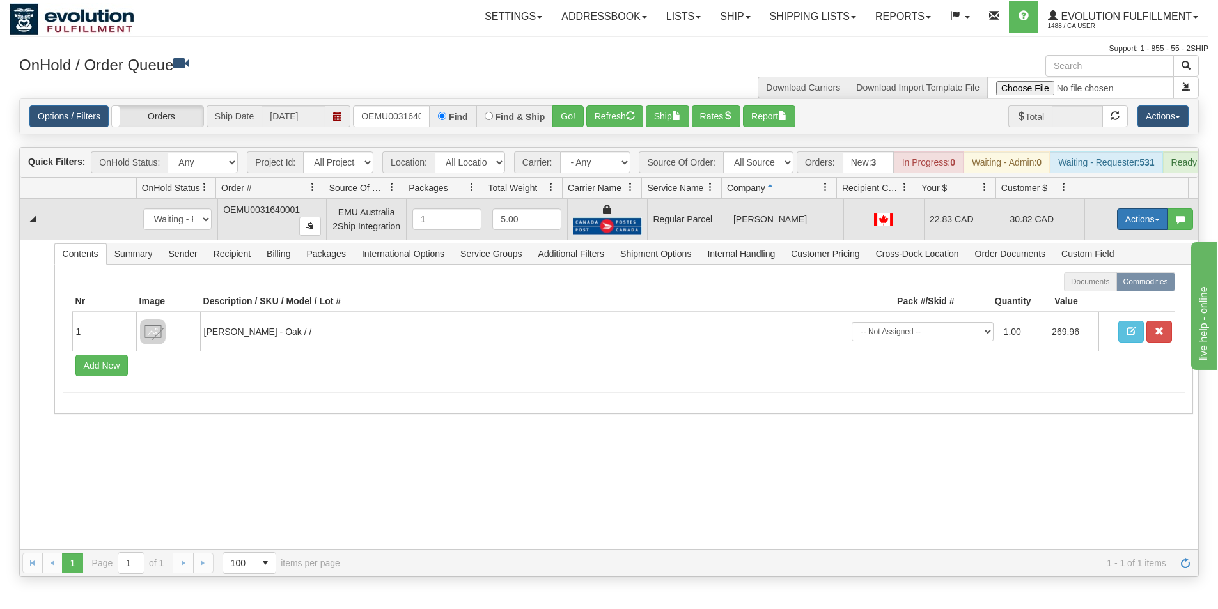
click at [1134, 222] on button "Actions" at bounding box center [1142, 219] width 51 height 22
click at [1106, 282] on span "Rate All Services" at bounding box center [1116, 277] width 77 height 10
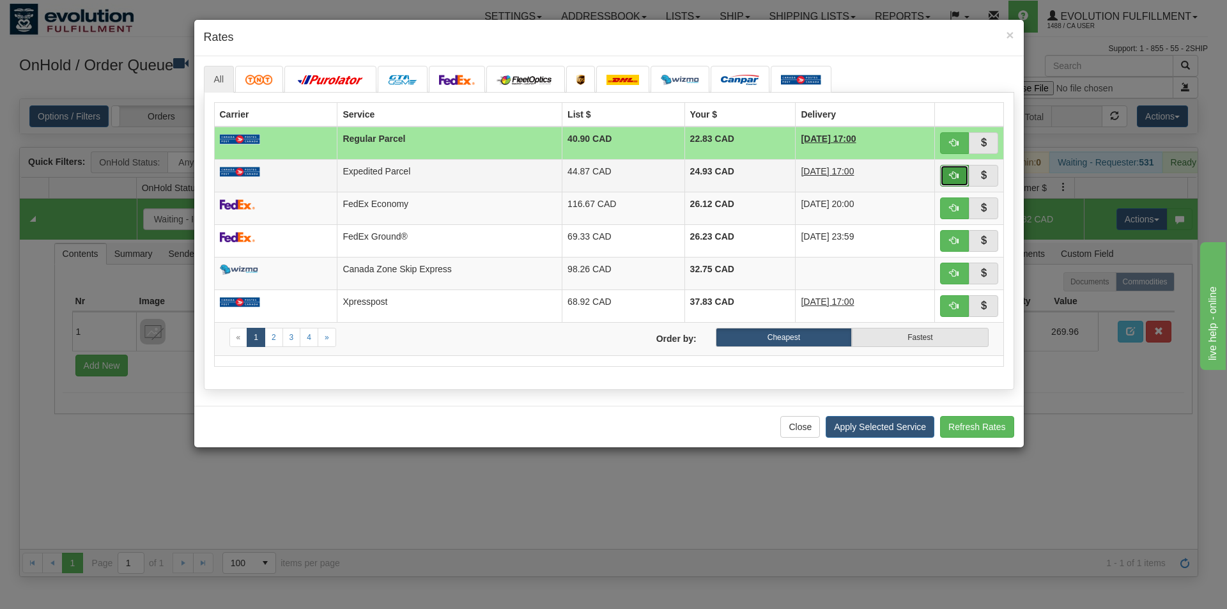
click at [947, 174] on button "button" at bounding box center [954, 176] width 29 height 22
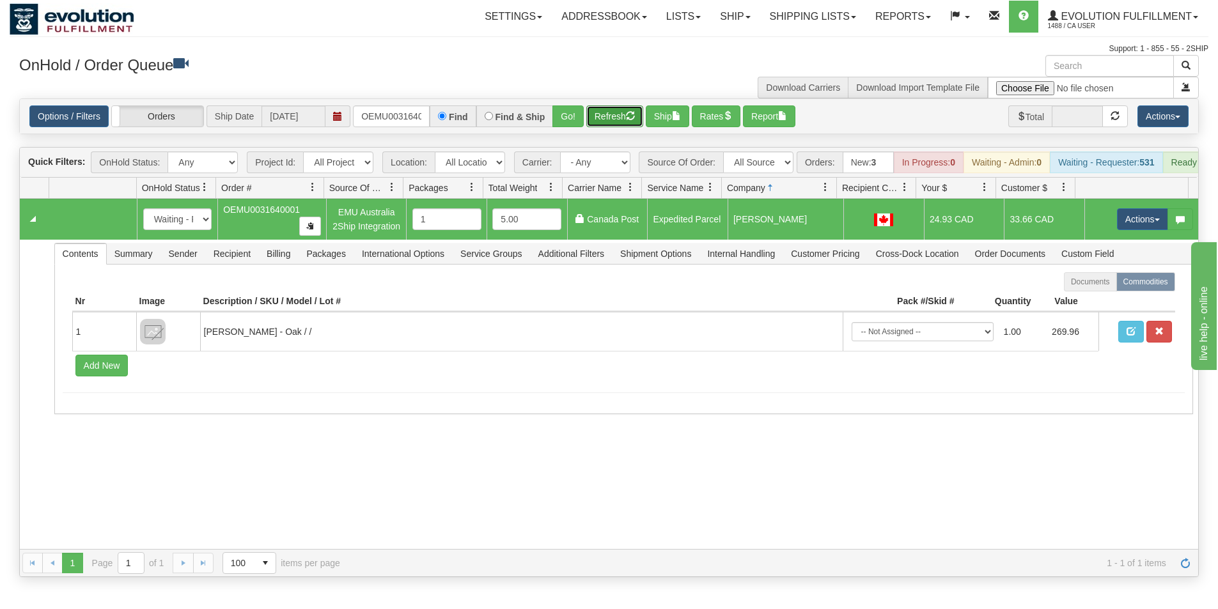
click at [627, 114] on button "Refresh" at bounding box center [614, 116] width 57 height 22
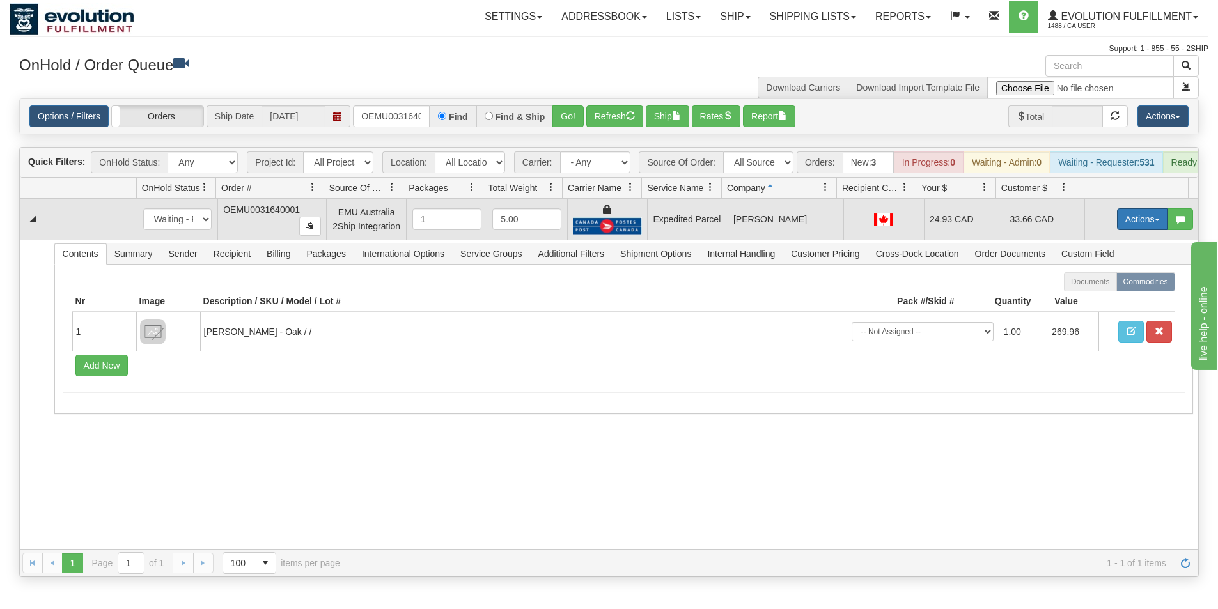
click at [1120, 230] on button "Actions" at bounding box center [1142, 219] width 51 height 22
click at [1088, 298] on span "Ship" at bounding box center [1091, 293] width 27 height 10
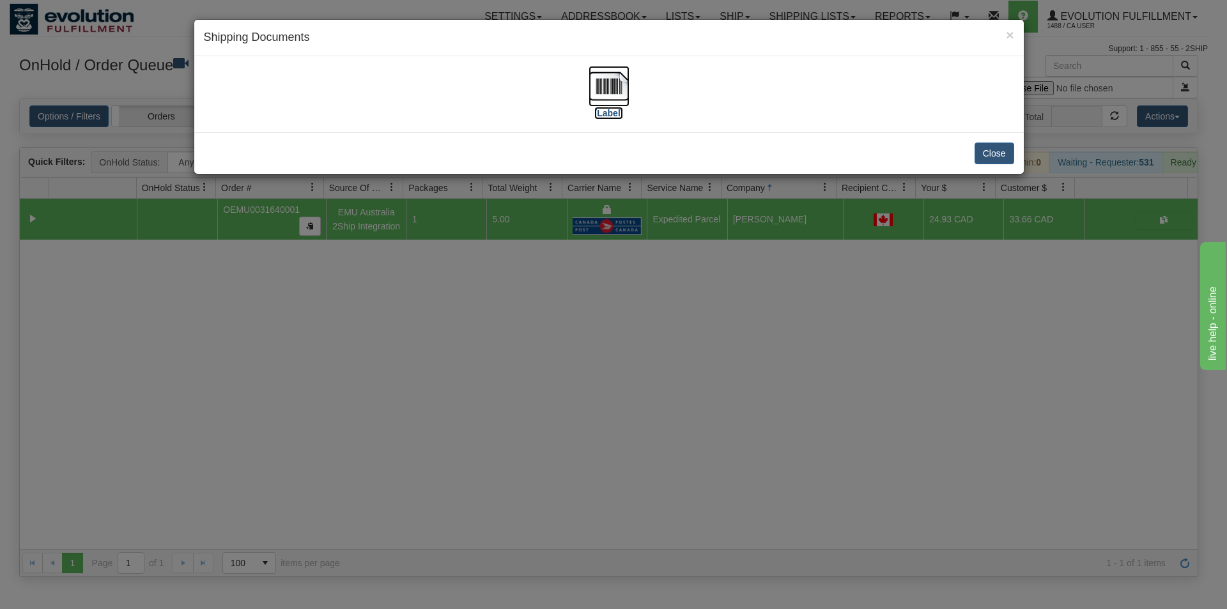
click at [617, 100] on img at bounding box center [609, 86] width 41 height 41
click at [530, 425] on div "× Shipping Documents [Label] Close" at bounding box center [613, 304] width 1227 height 609
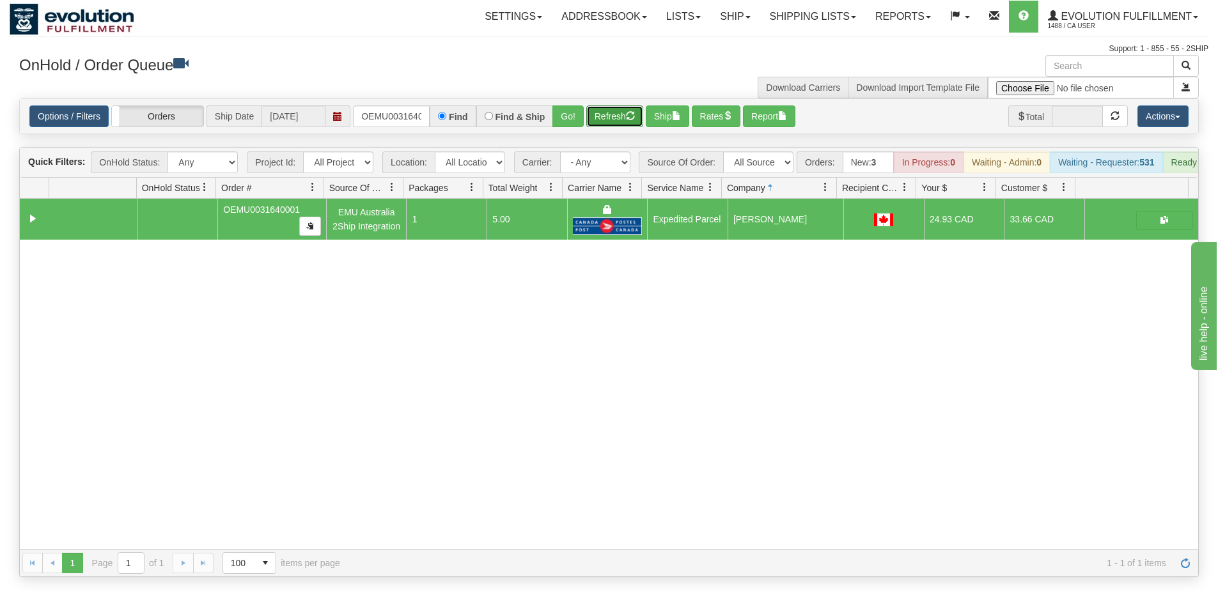
click at [617, 109] on button "Refresh" at bounding box center [614, 116] width 57 height 22
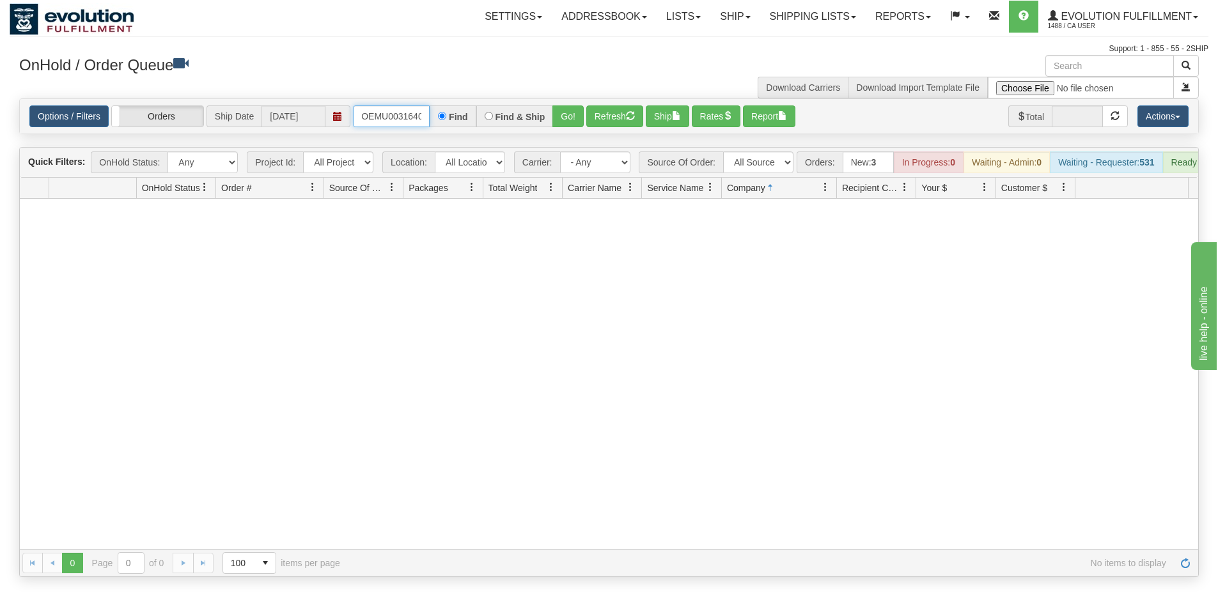
scroll to position [0, 17]
drag, startPoint x: 357, startPoint y: 116, endPoint x: 524, endPoint y: 149, distance: 170.0
click at [524, 149] on div "Is equal to Is not equal to Contains Does not contains CAD USD EUR ZAR [PERSON_…" at bounding box center [609, 337] width 1198 height 479
click at [576, 117] on button "Go!" at bounding box center [567, 116] width 31 height 22
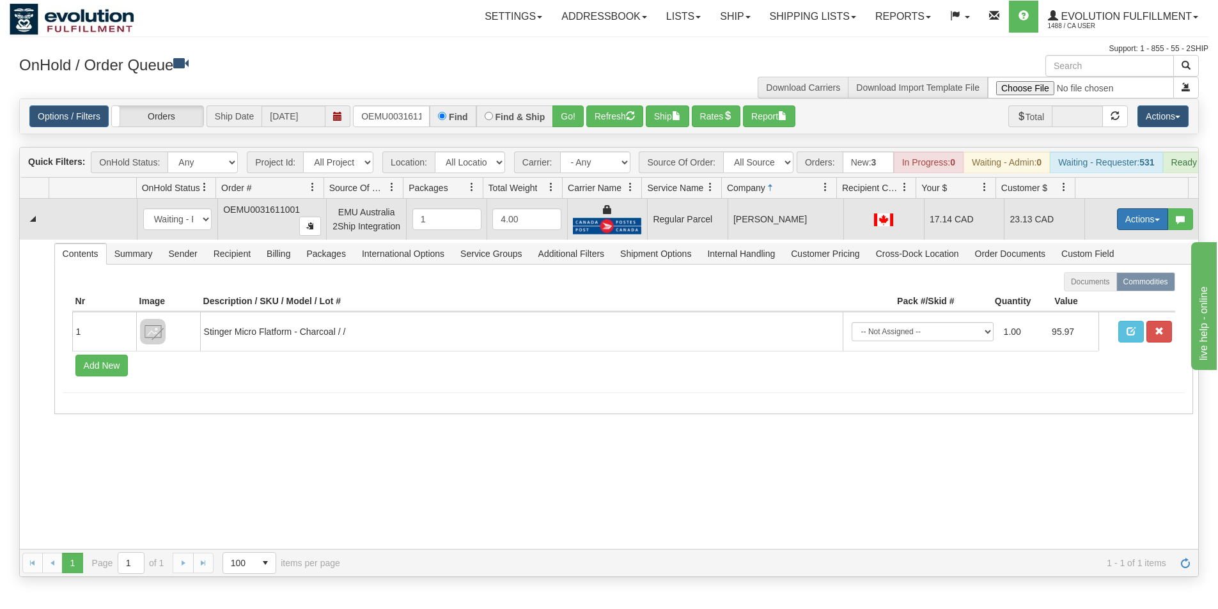
click at [1124, 228] on button "Actions" at bounding box center [1142, 219] width 51 height 22
click at [1104, 282] on span "Rate All Services" at bounding box center [1116, 277] width 77 height 10
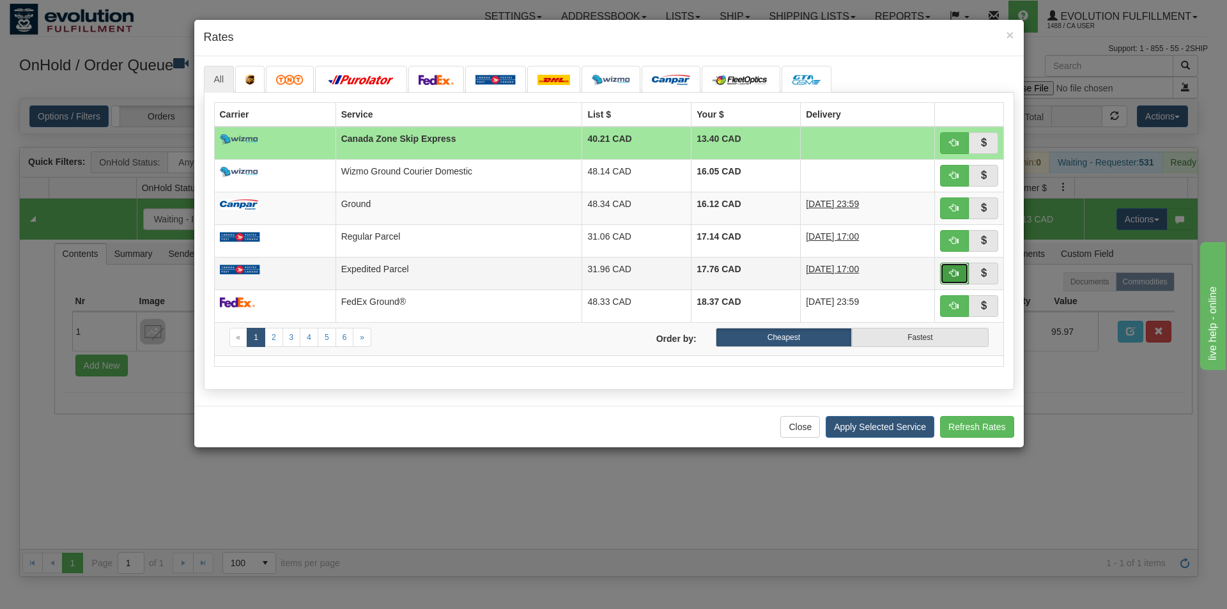
click at [947, 273] on button "button" at bounding box center [954, 274] width 29 height 22
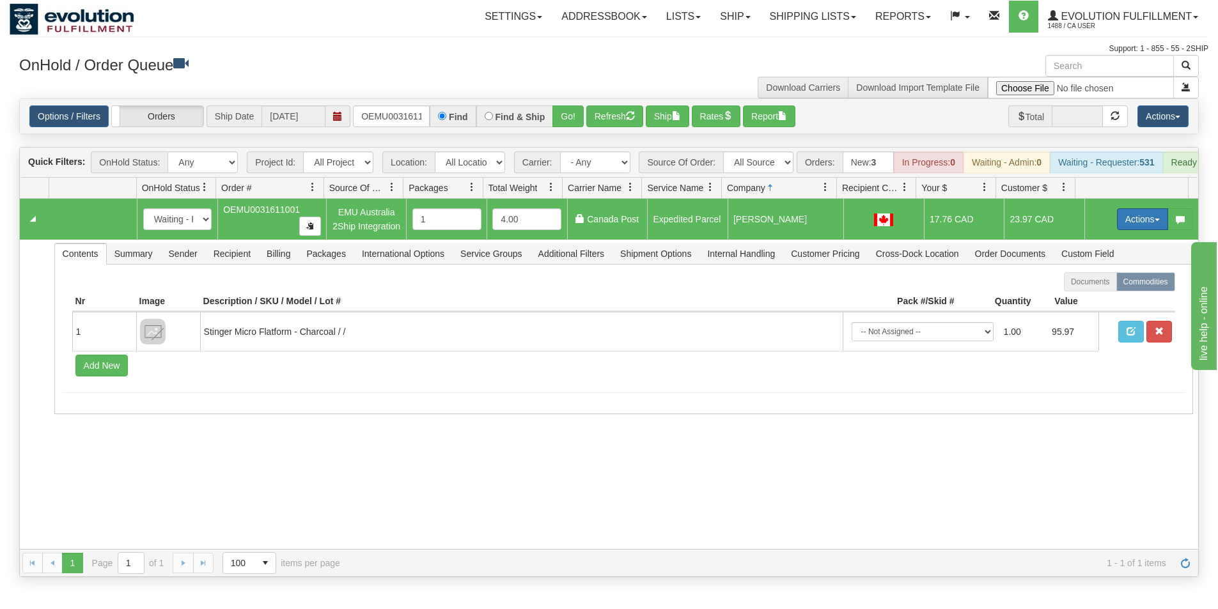
click at [1127, 227] on button "Actions" at bounding box center [1142, 219] width 51 height 22
click at [1090, 298] on span "Ship" at bounding box center [1091, 293] width 27 height 10
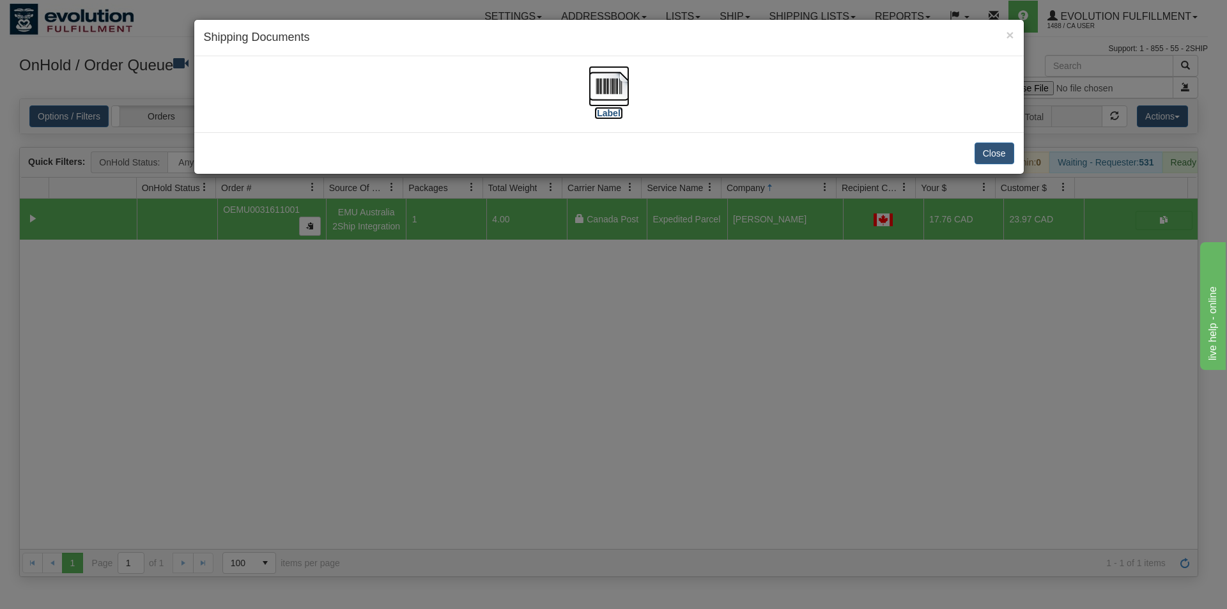
click at [614, 82] on img at bounding box center [609, 86] width 41 height 41
click at [600, 420] on div "× Shipping Documents [Label] Close" at bounding box center [613, 304] width 1227 height 609
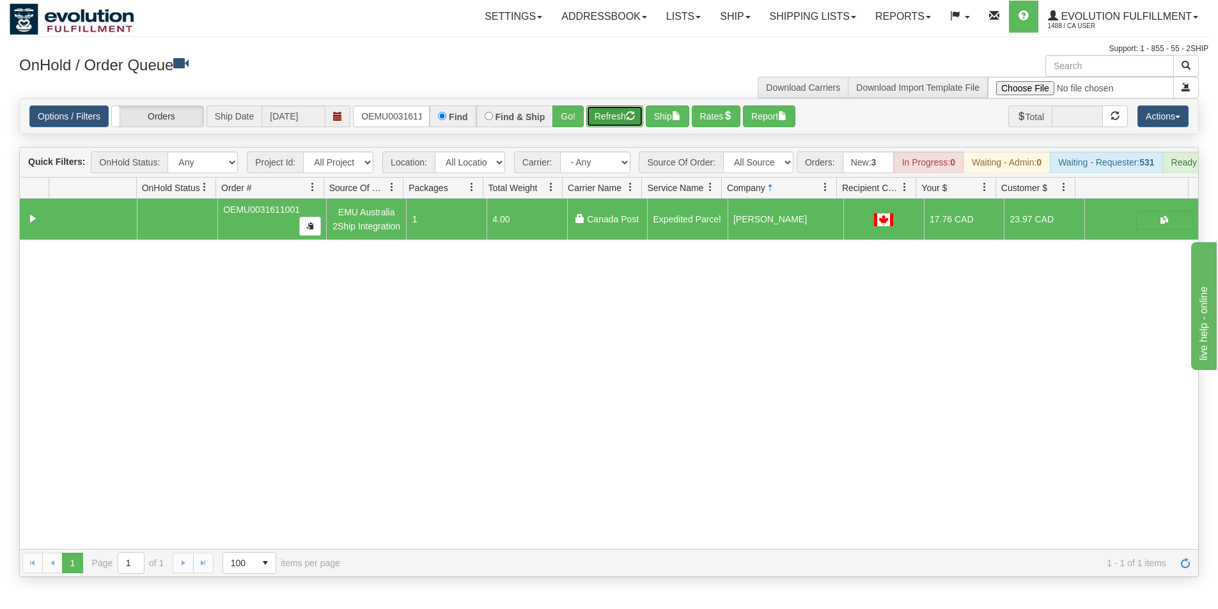
click at [626, 116] on button "Refresh" at bounding box center [614, 116] width 57 height 22
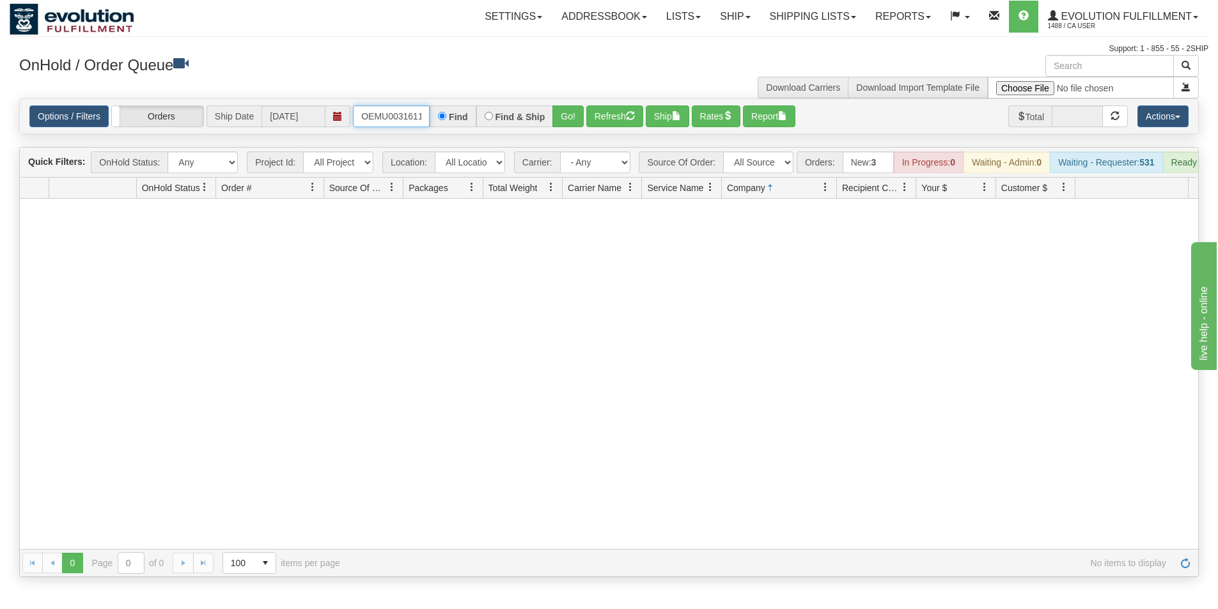
scroll to position [0, 16]
drag, startPoint x: 360, startPoint y: 114, endPoint x: 564, endPoint y: 150, distance: 207.6
click at [564, 150] on div "Is equal to Is not equal to Contains Does not contains CAD USD EUR ZAR [PERSON_…" at bounding box center [609, 337] width 1198 height 479
click at [574, 120] on button "Go!" at bounding box center [567, 116] width 31 height 22
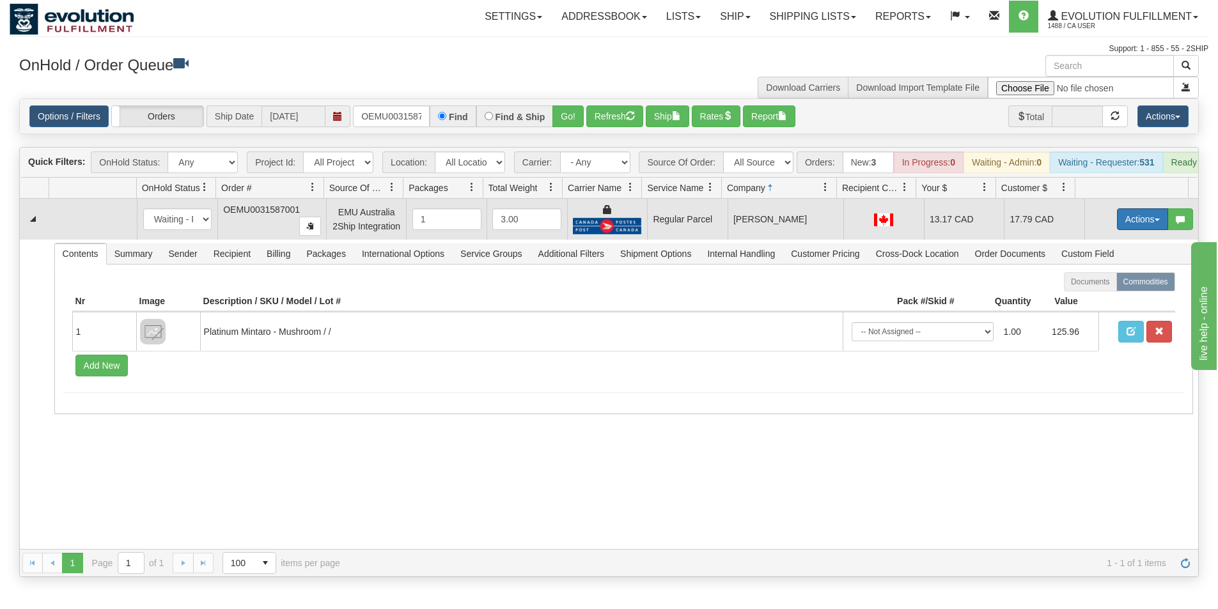
click at [1126, 230] on button "Actions" at bounding box center [1142, 219] width 51 height 22
click at [1102, 282] on span "Rate All Services" at bounding box center [1116, 277] width 77 height 10
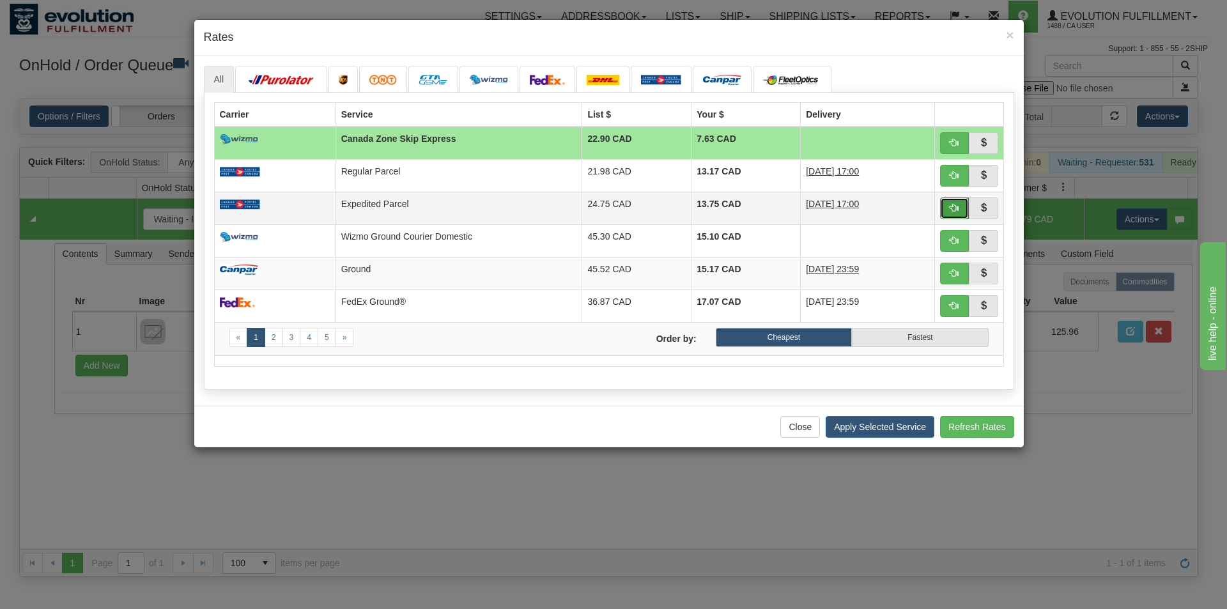
click at [947, 207] on button "button" at bounding box center [954, 208] width 29 height 22
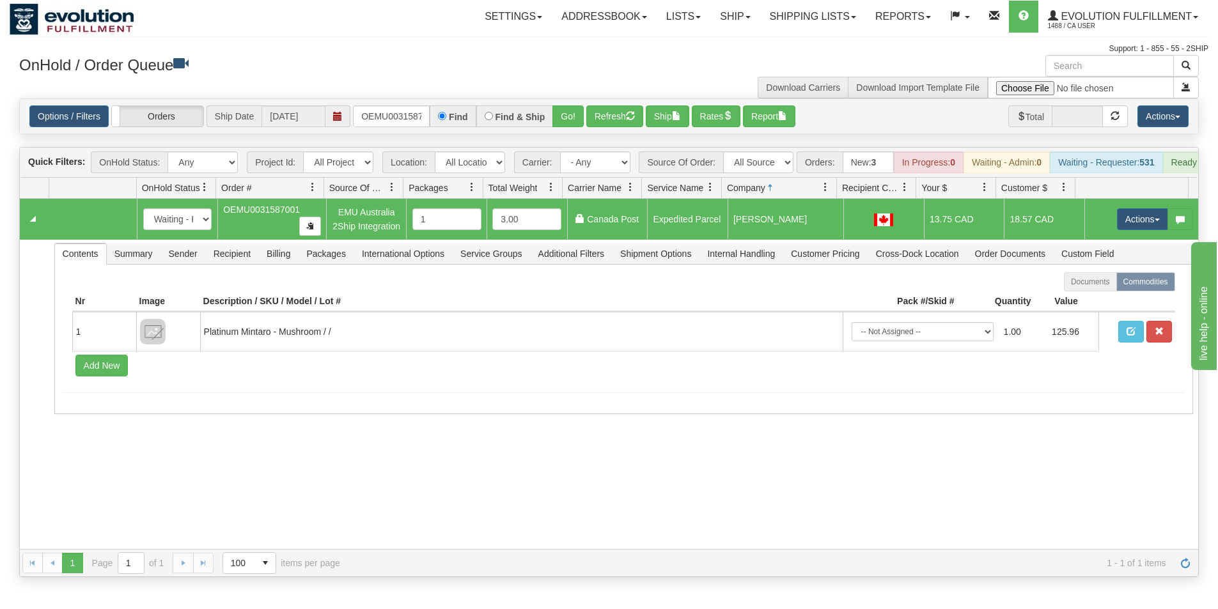
click at [1142, 240] on td "Actions Open Refresh Rates Rate All Services Ship Delete Edit Items" at bounding box center [1141, 219] width 114 height 41
click at [1133, 229] on button "Actions" at bounding box center [1142, 219] width 51 height 22
click at [1090, 298] on span "Ship" at bounding box center [1091, 293] width 27 height 10
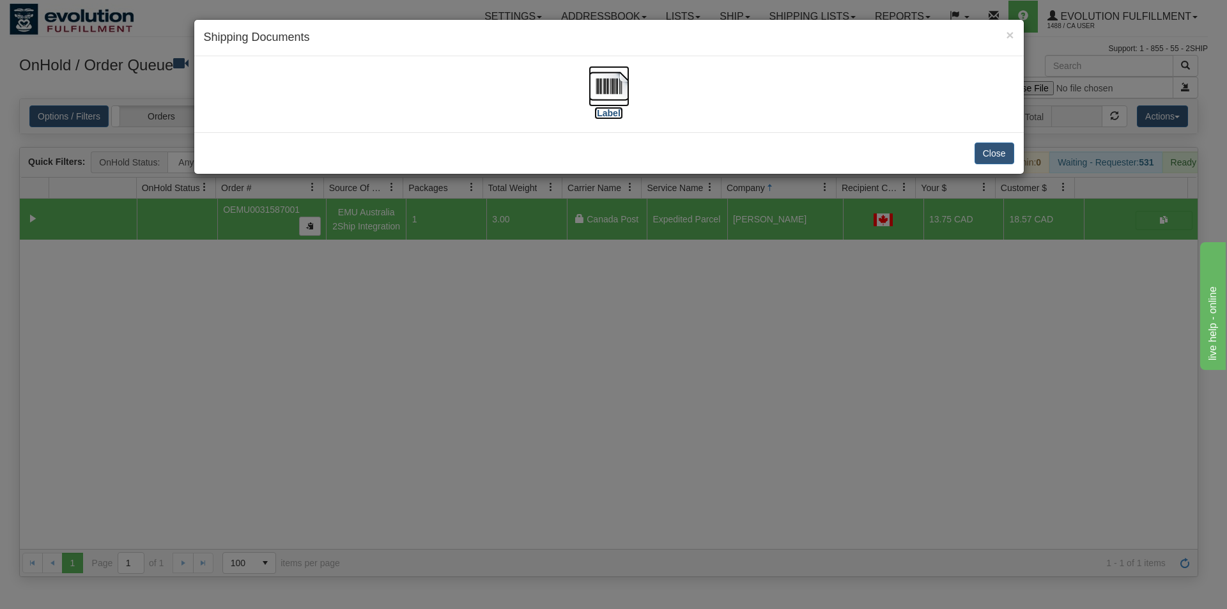
click at [626, 85] on img at bounding box center [609, 86] width 41 height 41
click at [592, 304] on div "× Shipping Documents [Label] Close" at bounding box center [613, 304] width 1227 height 609
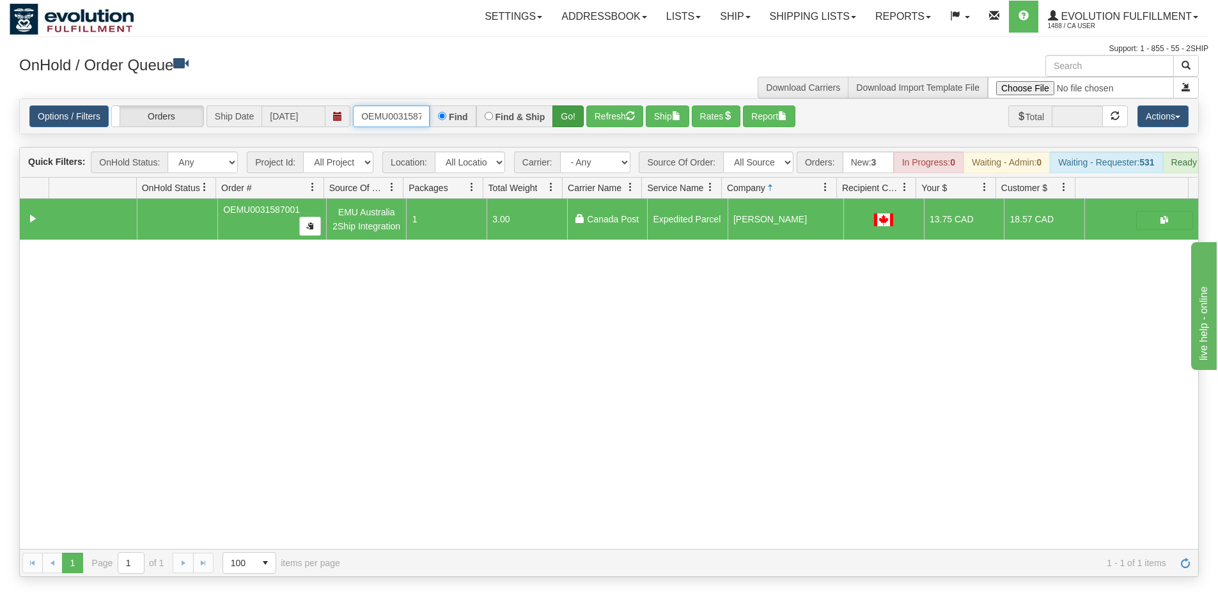
scroll to position [0, 17]
drag, startPoint x: 359, startPoint y: 115, endPoint x: 556, endPoint y: 125, distance: 197.1
click at [555, 125] on div "OEMU0031587001 Find Find & Ship Go!" at bounding box center [468, 116] width 231 height 22
click at [575, 116] on button "Go!" at bounding box center [567, 116] width 31 height 22
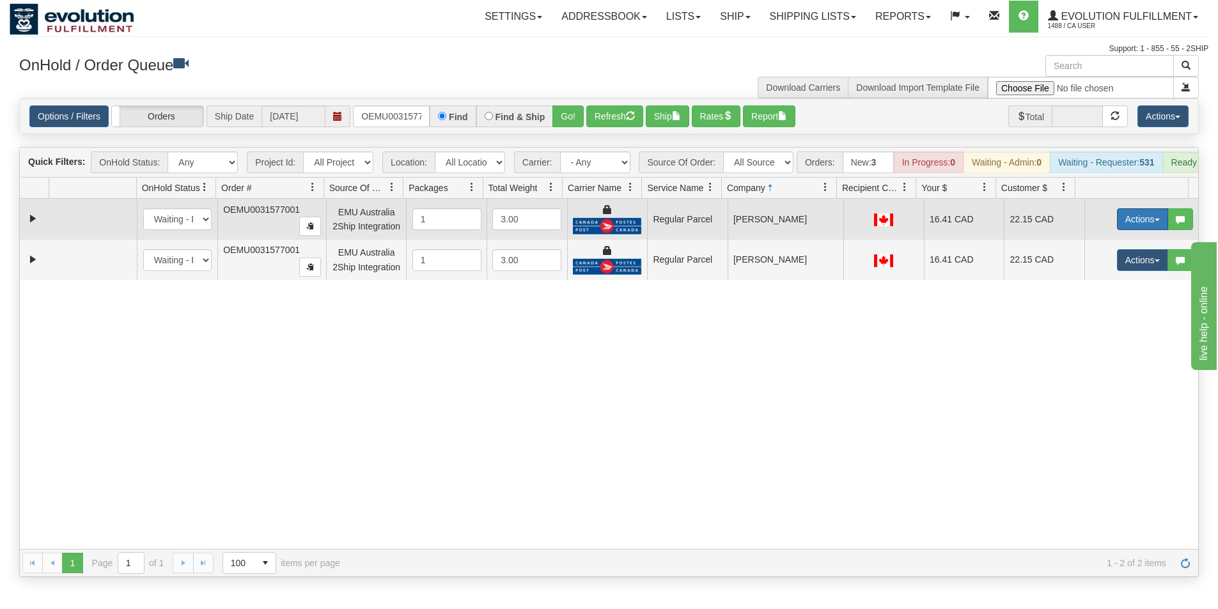
click at [1127, 220] on button "Actions" at bounding box center [1142, 219] width 51 height 22
click at [1104, 282] on span "Rate All Services" at bounding box center [1116, 277] width 77 height 10
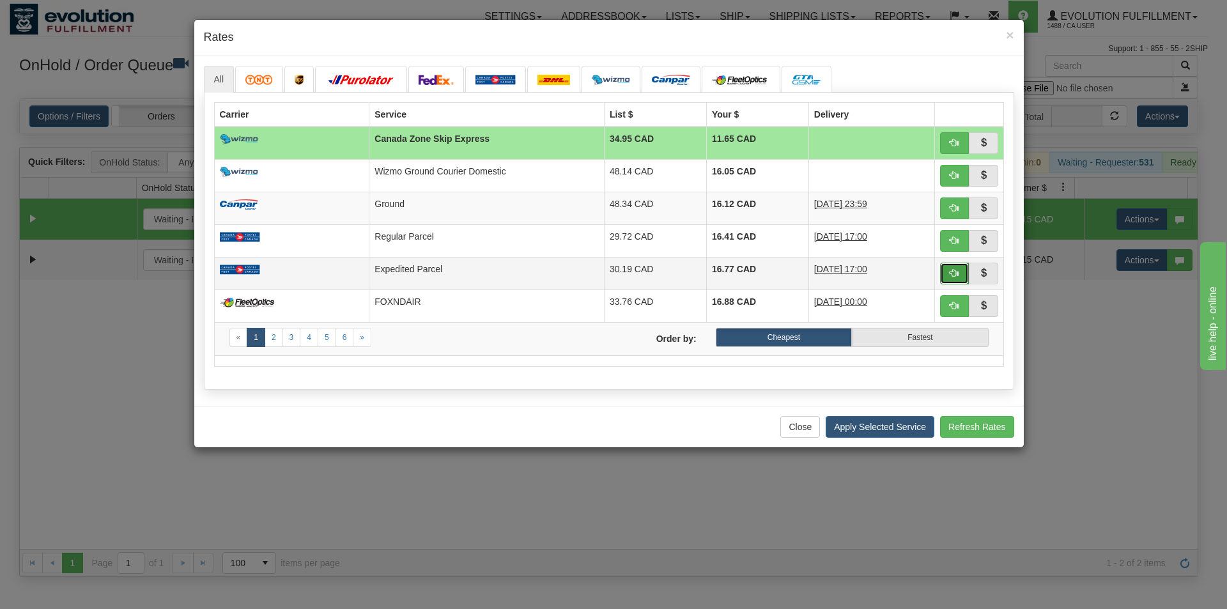
click at [953, 277] on span "button" at bounding box center [954, 272] width 9 height 9
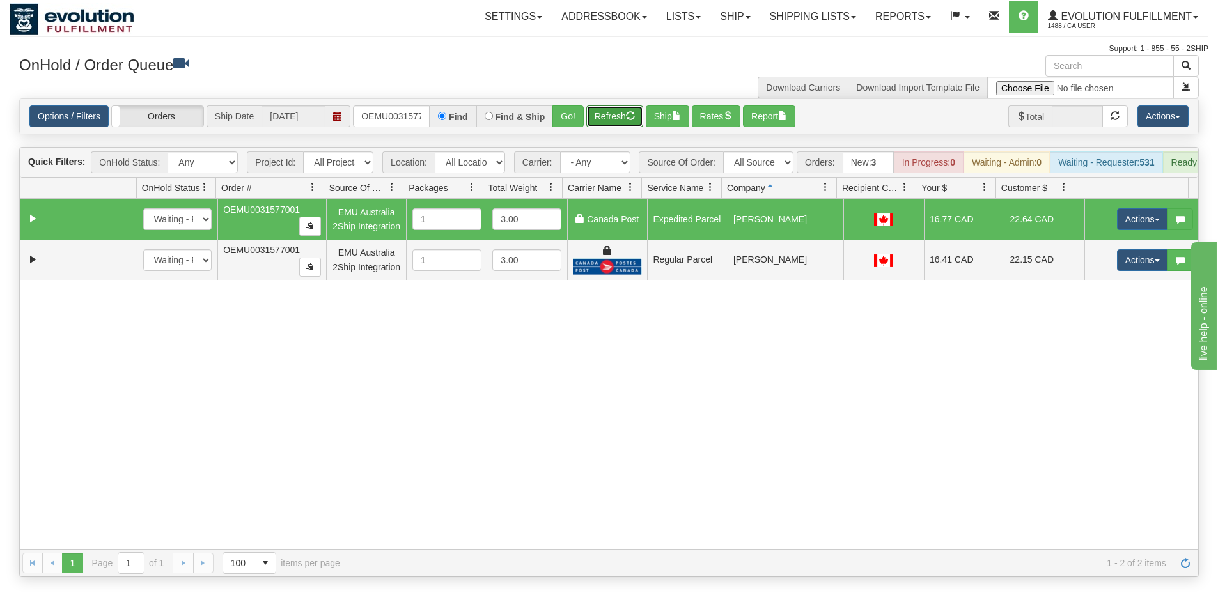
click at [622, 111] on button "Refresh" at bounding box center [614, 116] width 57 height 22
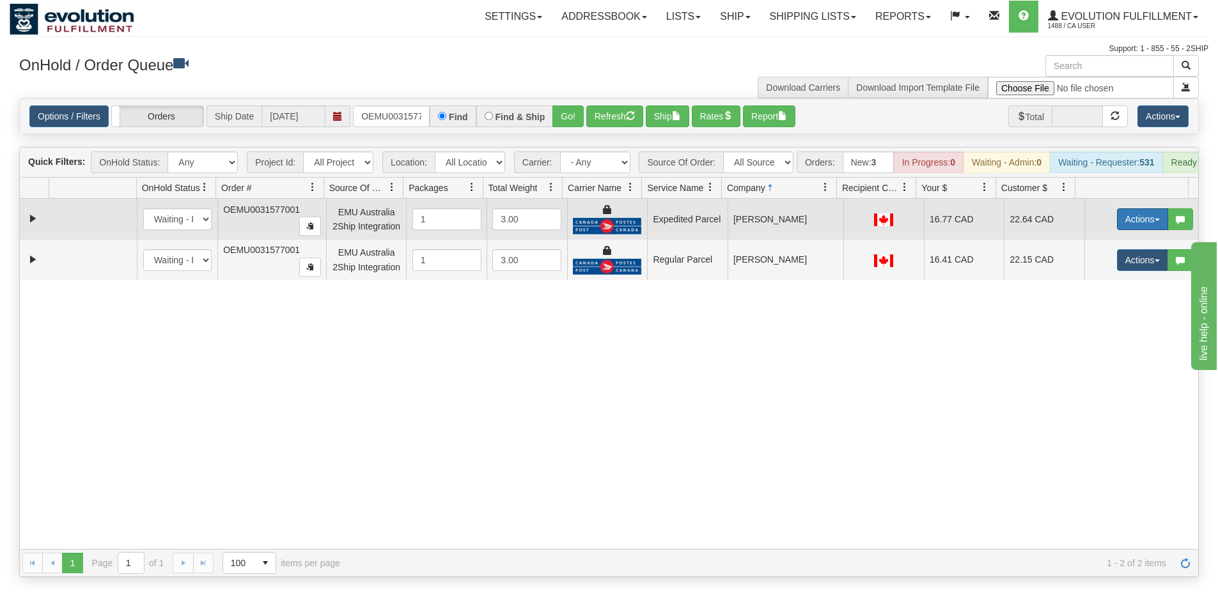
click at [1117, 229] on button "Actions" at bounding box center [1142, 219] width 51 height 22
click at [1085, 298] on span "Ship" at bounding box center [1091, 293] width 27 height 10
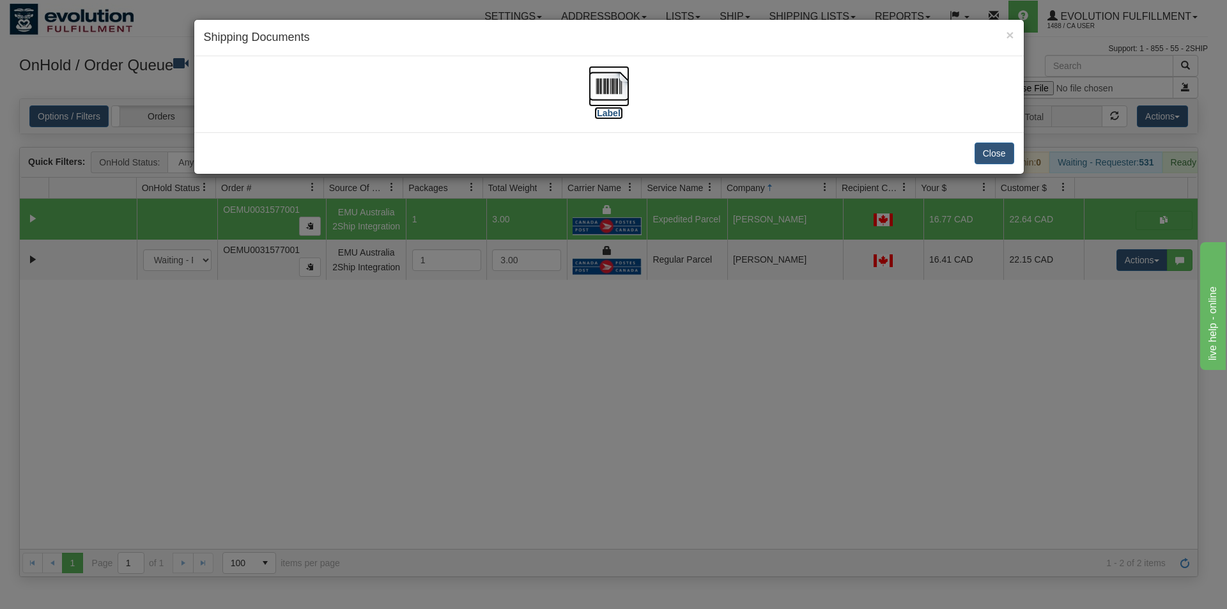
click at [608, 97] on img at bounding box center [609, 86] width 41 height 41
click at [580, 413] on div "× Shipping Documents [Label] Close" at bounding box center [613, 304] width 1227 height 609
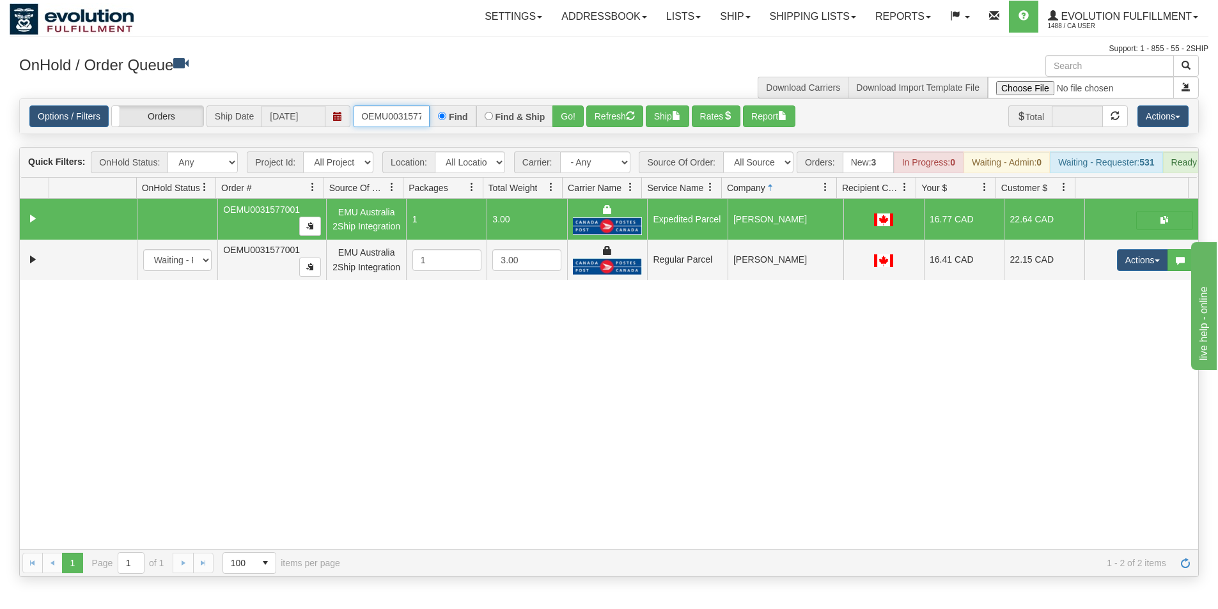
scroll to position [0, 17]
drag, startPoint x: 360, startPoint y: 116, endPoint x: 484, endPoint y: 120, distance: 124.0
click at [483, 120] on div "OEMU0031577001 Find Find & Ship Go!" at bounding box center [468, 116] width 231 height 22
click at [565, 112] on button "Go!" at bounding box center [567, 116] width 31 height 22
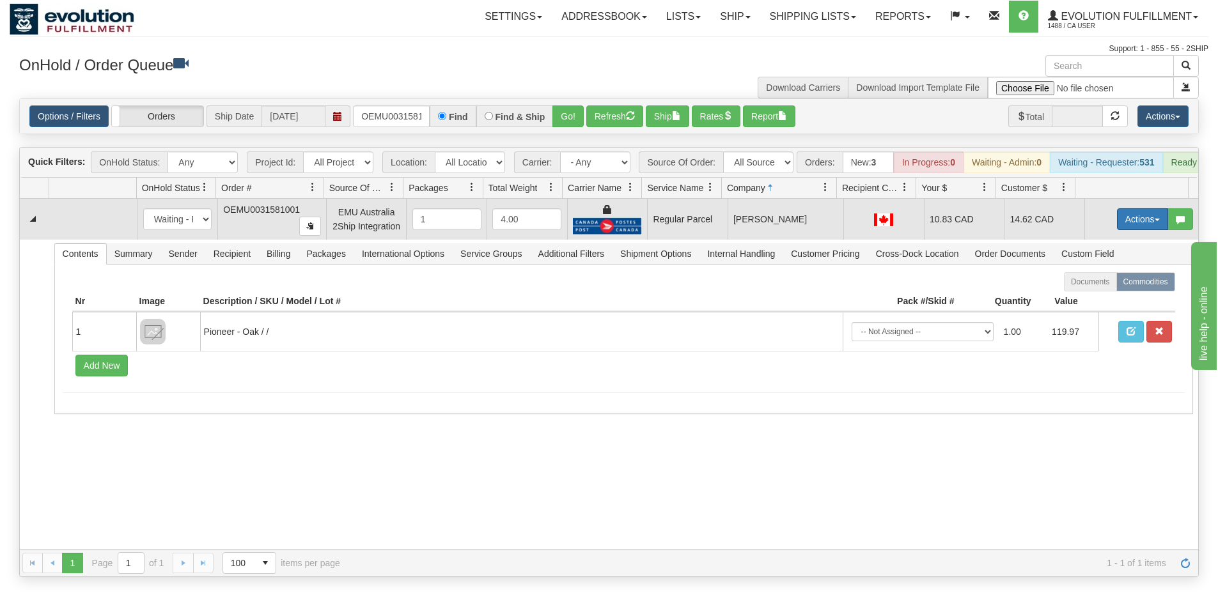
click at [1118, 230] on button "Actions" at bounding box center [1142, 219] width 51 height 22
click at [1095, 282] on span "Rate All Services" at bounding box center [1116, 277] width 77 height 10
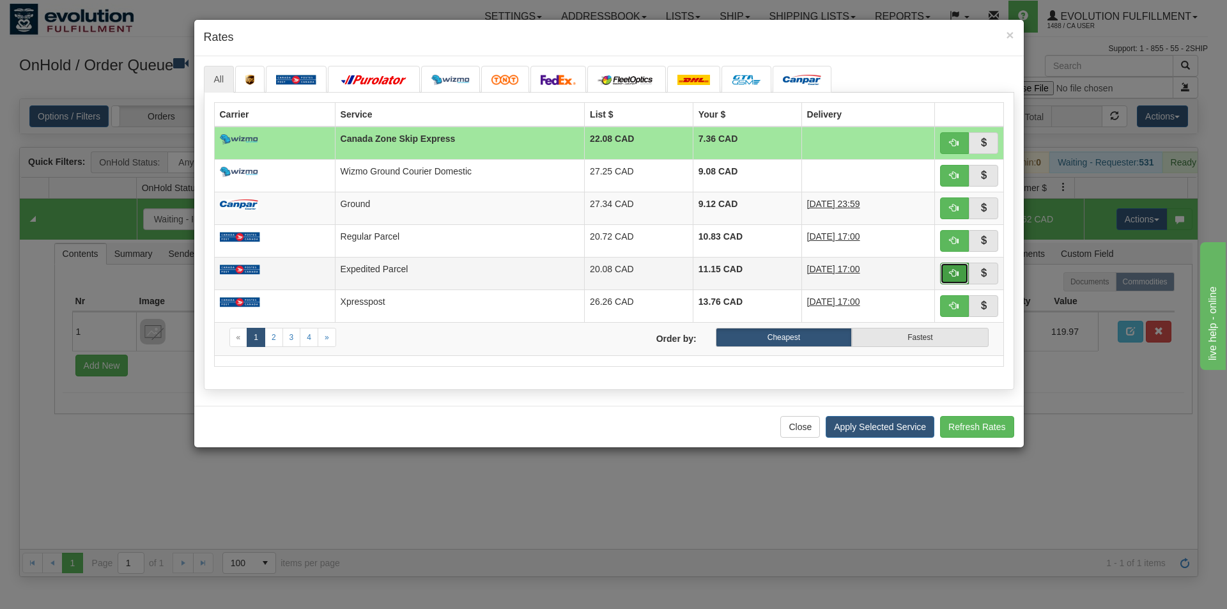
click at [948, 275] on button "button" at bounding box center [954, 274] width 29 height 22
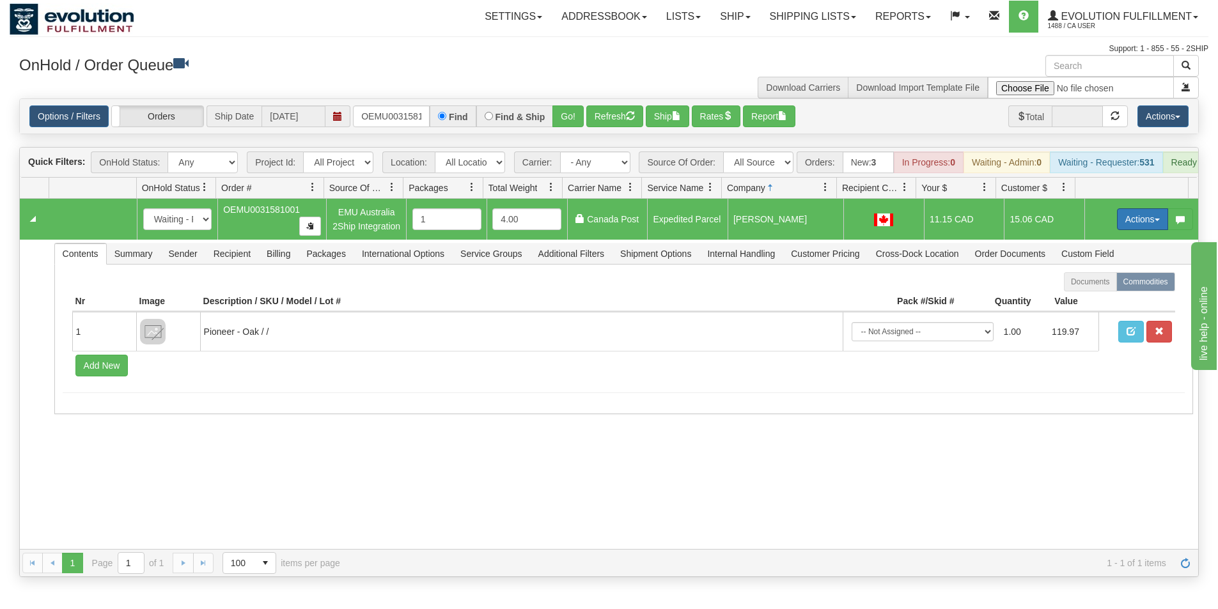
click at [1141, 230] on button "Actions" at bounding box center [1142, 219] width 51 height 22
click at [1134, 224] on button "Actions" at bounding box center [1142, 219] width 51 height 22
click at [1092, 298] on span "Ship" at bounding box center [1091, 293] width 27 height 10
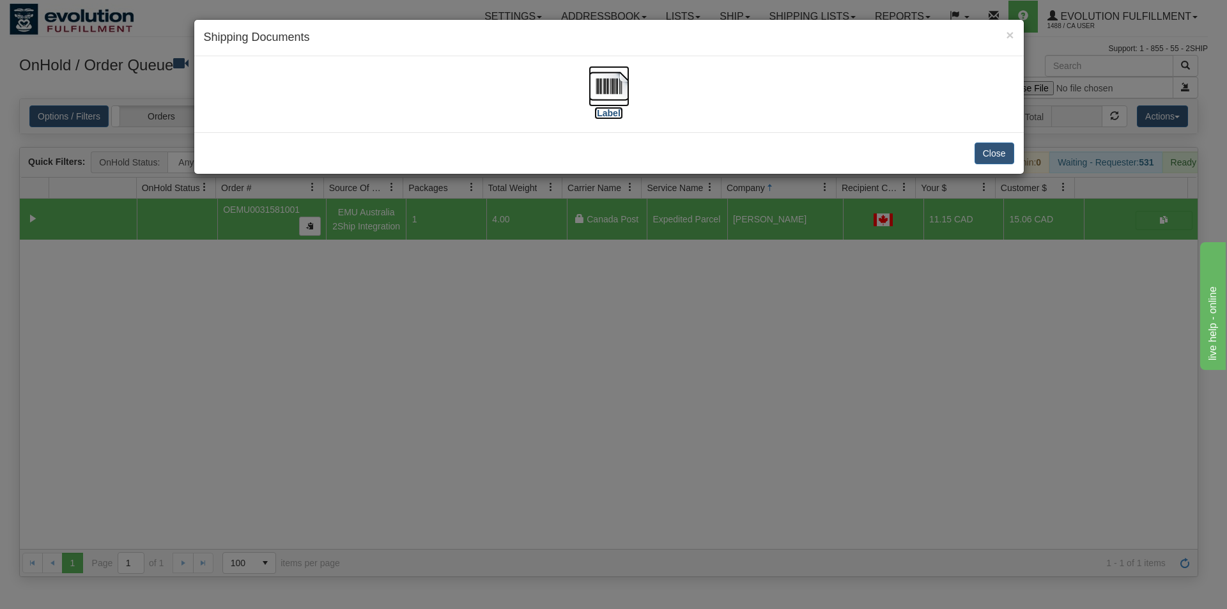
click at [603, 86] on img at bounding box center [609, 86] width 41 height 41
click at [755, 386] on div "× Shipping Documents [Label] Close" at bounding box center [613, 304] width 1227 height 609
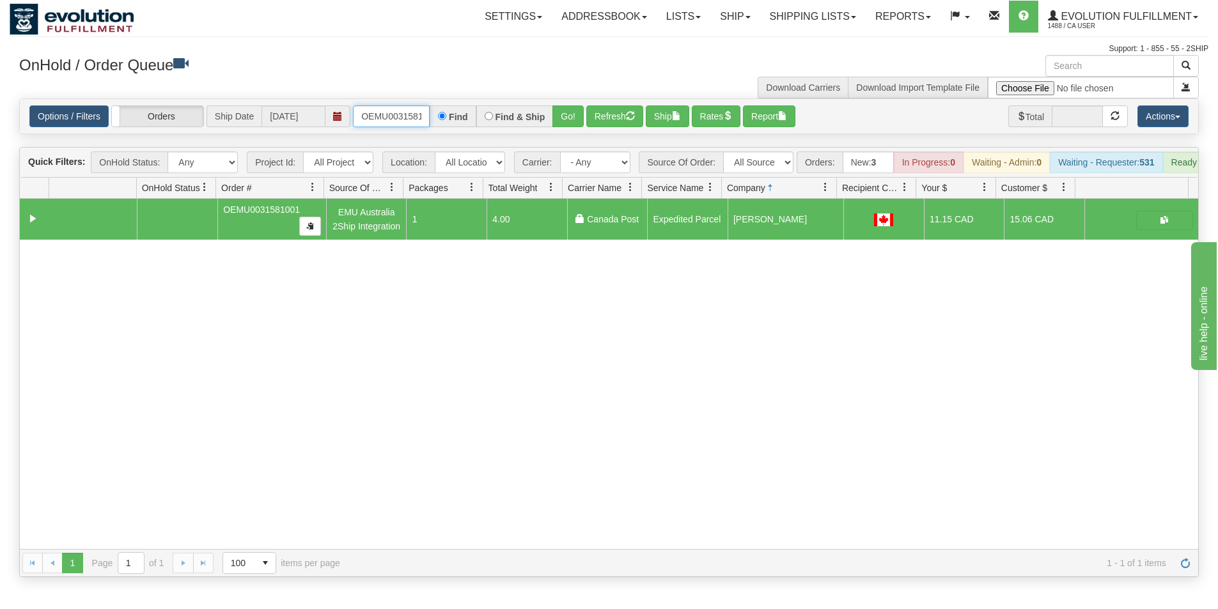
scroll to position [0, 17]
drag, startPoint x: 355, startPoint y: 116, endPoint x: 514, endPoint y: 151, distance: 163.6
click at [504, 155] on div "Is equal to Is not equal to Contains Does not contains CAD USD EUR ZAR [PERSON_…" at bounding box center [609, 337] width 1198 height 479
click at [566, 121] on button "Go!" at bounding box center [567, 116] width 31 height 22
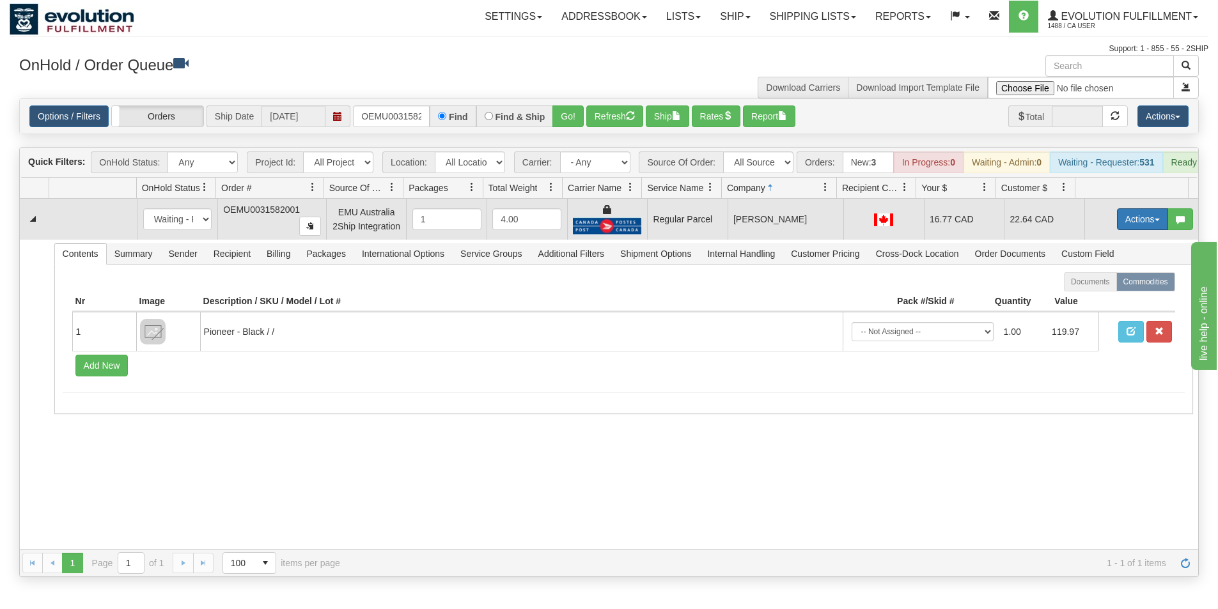
click at [1142, 228] on button "Actions" at bounding box center [1142, 219] width 51 height 22
click at [1106, 282] on span "Rate All Services" at bounding box center [1116, 277] width 77 height 10
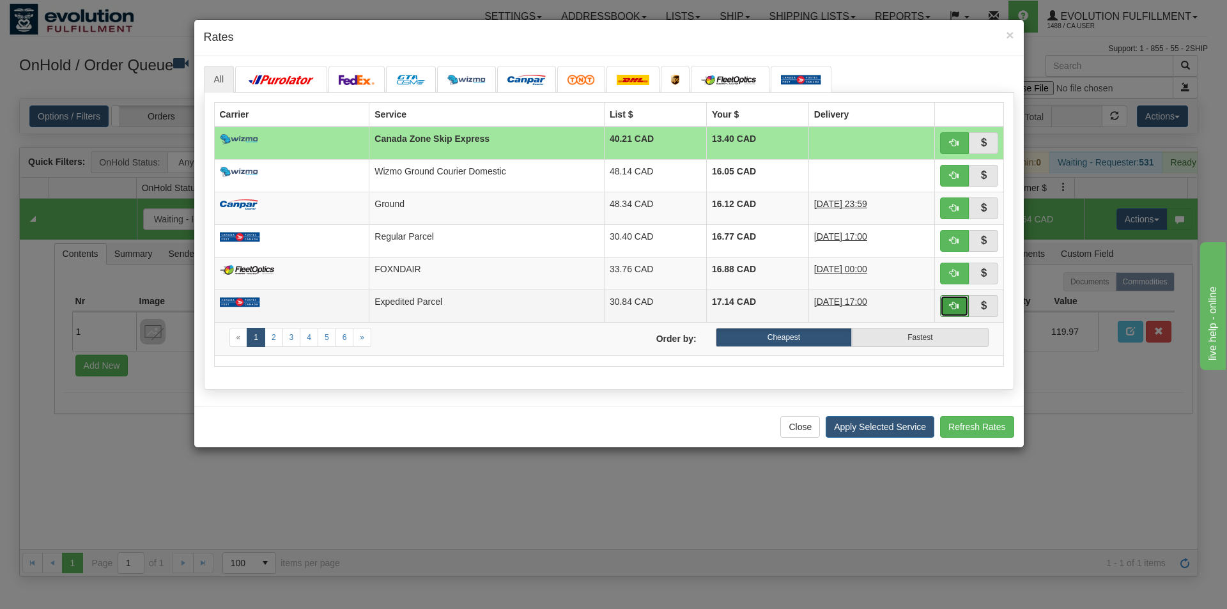
click at [946, 307] on button "button" at bounding box center [954, 306] width 29 height 22
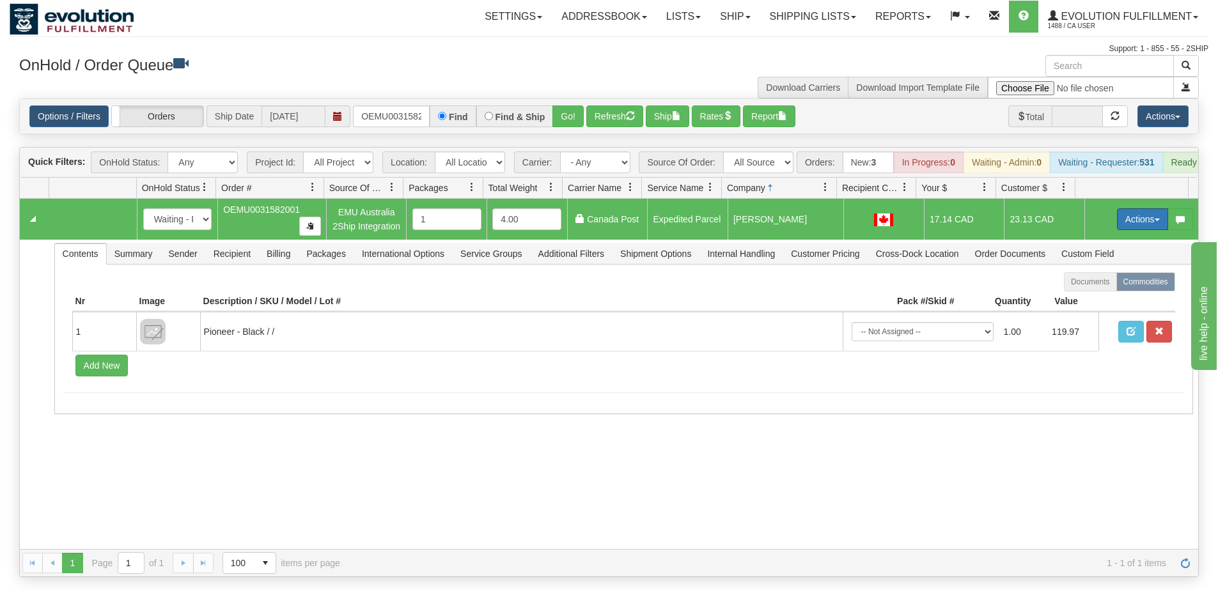
click at [1125, 228] on button "Actions" at bounding box center [1142, 219] width 51 height 22
click at [1083, 298] on span "Ship" at bounding box center [1091, 293] width 27 height 10
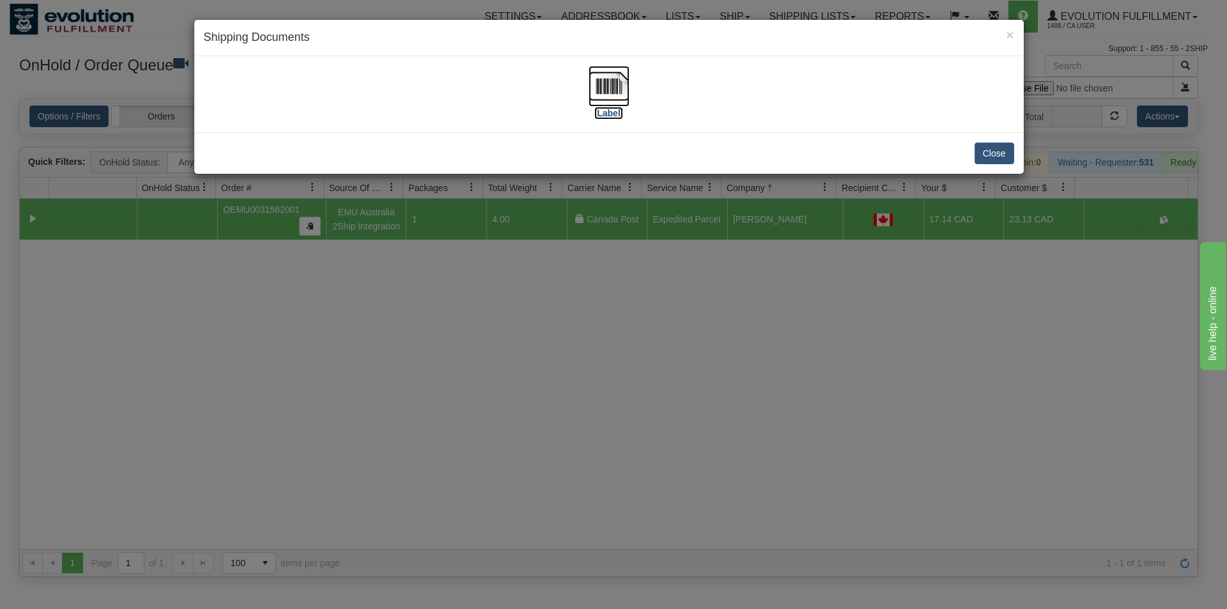
click at [611, 100] on img at bounding box center [609, 86] width 41 height 41
click at [719, 452] on div "× Shipping Documents [Label] Close" at bounding box center [613, 304] width 1227 height 609
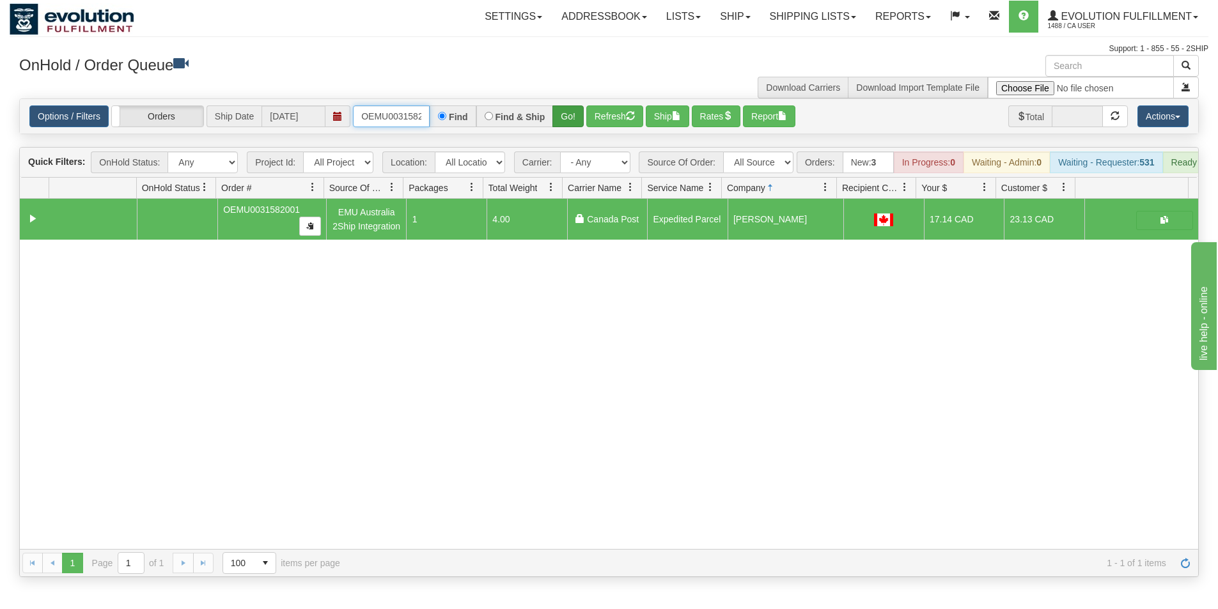
scroll to position [0, 17]
drag, startPoint x: 360, startPoint y: 119, endPoint x: 568, endPoint y: 125, distance: 208.4
click at [568, 125] on div "OEMU0031582001 Find Find & Ship Go!" at bounding box center [468, 116] width 231 height 22
click at [568, 125] on button "Go!" at bounding box center [567, 116] width 31 height 22
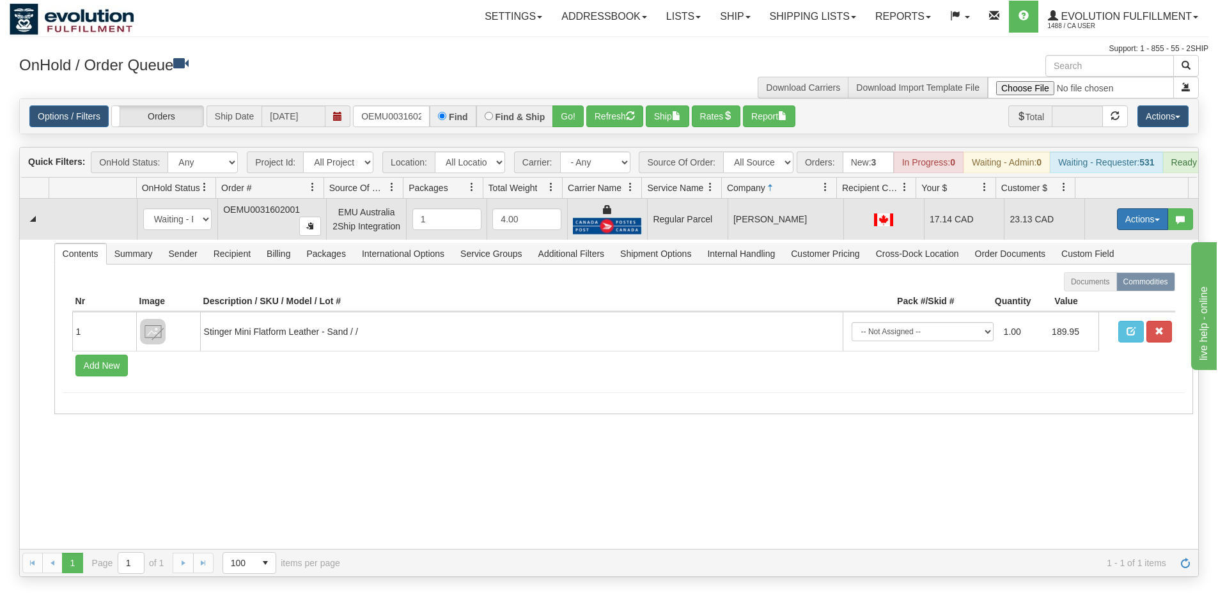
click at [1137, 230] on button "Actions" at bounding box center [1142, 219] width 51 height 22
click at [1106, 282] on span "Rate All Services" at bounding box center [1116, 277] width 77 height 10
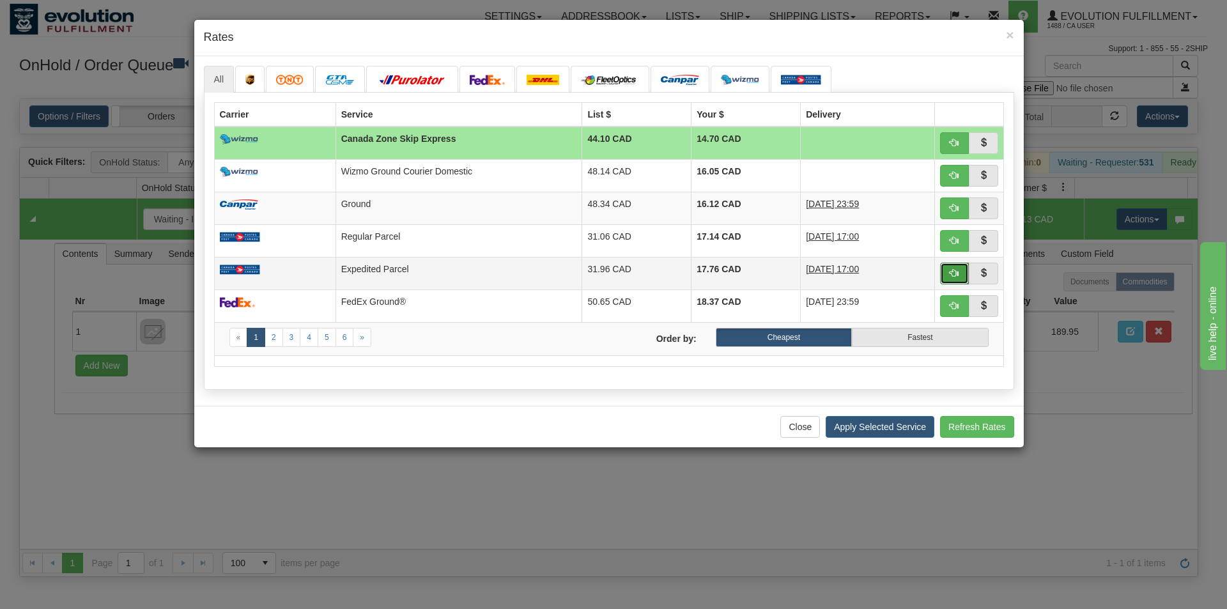
click at [948, 273] on button "button" at bounding box center [954, 274] width 29 height 22
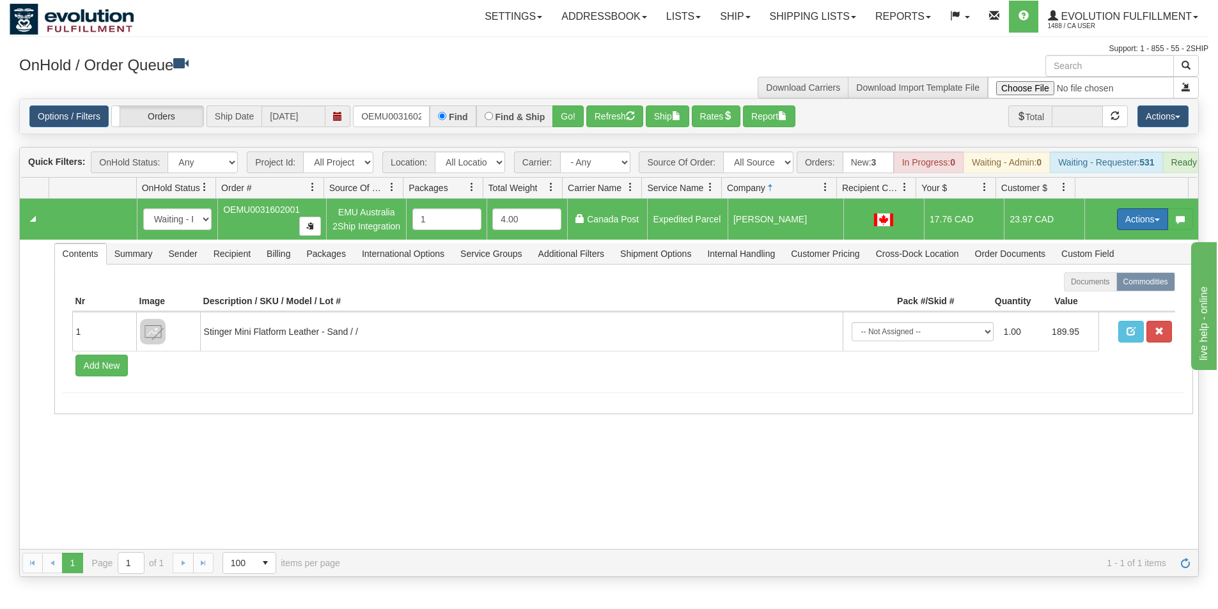
click at [1130, 224] on button "Actions" at bounding box center [1142, 219] width 51 height 22
click at [1083, 298] on span "Ship" at bounding box center [1091, 293] width 27 height 10
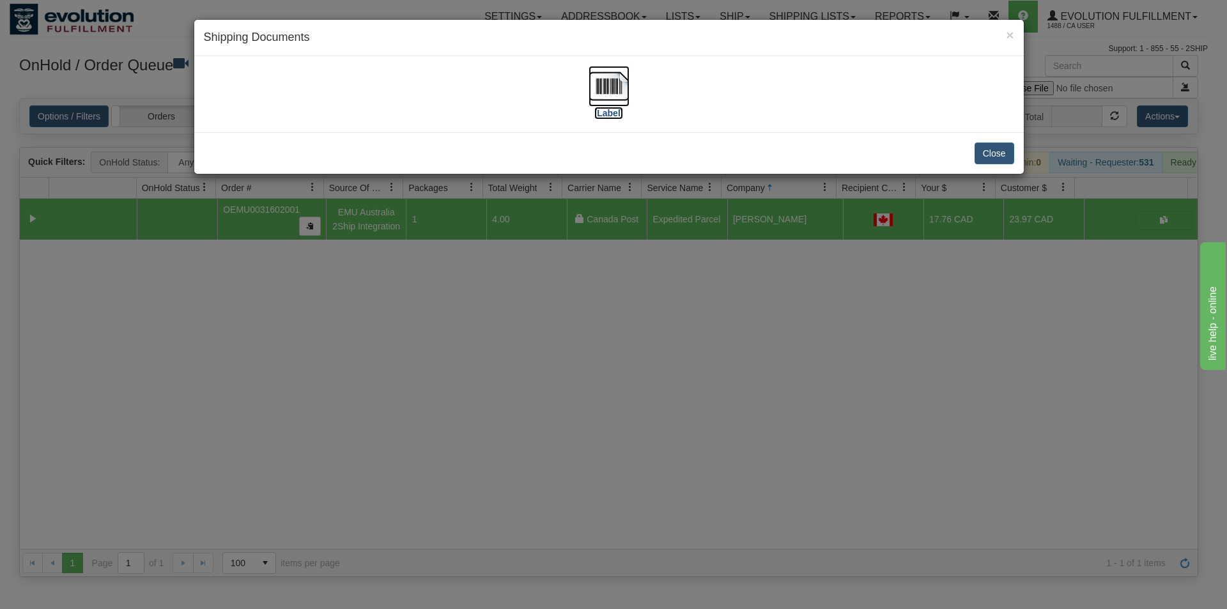
click at [625, 92] on img at bounding box center [609, 86] width 41 height 41
click at [475, 486] on div "× Shipping Documents [Label] Close" at bounding box center [613, 304] width 1227 height 609
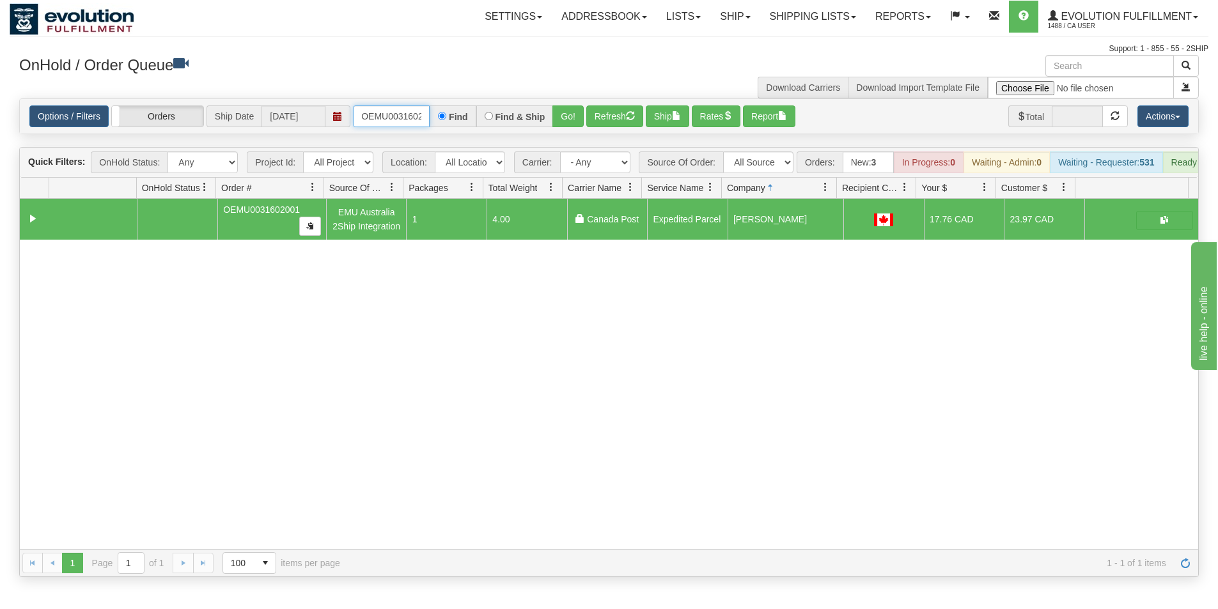
scroll to position [0, 17]
drag, startPoint x: 361, startPoint y: 118, endPoint x: 494, endPoint y: 120, distance: 133.0
click at [492, 121] on div "OEMU0031602001 Find Find & Ship Go!" at bounding box center [468, 116] width 231 height 22
click at [603, 112] on button "Refresh" at bounding box center [614, 116] width 57 height 22
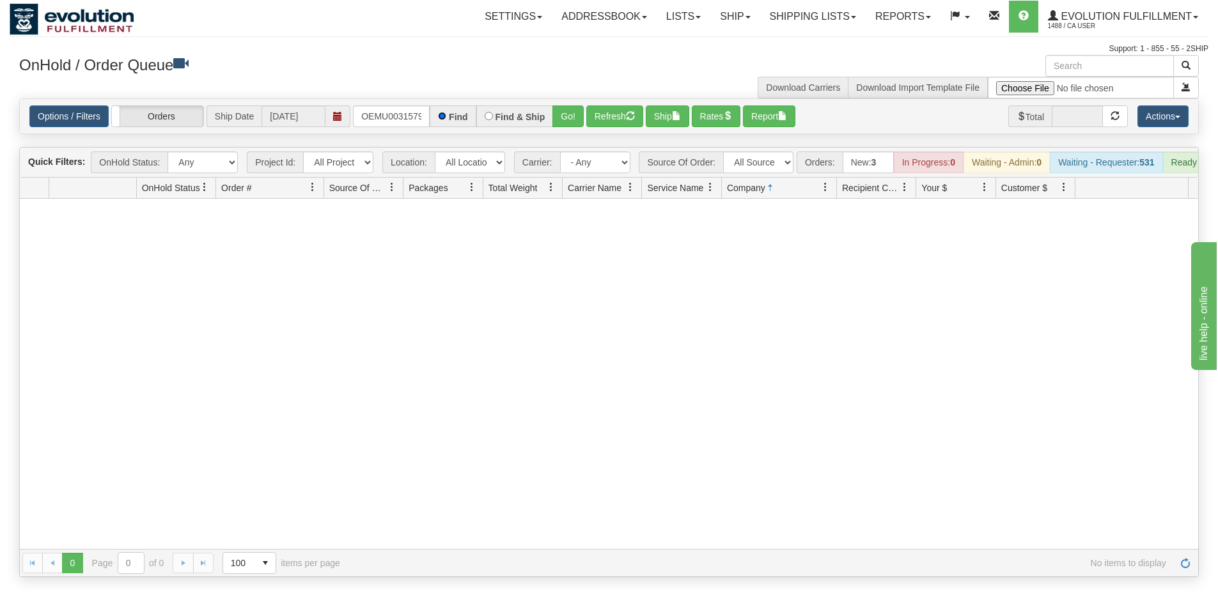
scroll to position [0, 0]
click at [564, 119] on button "Go!" at bounding box center [567, 116] width 31 height 22
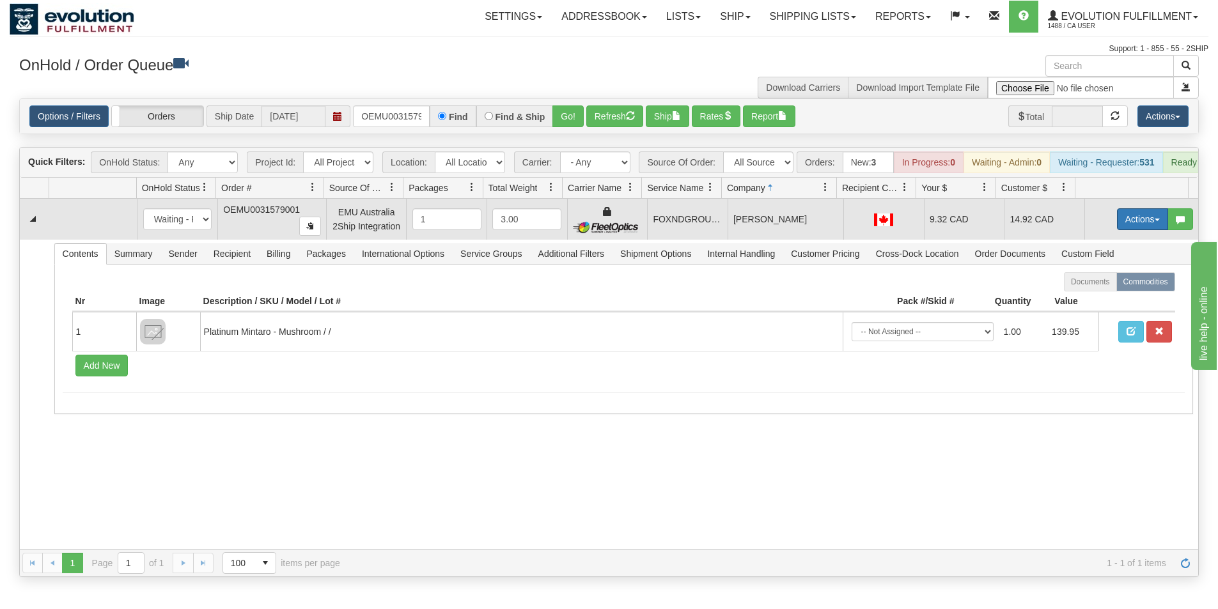
click at [1131, 222] on button "Actions" at bounding box center [1142, 219] width 51 height 22
click at [1098, 302] on link "Ship" at bounding box center [1116, 293] width 102 height 17
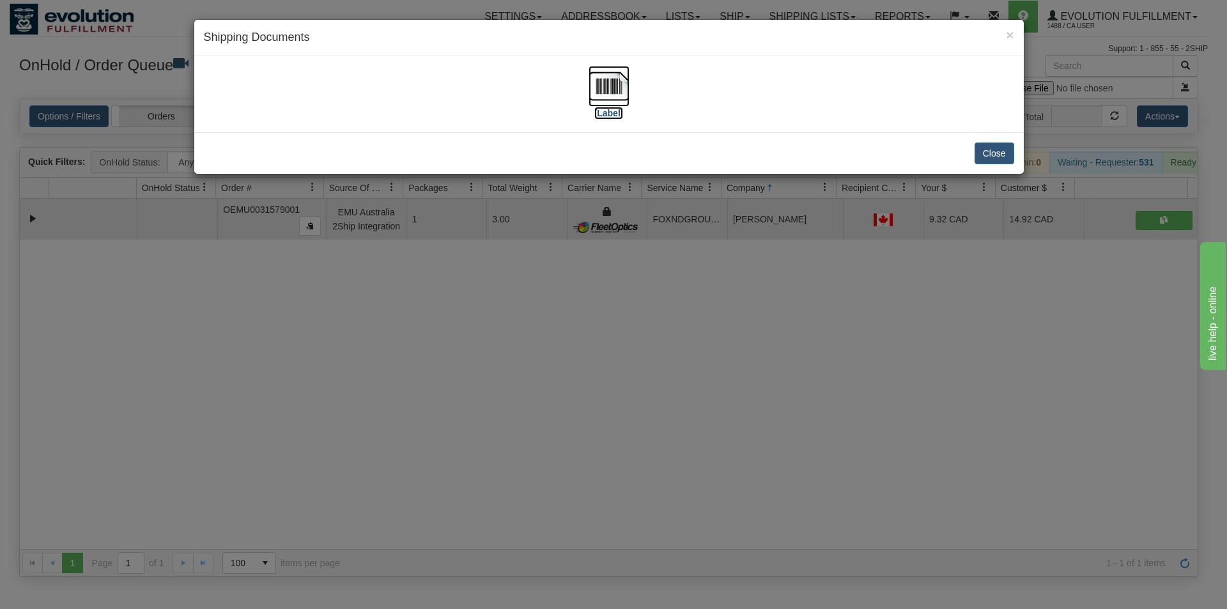
click at [596, 78] on img at bounding box center [609, 86] width 41 height 41
click at [592, 476] on div "× Shipping Documents [Label] Close" at bounding box center [613, 304] width 1227 height 609
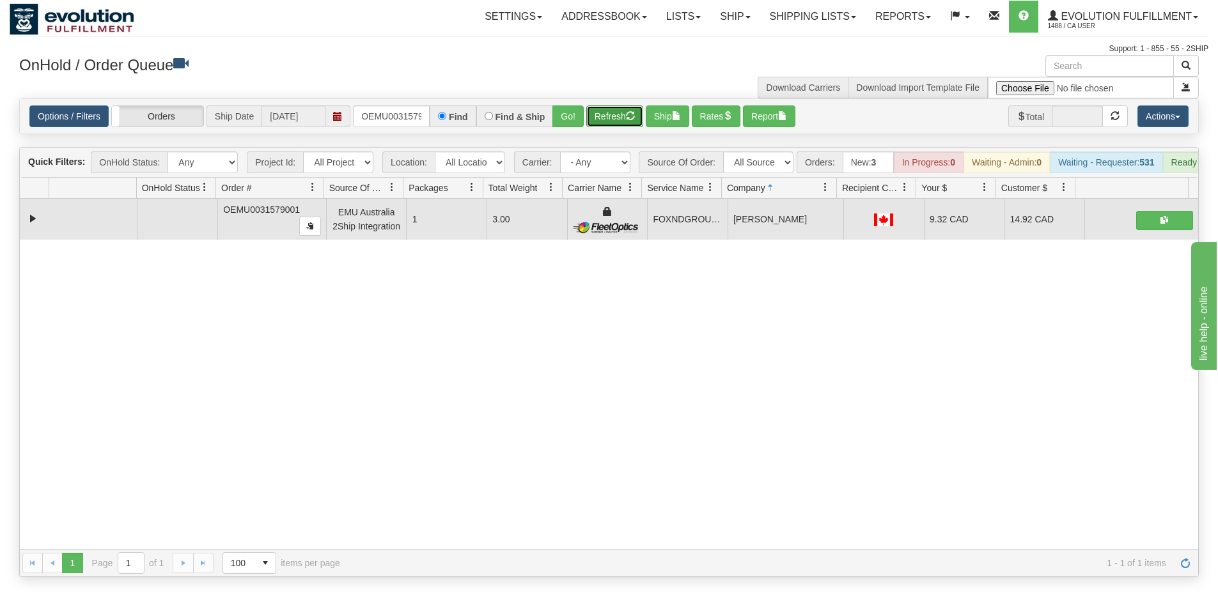
click at [603, 118] on button "Refresh" at bounding box center [614, 116] width 57 height 22
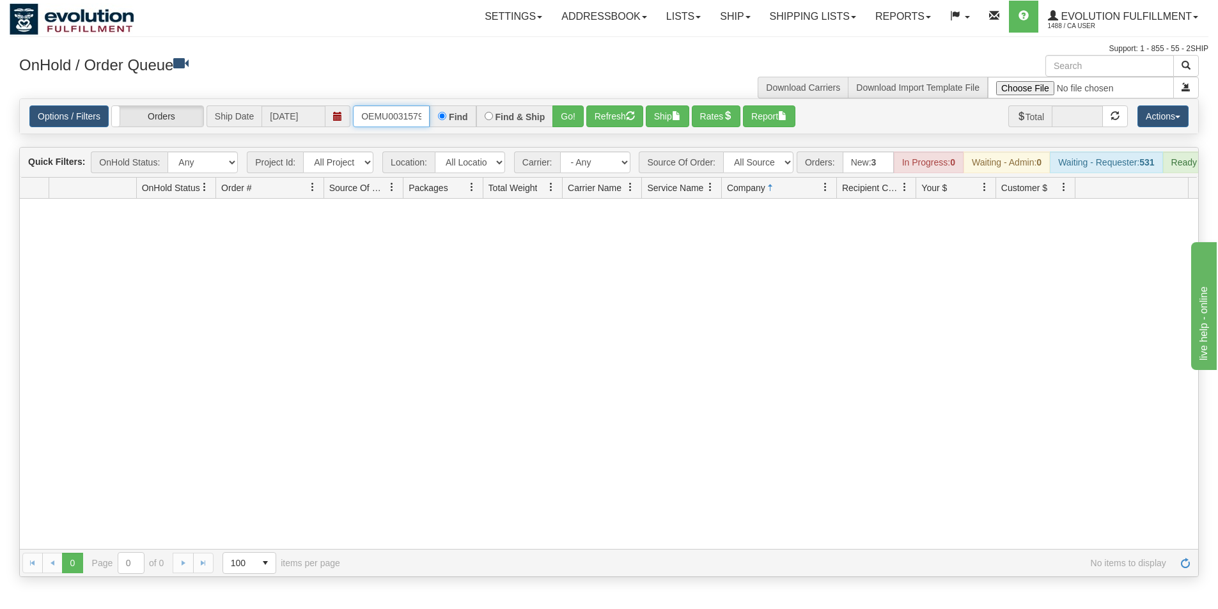
scroll to position [0, 17]
drag, startPoint x: 363, startPoint y: 114, endPoint x: 447, endPoint y: 114, distance: 83.7
click at [446, 115] on div "OEMU0031579001 Find Find & Ship Go!" at bounding box center [468, 116] width 231 height 22
click at [564, 114] on button "Go!" at bounding box center [567, 116] width 31 height 22
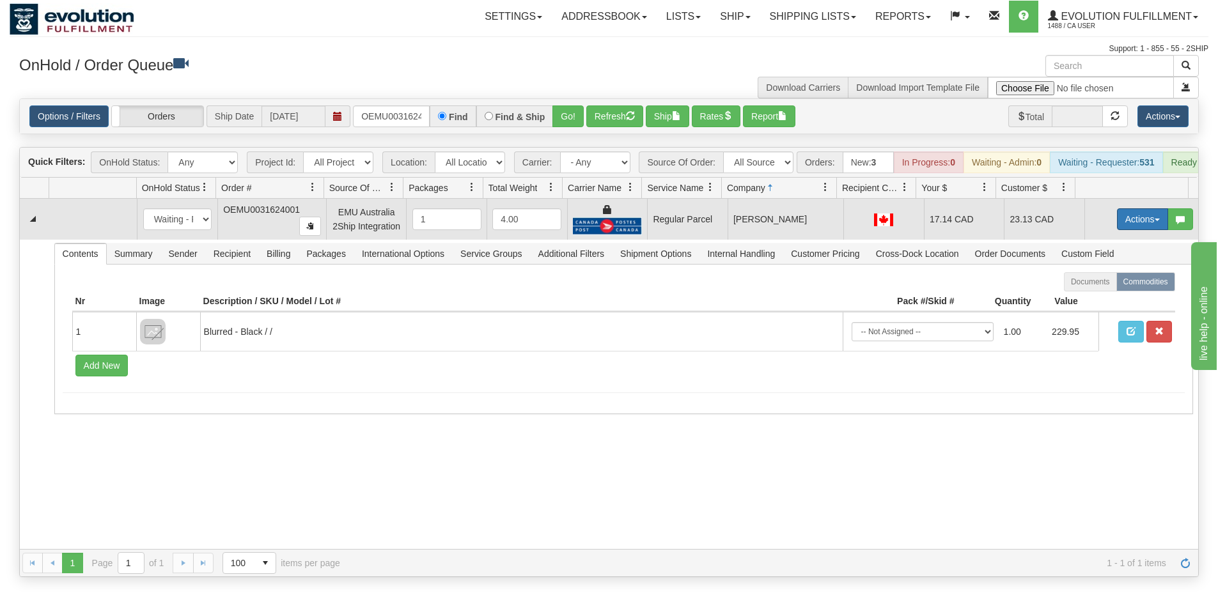
click at [1118, 226] on button "Actions" at bounding box center [1142, 219] width 51 height 22
click at [1106, 282] on span "Rate All Services" at bounding box center [1116, 277] width 77 height 10
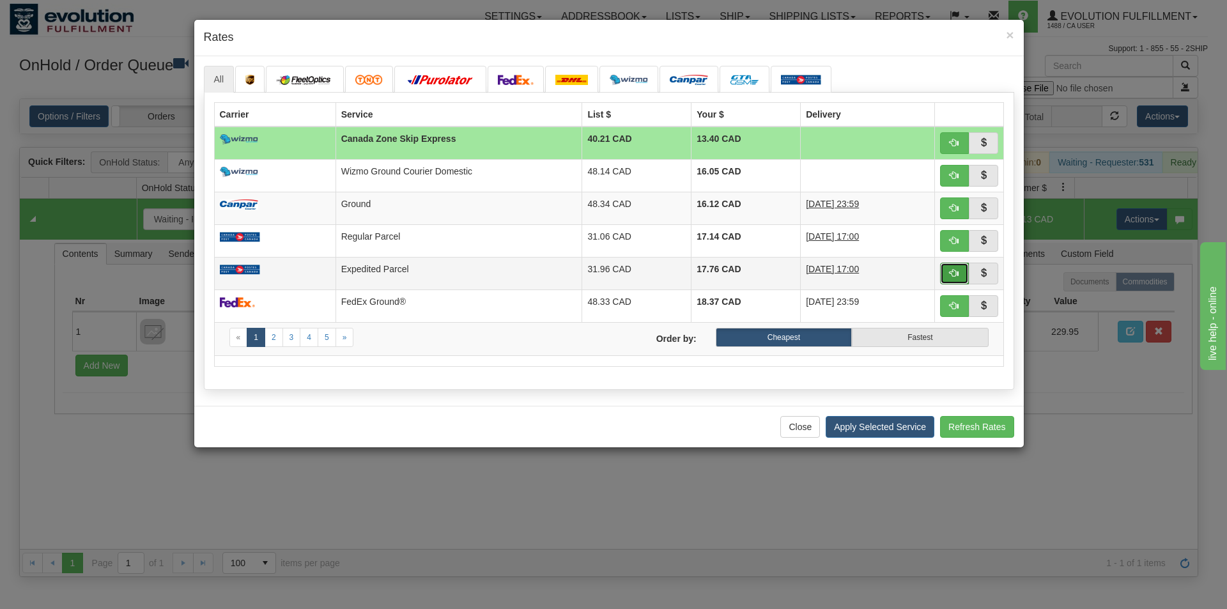
click at [954, 274] on span "button" at bounding box center [954, 272] width 9 height 9
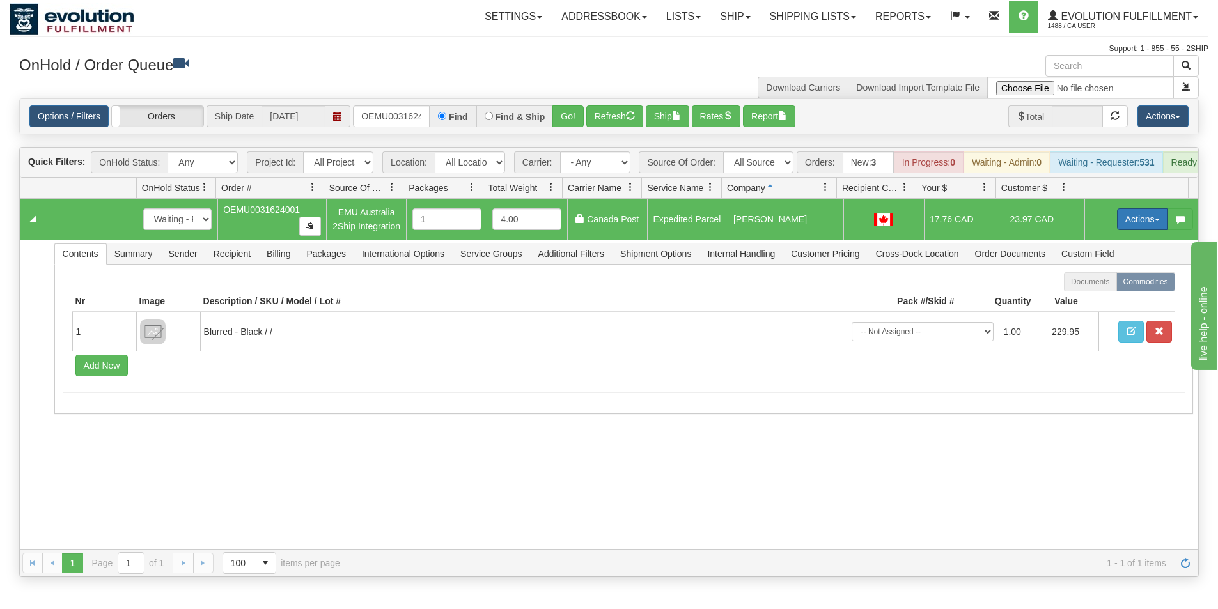
click at [1118, 222] on button "Actions" at bounding box center [1142, 219] width 51 height 22
click at [1087, 298] on span "Ship" at bounding box center [1091, 293] width 27 height 10
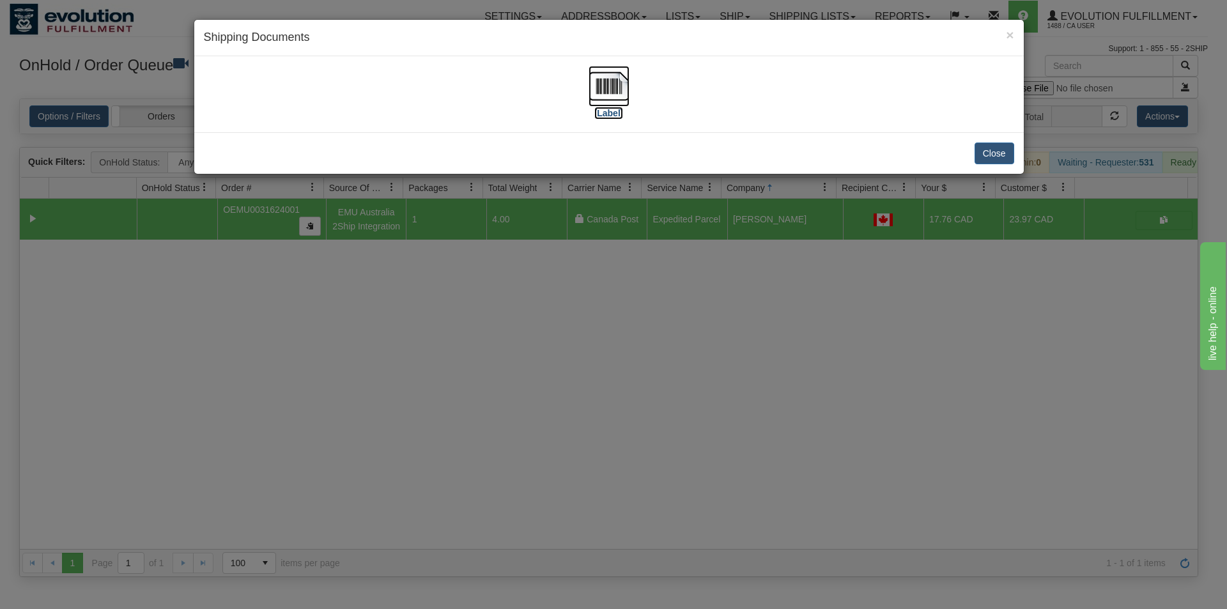
click at [617, 81] on img at bounding box center [609, 86] width 41 height 41
drag, startPoint x: 496, startPoint y: 526, endPoint x: 486, endPoint y: 493, distance: 34.0
click at [496, 525] on div "× Shipping Documents [Label] Close" at bounding box center [613, 304] width 1227 height 609
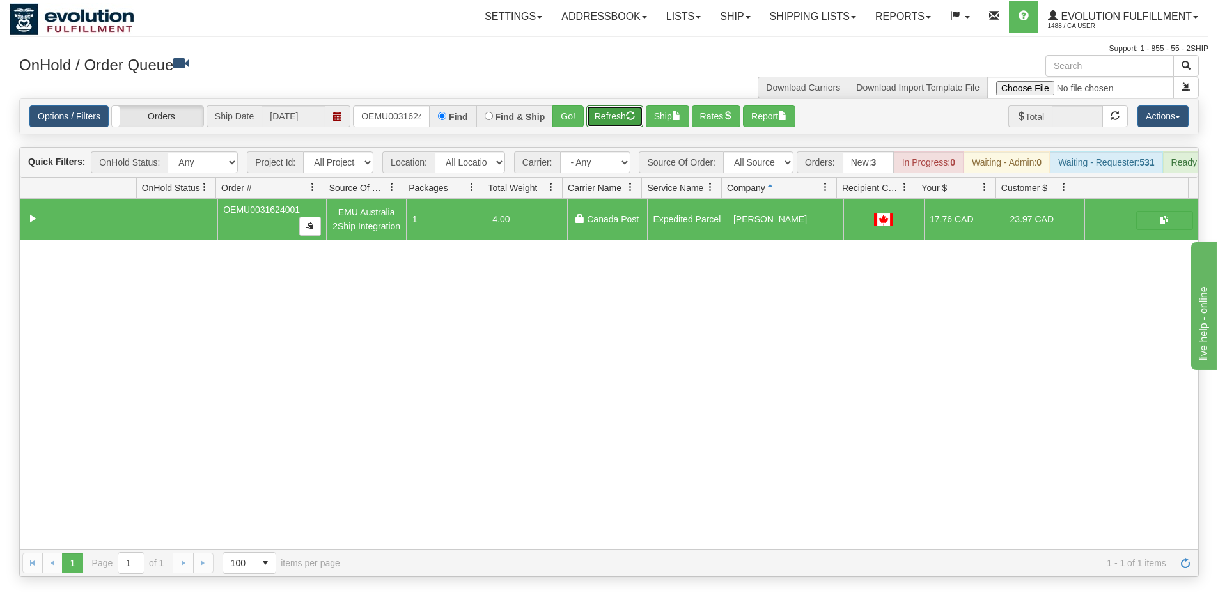
click at [599, 125] on button "Refresh" at bounding box center [614, 116] width 57 height 22
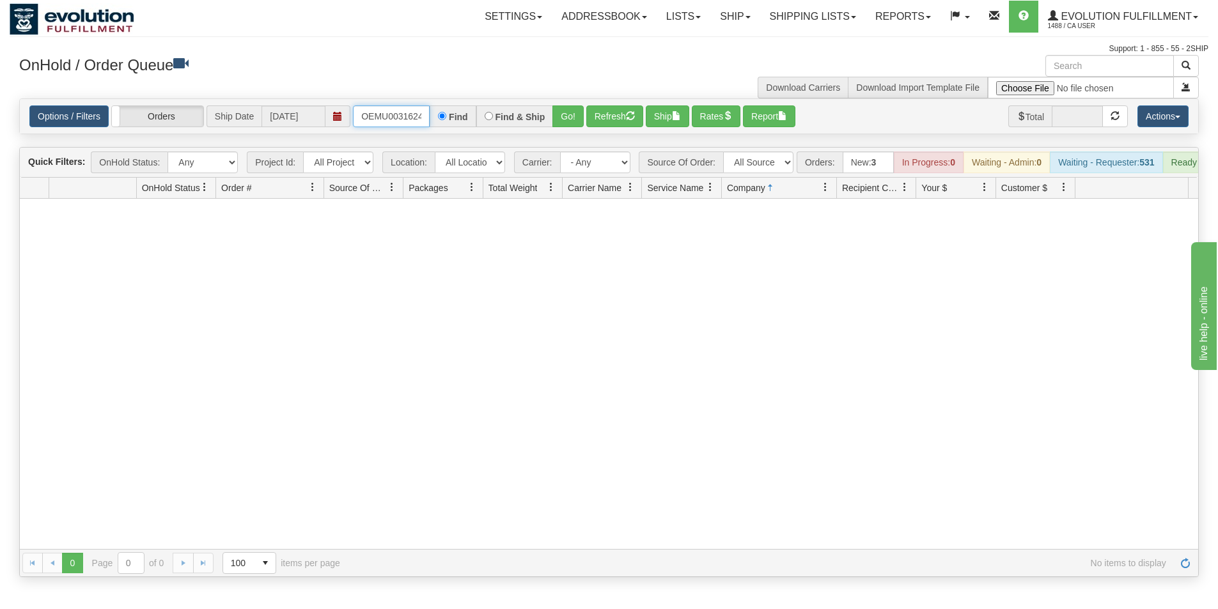
scroll to position [0, 17]
drag, startPoint x: 362, startPoint y: 117, endPoint x: 476, endPoint y: 112, distance: 113.9
click at [476, 112] on div "OEMU0031624001 Find Find & Ship Go!" at bounding box center [468, 116] width 231 height 22
type input "OEMU0031596001"
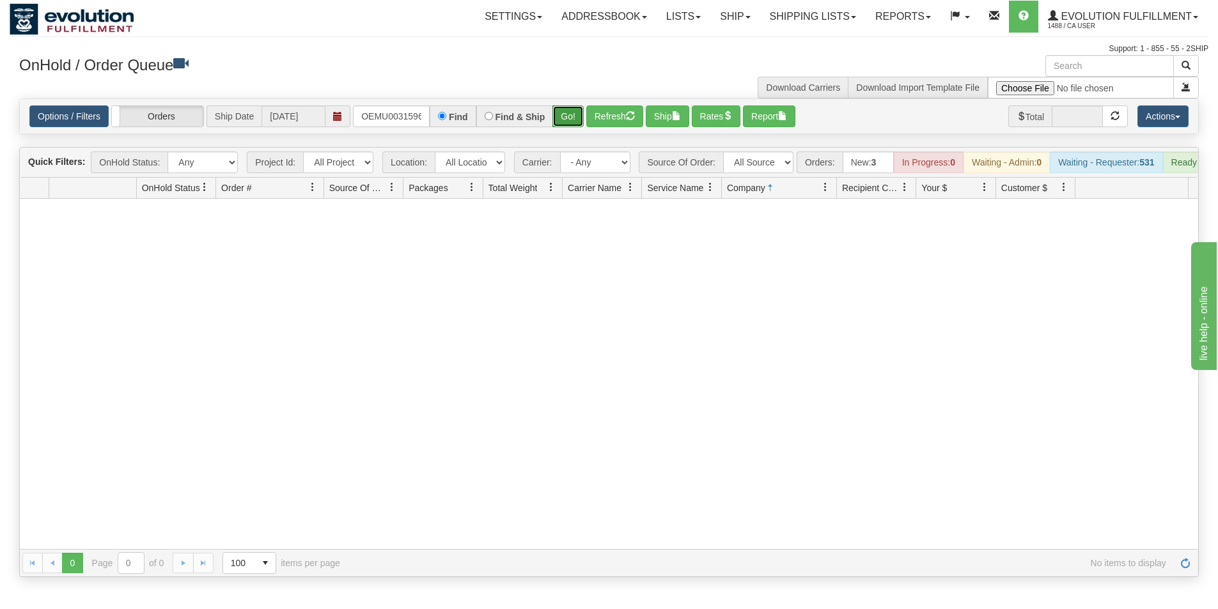
click at [567, 121] on button "Go!" at bounding box center [567, 116] width 31 height 22
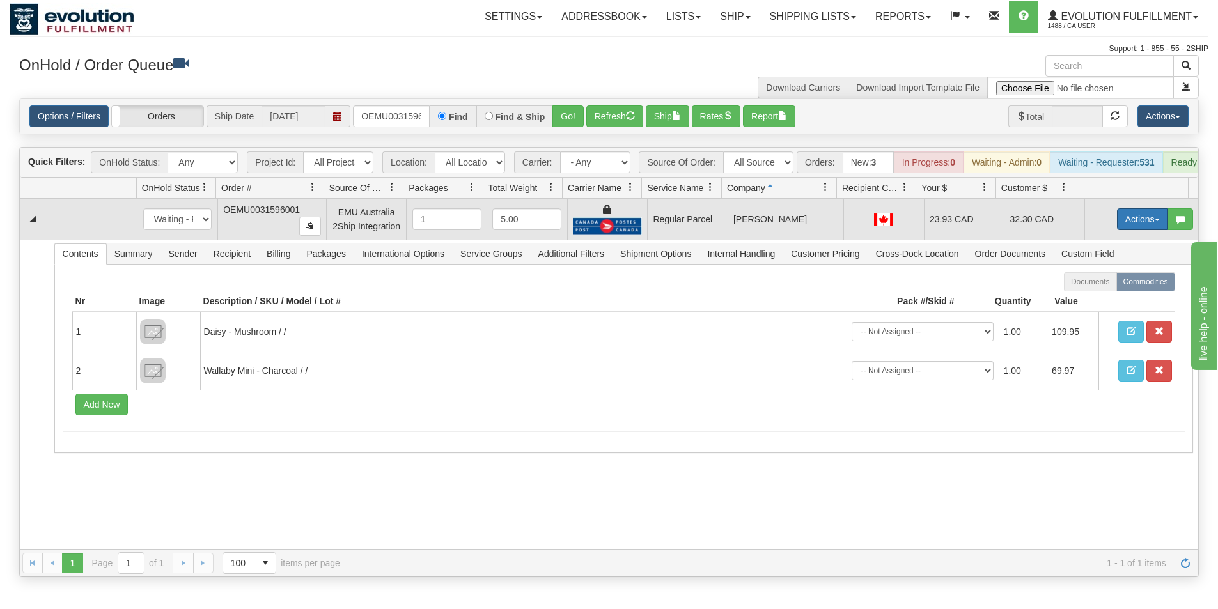
click at [1120, 224] on button "Actions" at bounding box center [1142, 219] width 51 height 22
click at [1104, 282] on span "Rate All Services" at bounding box center [1116, 277] width 77 height 10
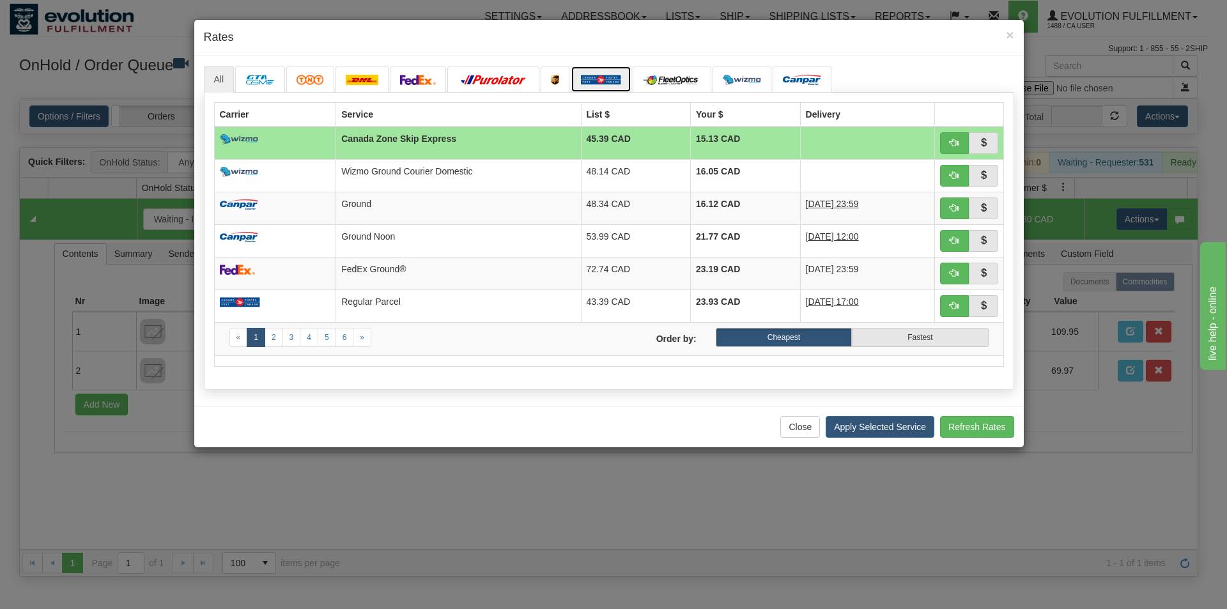
click at [604, 83] on img at bounding box center [601, 80] width 40 height 10
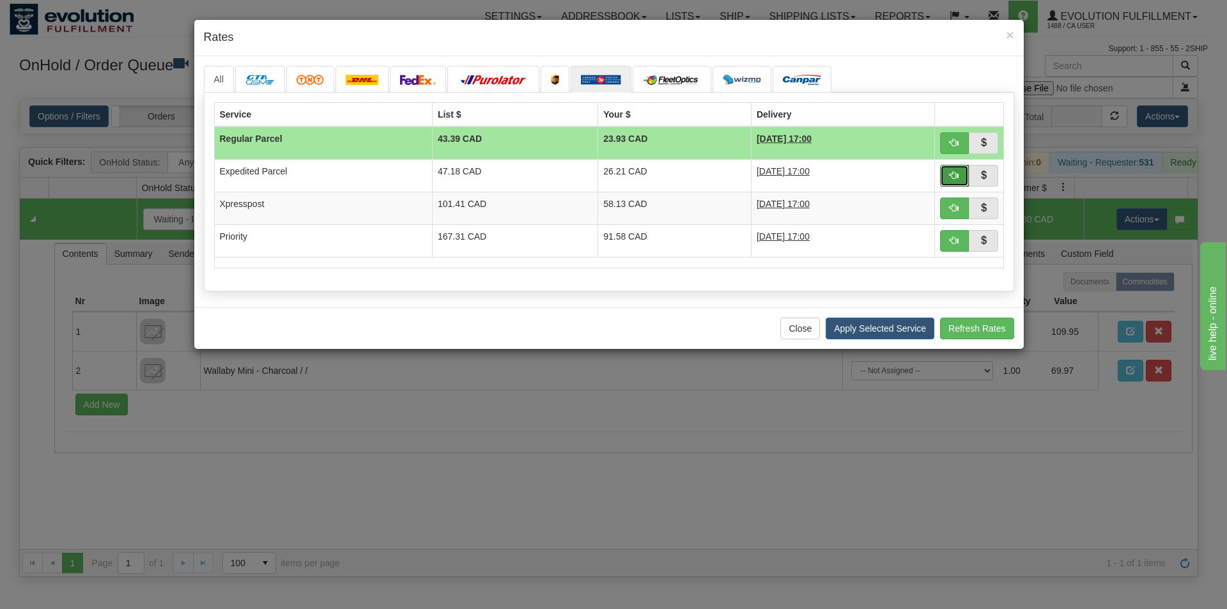
click at [959, 174] on span "button" at bounding box center [954, 175] width 9 height 9
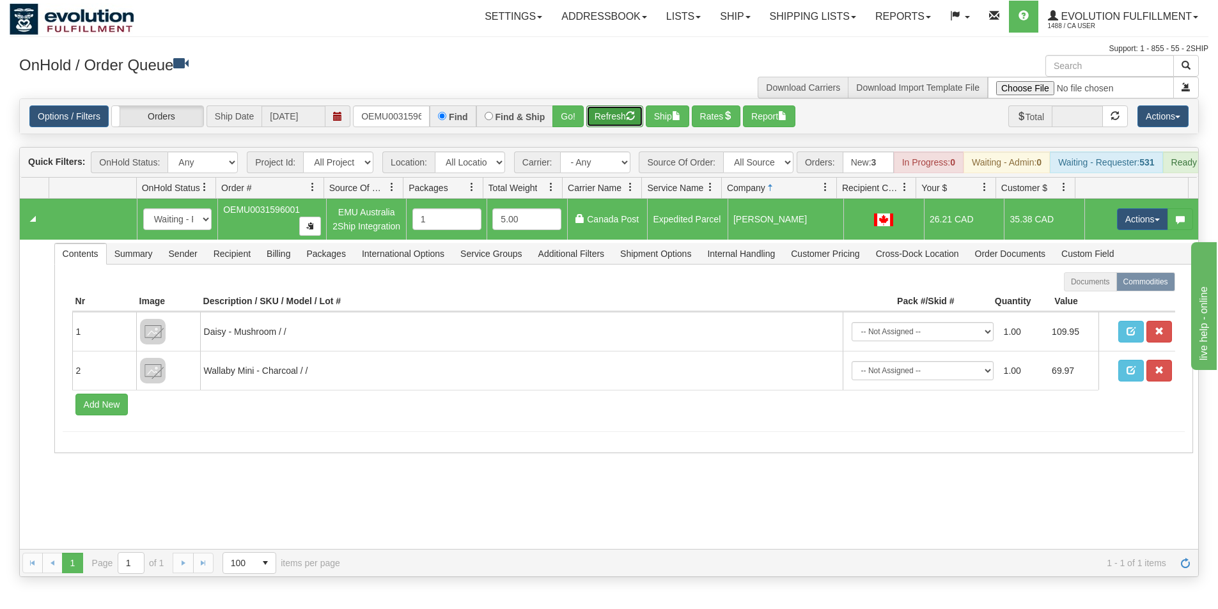
click at [603, 111] on button "Refresh" at bounding box center [614, 116] width 57 height 22
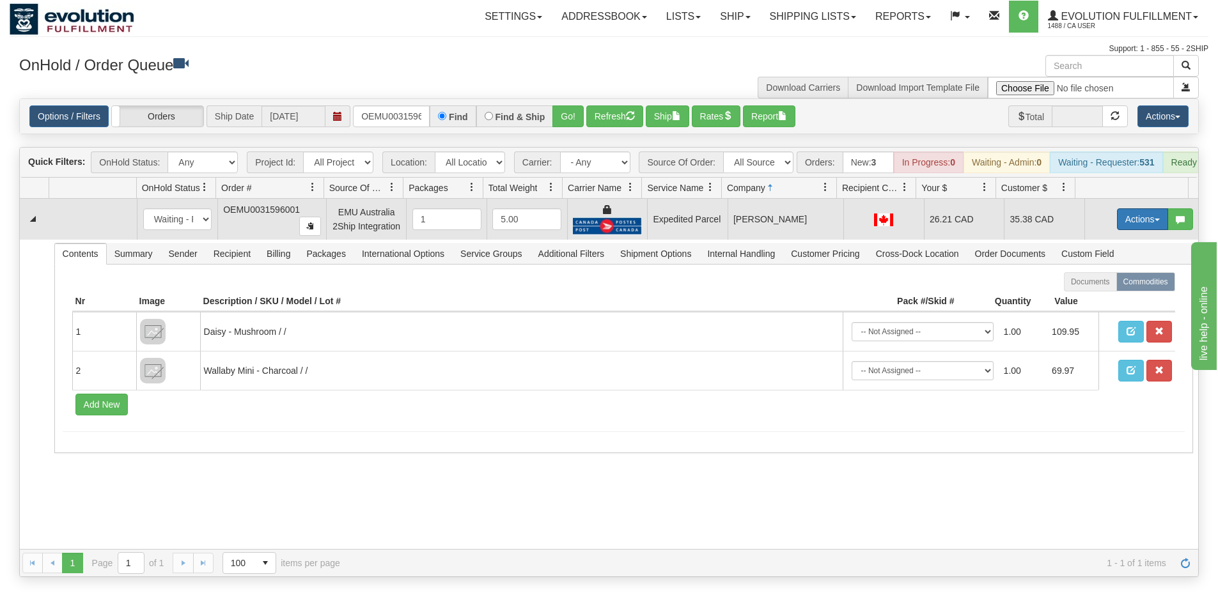
click at [1144, 226] on button "Actions" at bounding box center [1142, 219] width 51 height 22
click at [1093, 302] on link "Ship" at bounding box center [1116, 293] width 102 height 17
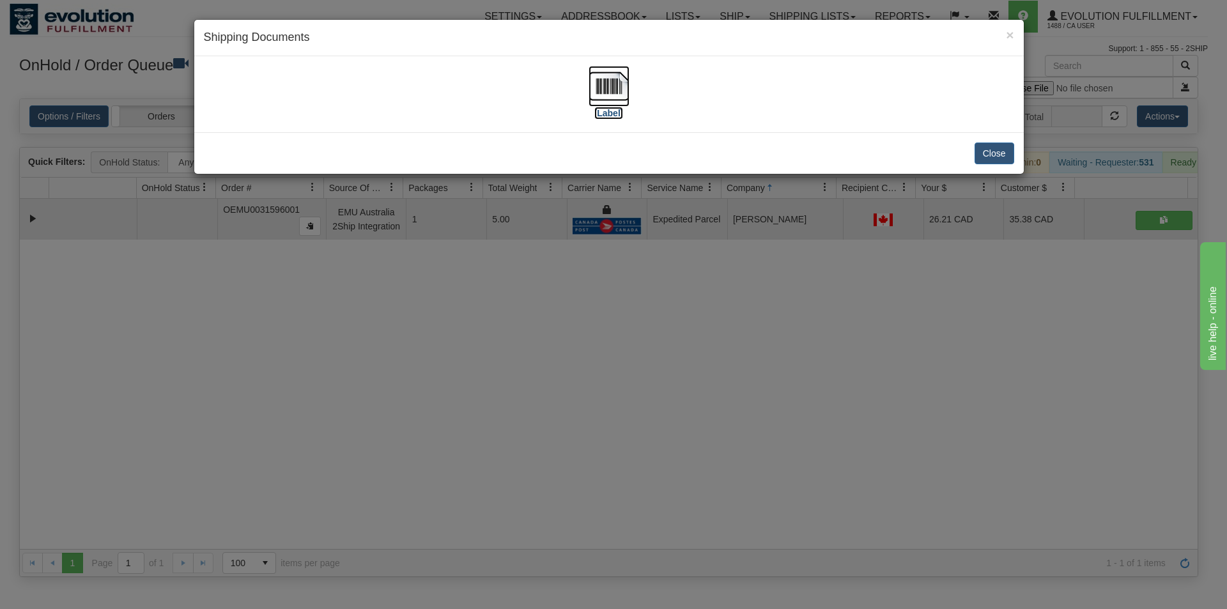
click at [622, 87] on img at bounding box center [609, 86] width 41 height 41
click at [473, 452] on div "× Shipping Documents [Label] Close" at bounding box center [613, 304] width 1227 height 609
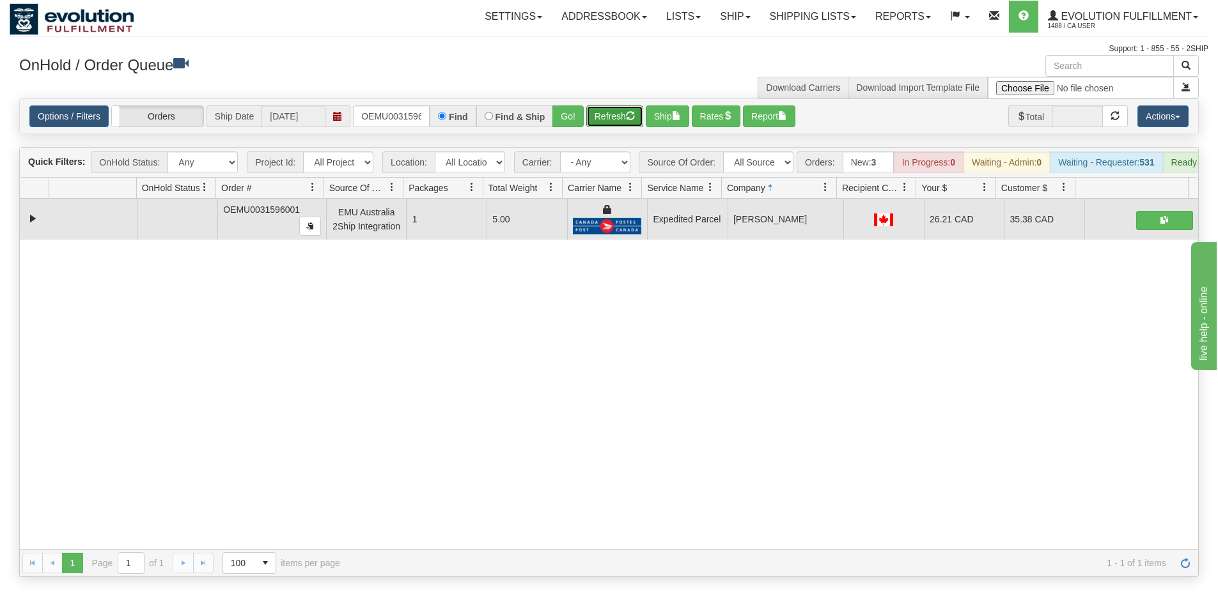
click at [610, 123] on button "Refresh" at bounding box center [614, 116] width 57 height 22
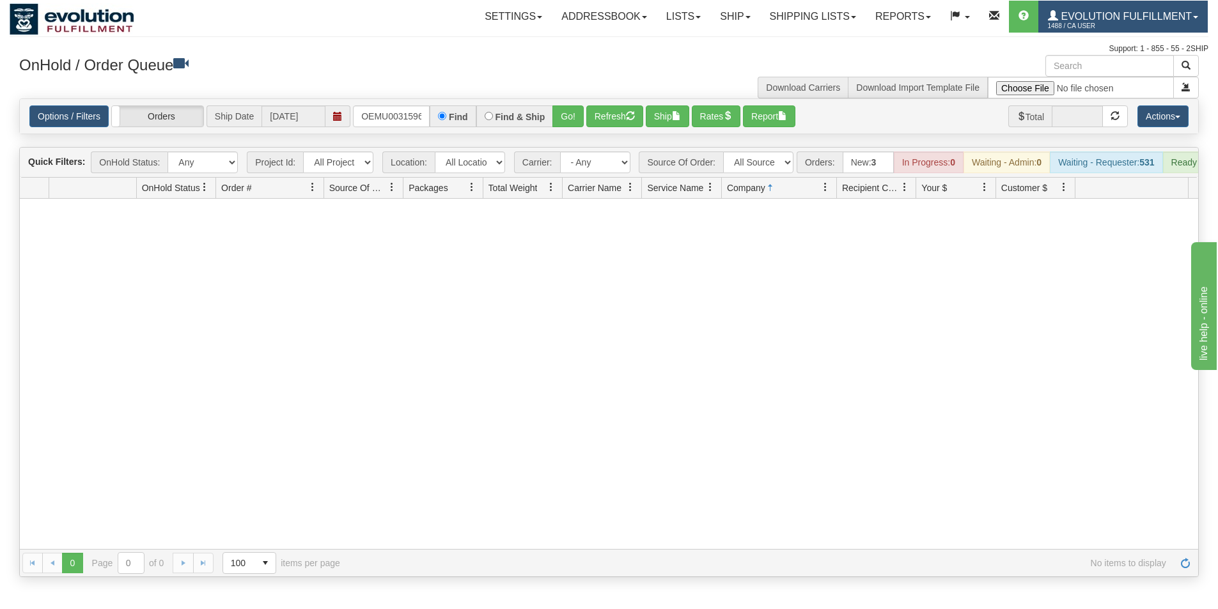
click at [1076, 24] on span "1488 / CA User" at bounding box center [1096, 26] width 96 height 13
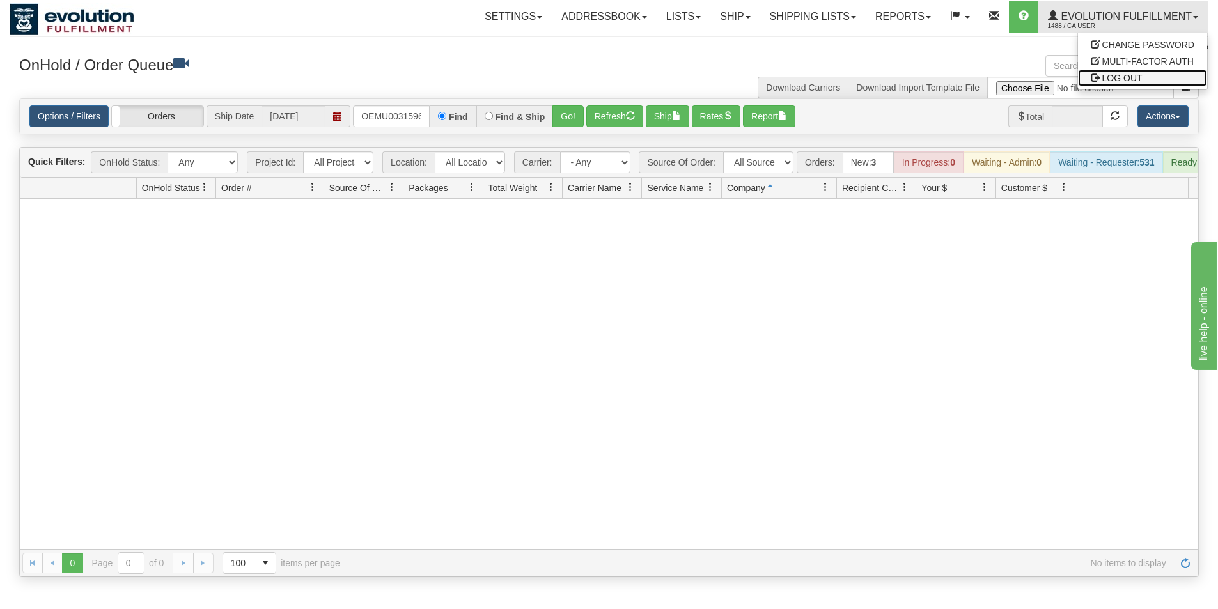
click at [1104, 77] on span "LOG OUT" at bounding box center [1122, 78] width 40 height 10
